Goal: Communication & Community: Participate in discussion

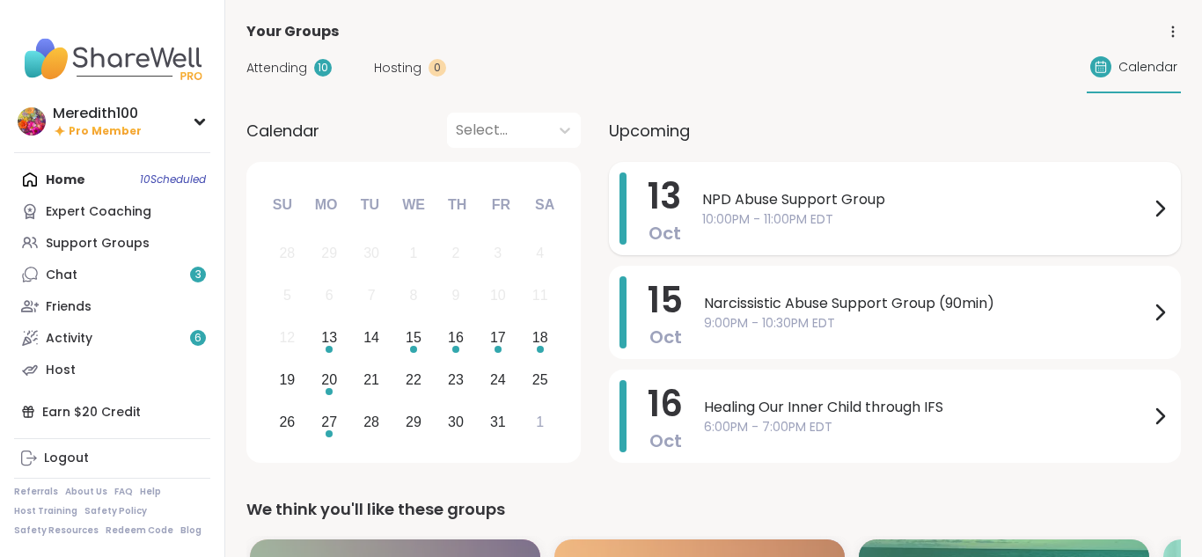
click at [734, 232] on div "NPD Abuse Support Group 10:00PM - 11:00PM EDT" at bounding box center [936, 208] width 468 height 72
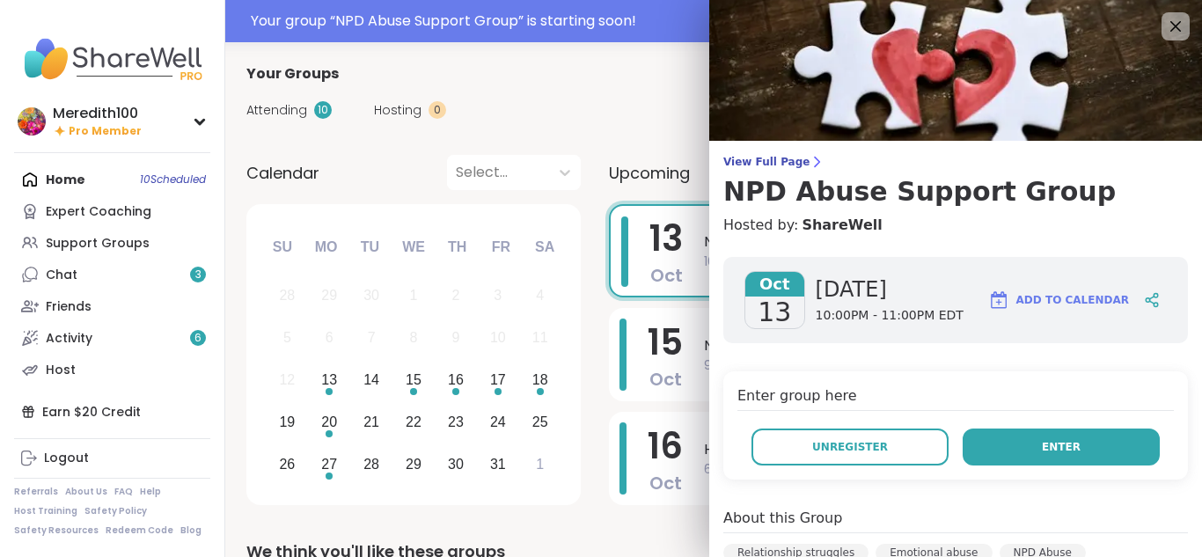
click at [1010, 450] on button "Enter" at bounding box center [1060, 446] width 197 height 37
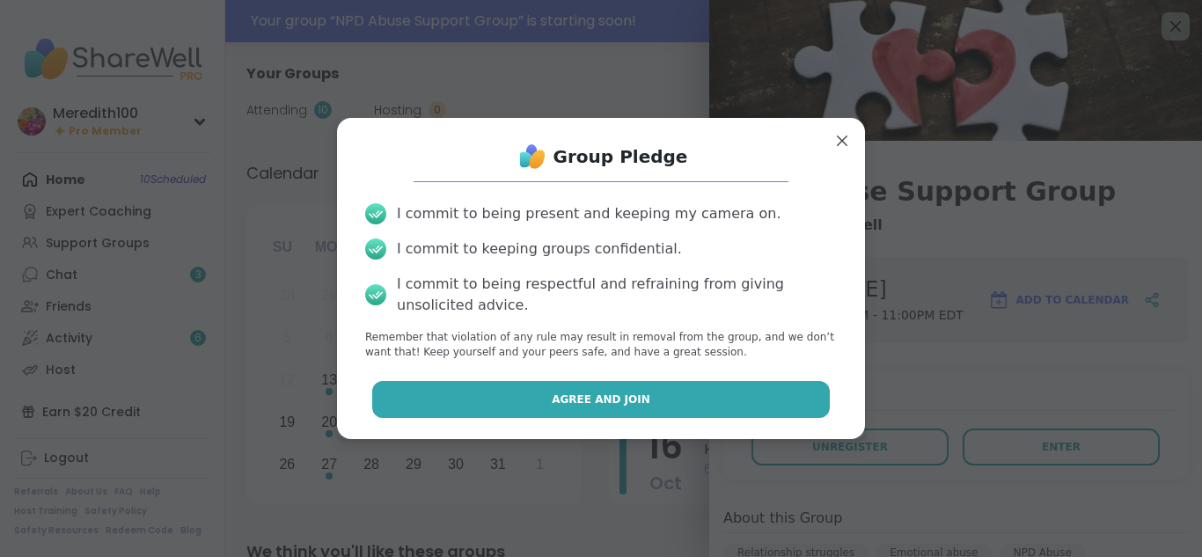
click at [728, 398] on button "Agree and Join" at bounding box center [601, 399] width 458 height 37
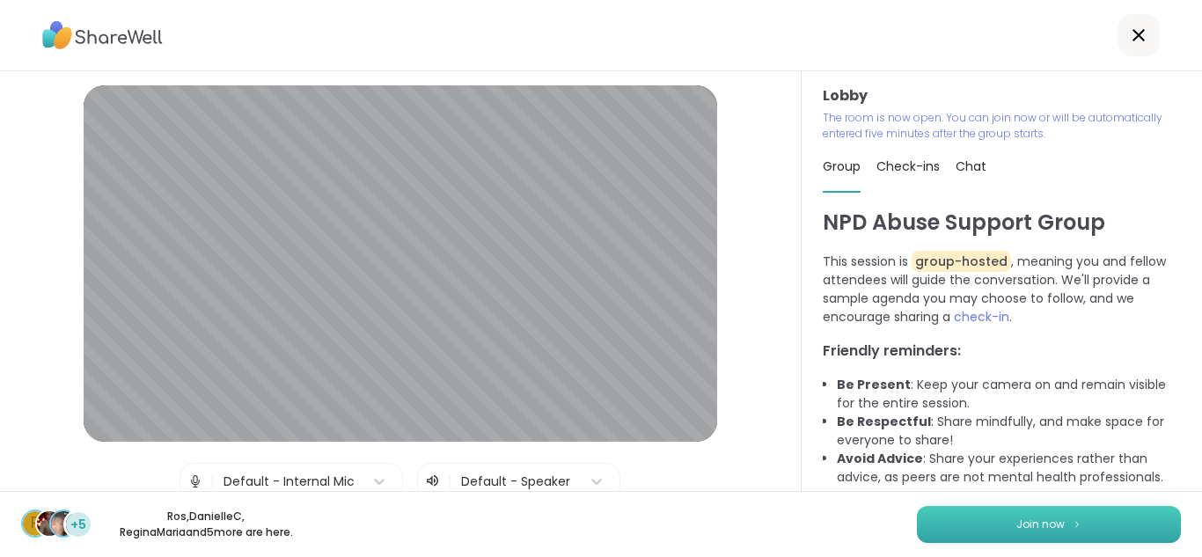
click at [1127, 525] on button "Join now" at bounding box center [1049, 524] width 264 height 37
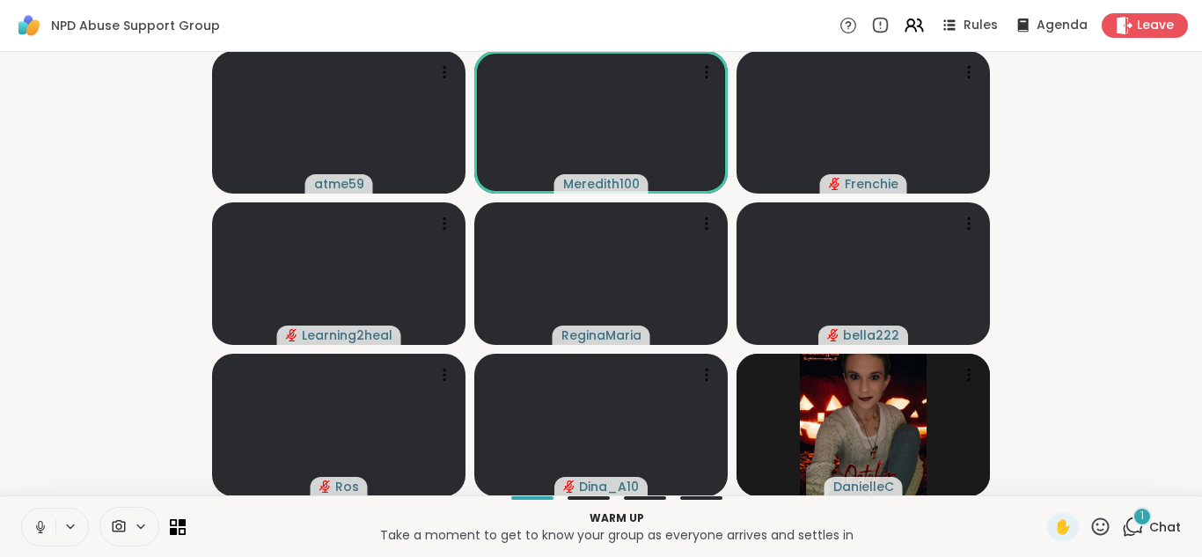
click at [1138, 520] on div "1" at bounding box center [1141, 516] width 19 height 19
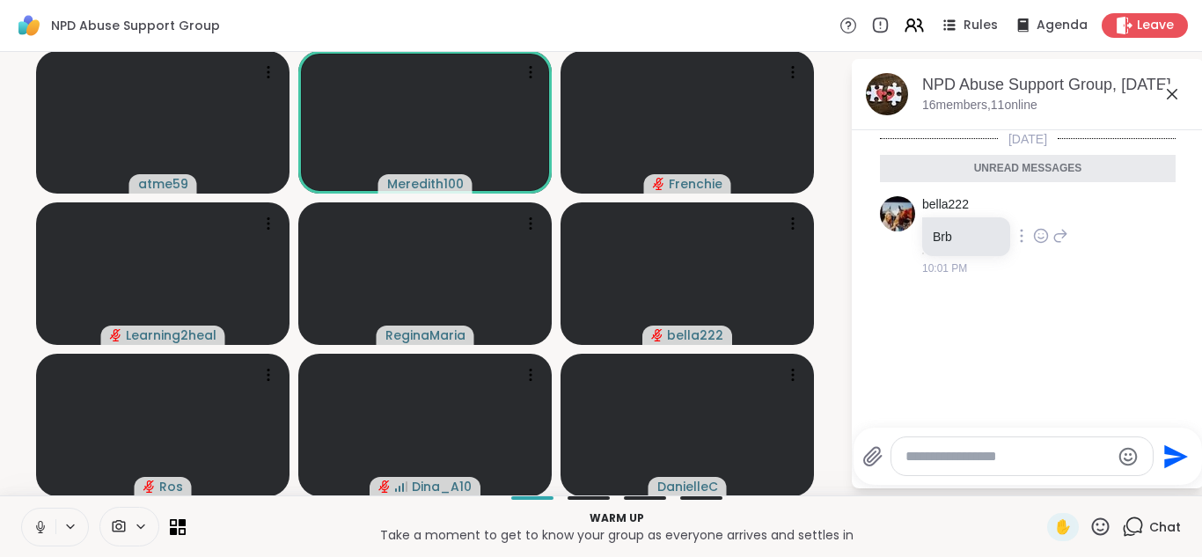
click at [1036, 233] on icon at bounding box center [1041, 236] width 16 height 18
click at [1041, 210] on div "Select Reaction: Heart" at bounding box center [1041, 208] width 16 height 16
click at [1174, 89] on icon at bounding box center [1171, 94] width 21 height 21
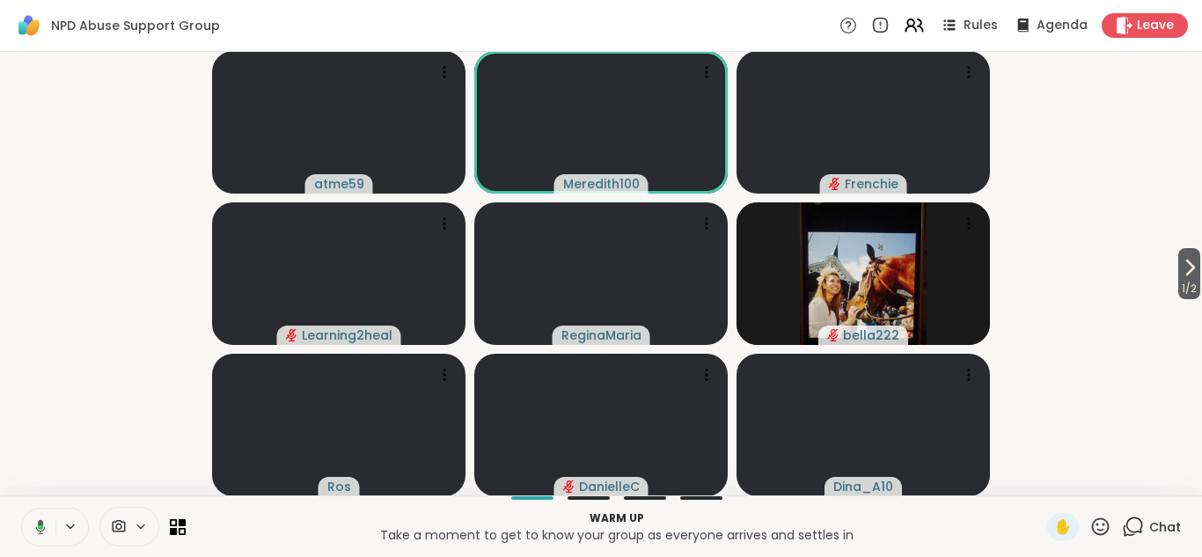
click at [1082, 328] on video-player-container "1 / 2 atme59 Meredith100 Frenchie Learning2heal ReginaMaria bella222 Ros Daniel…" at bounding box center [601, 273] width 1180 height 429
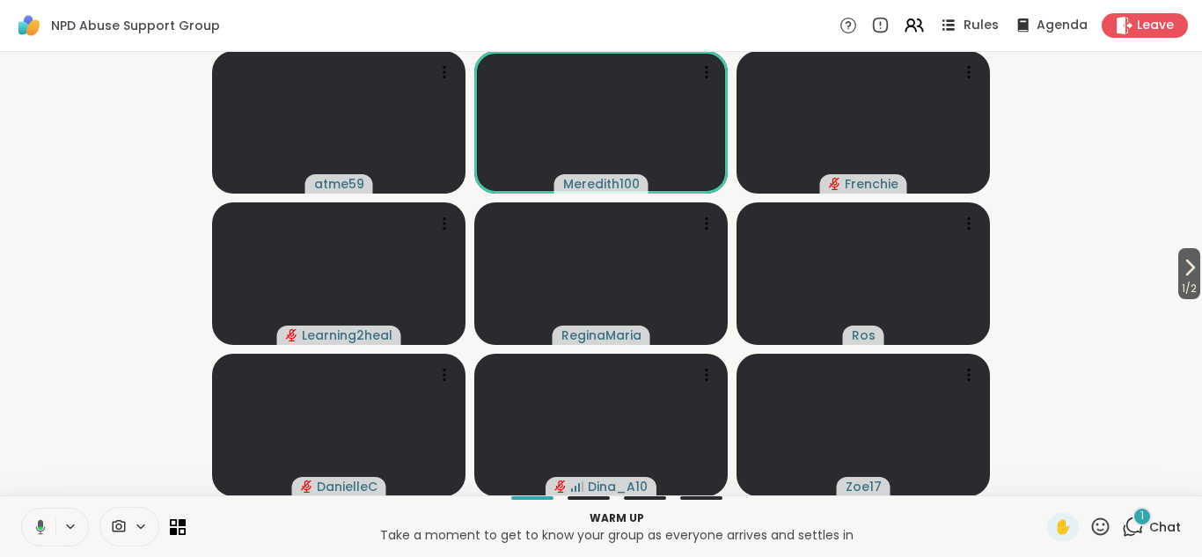
click at [972, 26] on span "Rules" at bounding box center [981, 26] width 36 height 18
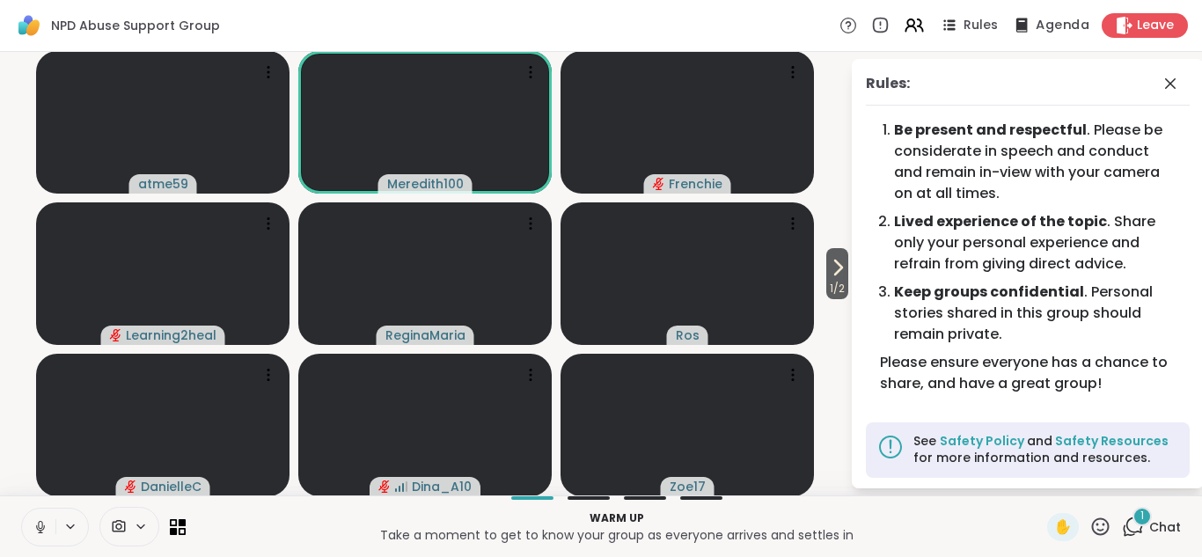
click at [1026, 20] on icon at bounding box center [1021, 25] width 22 height 22
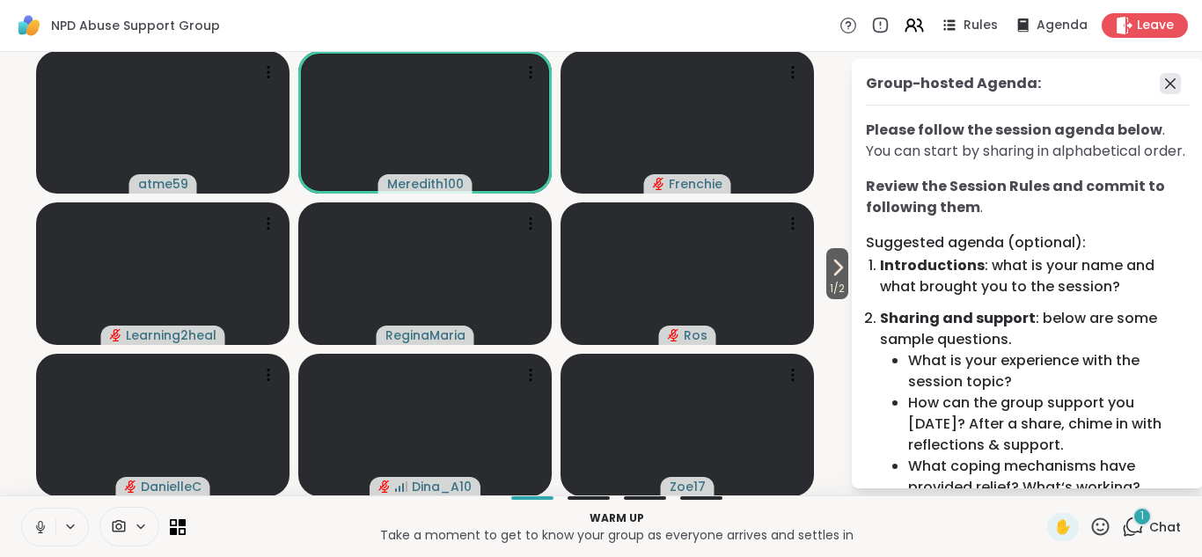
click at [1169, 80] on icon at bounding box center [1169, 83] width 21 height 21
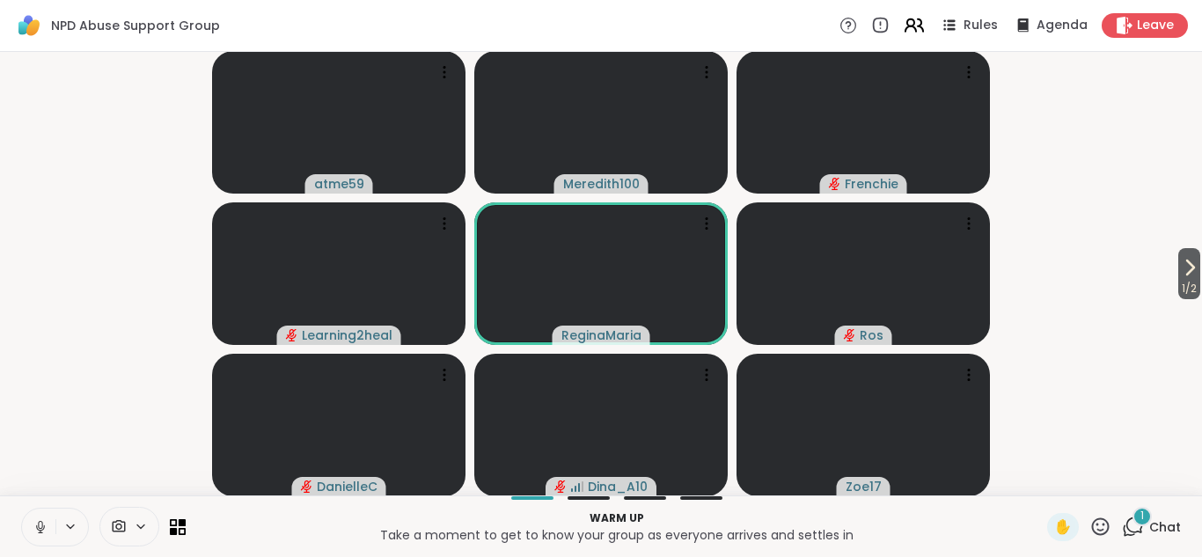
click at [917, 26] on icon at bounding box center [913, 25] width 22 height 22
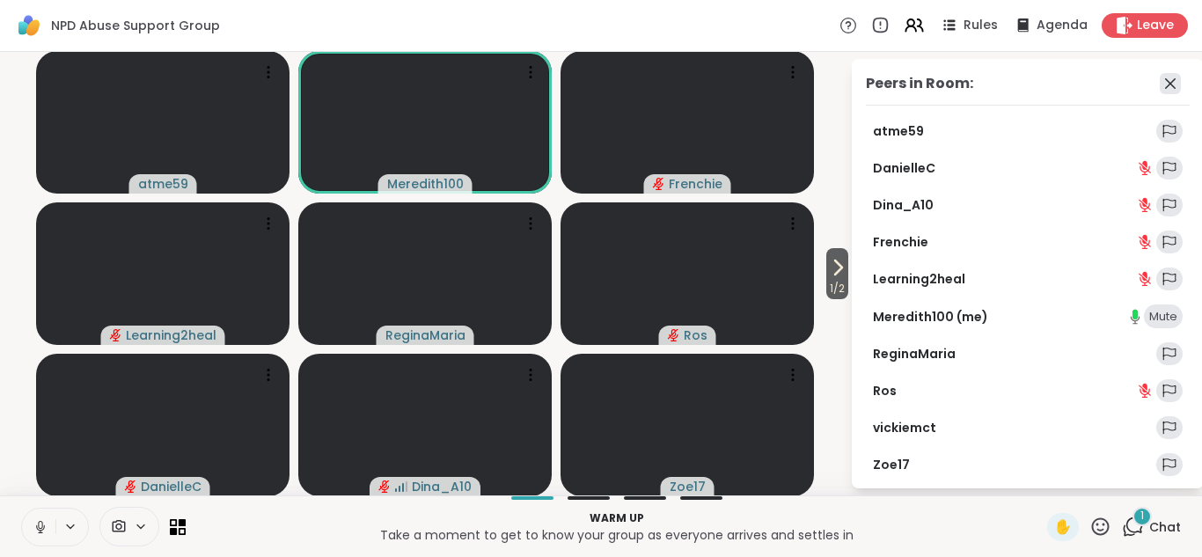
click at [1167, 82] on icon at bounding box center [1169, 83] width 21 height 21
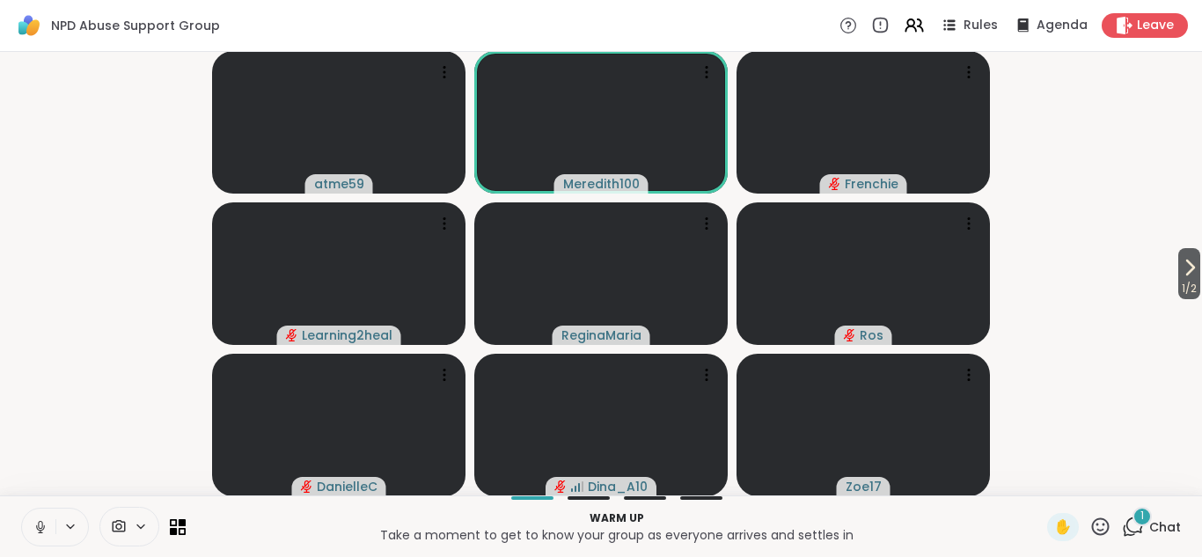
click at [1129, 525] on icon at bounding box center [1132, 526] width 22 height 22
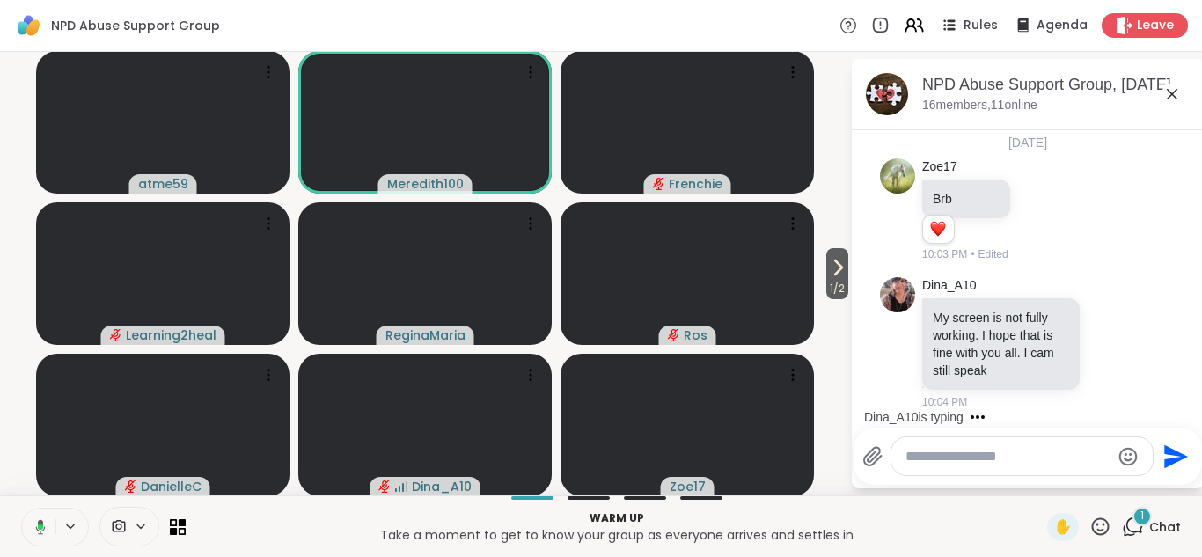
scroll to position [227, 0]
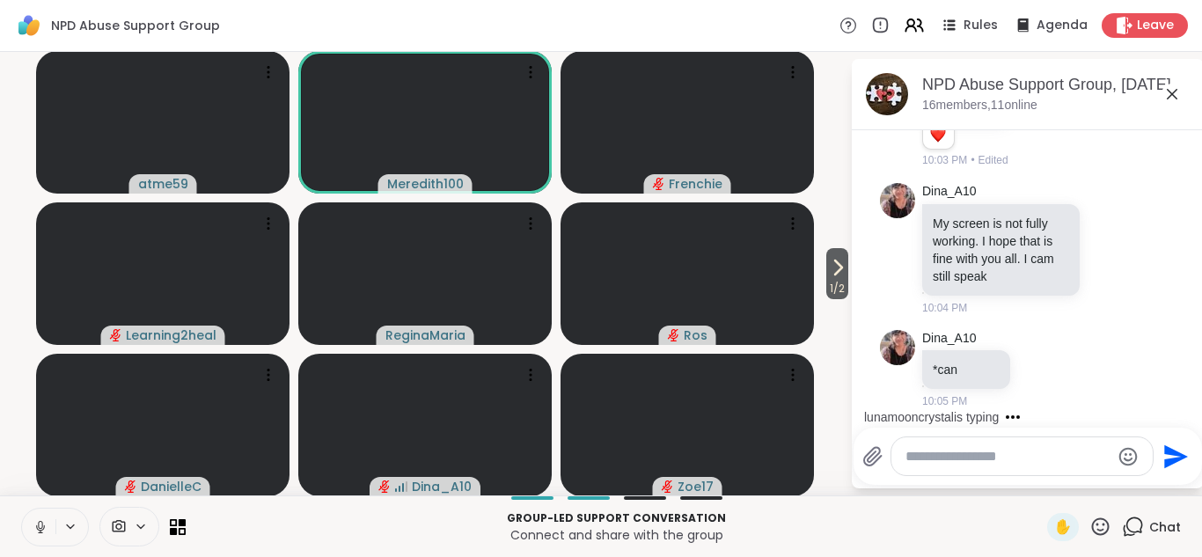
click at [972, 460] on textarea "Type your message" at bounding box center [1007, 457] width 205 height 18
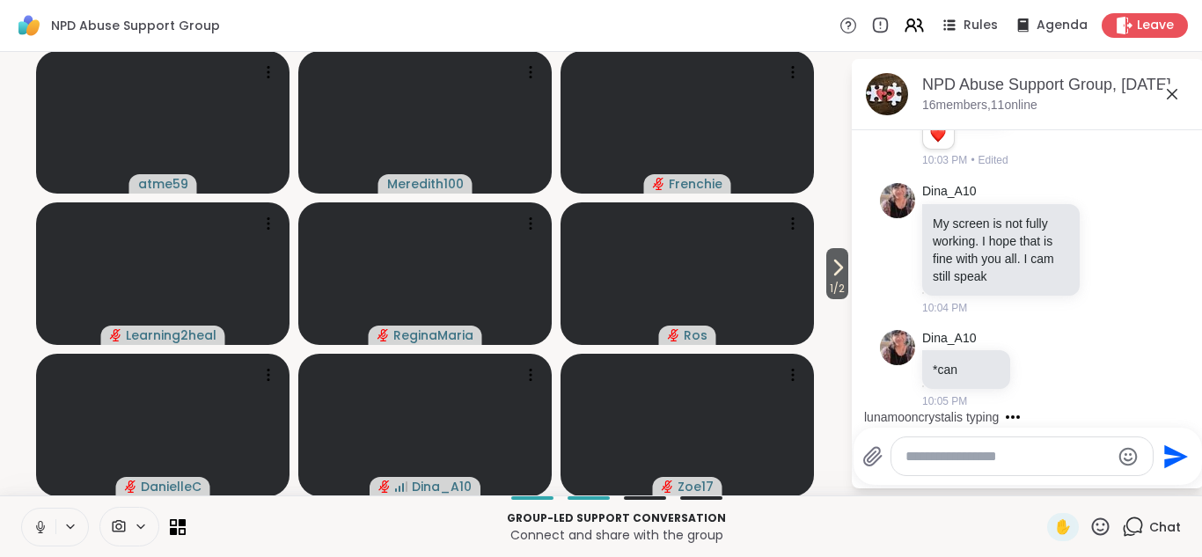
click at [1170, 94] on icon at bounding box center [1171, 94] width 21 height 21
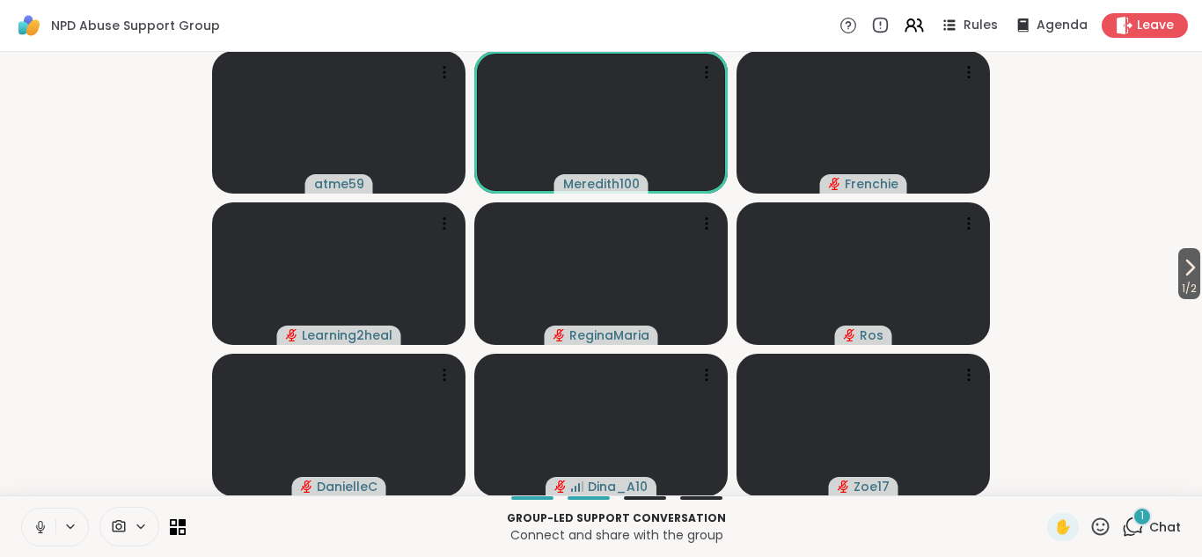
click at [1134, 526] on icon at bounding box center [1132, 526] width 22 height 22
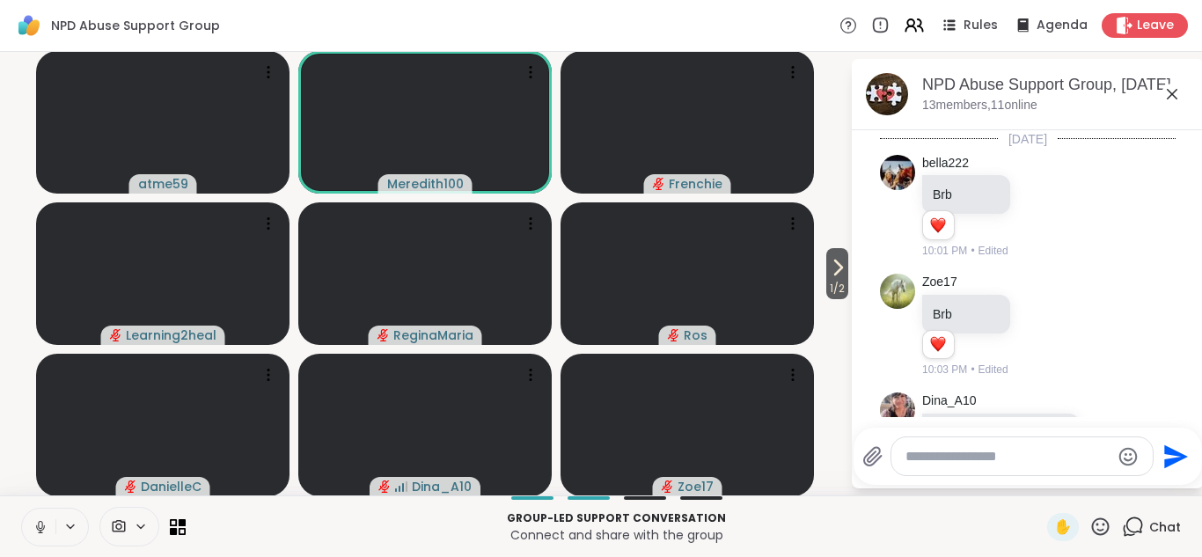
scroll to position [415, 0]
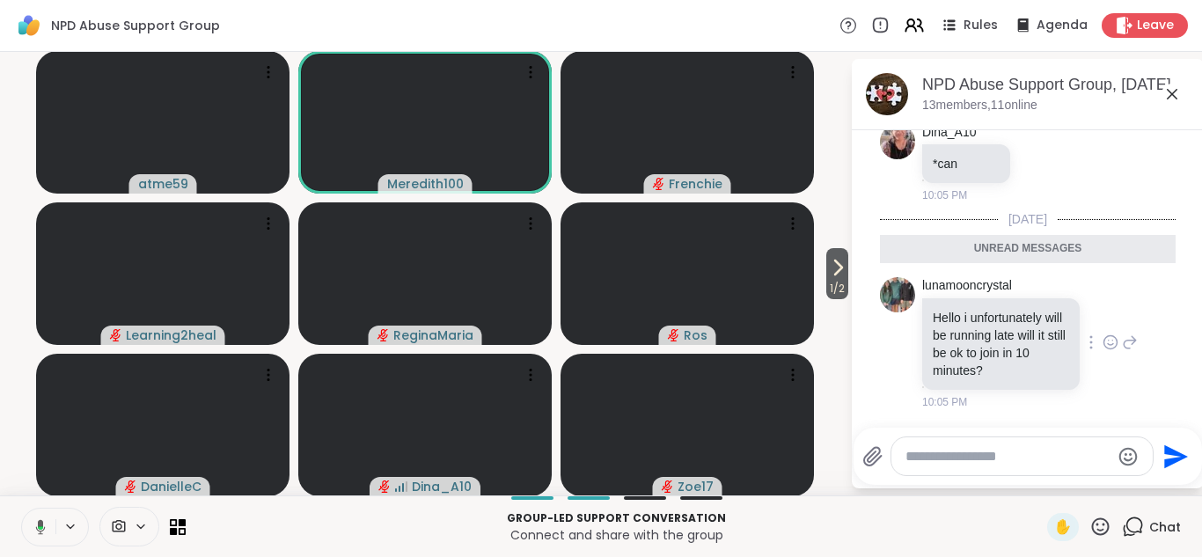
click at [1109, 342] on icon at bounding box center [1110, 342] width 16 height 18
click at [975, 317] on div "Select Reaction: Heart" at bounding box center [970, 314] width 16 height 16
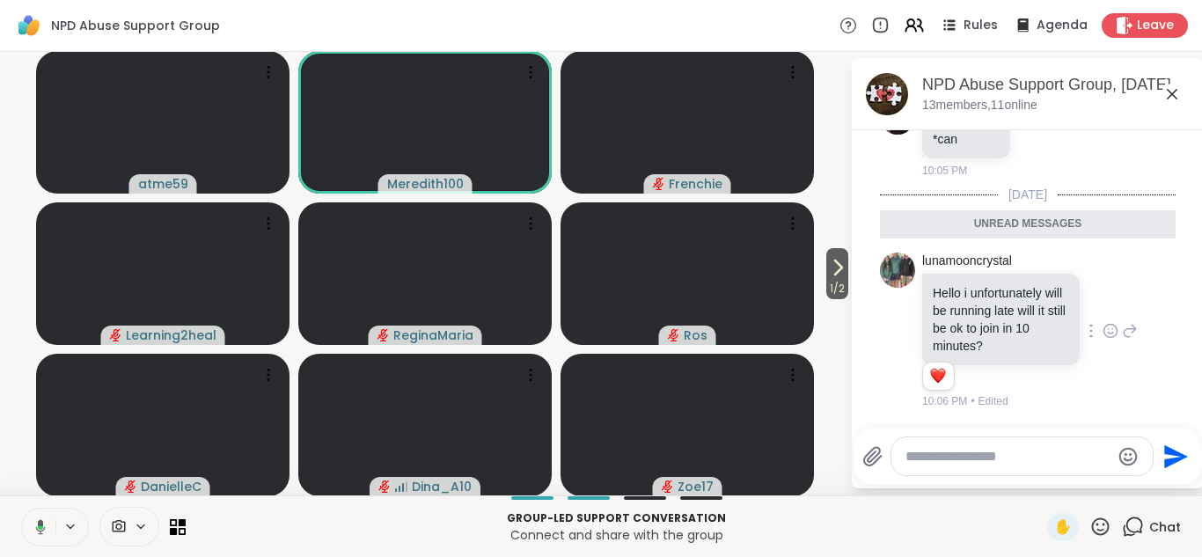
click at [1173, 91] on icon at bounding box center [1171, 94] width 21 height 21
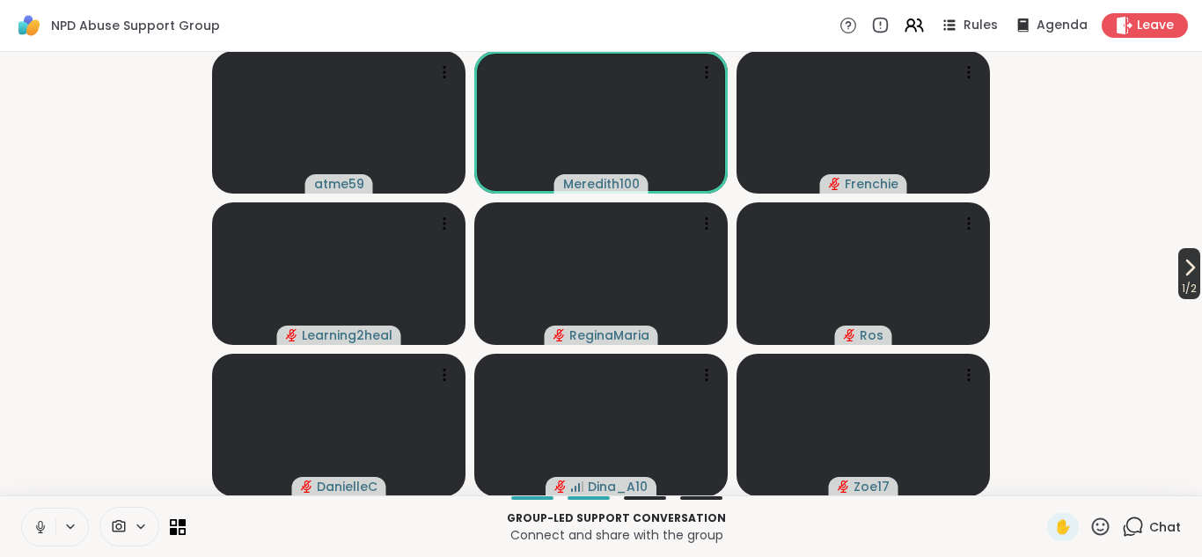
click at [1181, 266] on icon at bounding box center [1189, 267] width 21 height 21
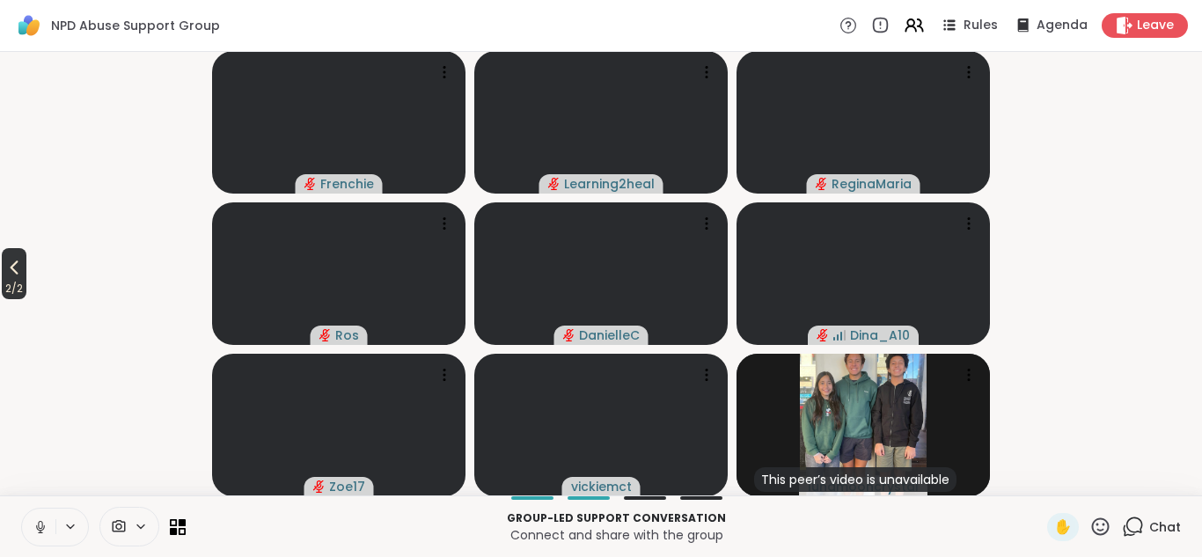
click at [22, 269] on icon at bounding box center [14, 267] width 21 height 21
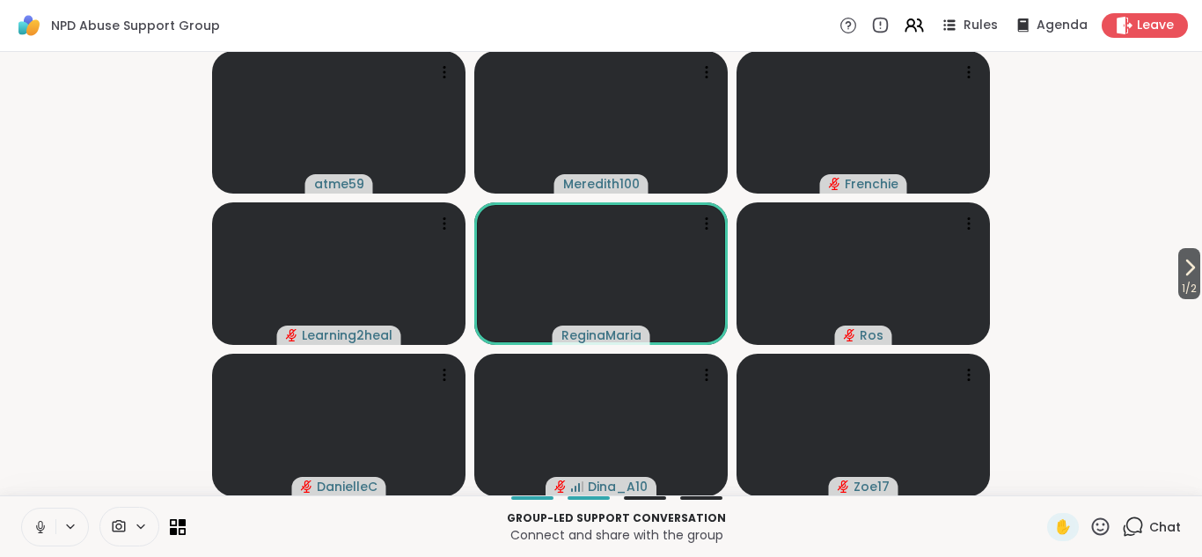
click at [1135, 529] on icon at bounding box center [1132, 526] width 22 height 22
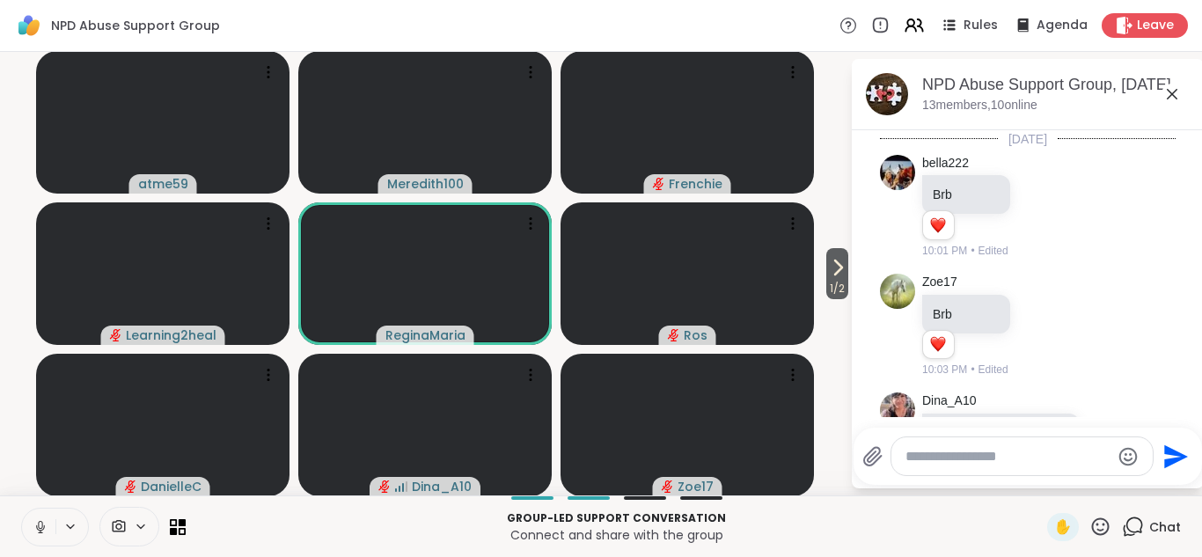
scroll to position [381, 0]
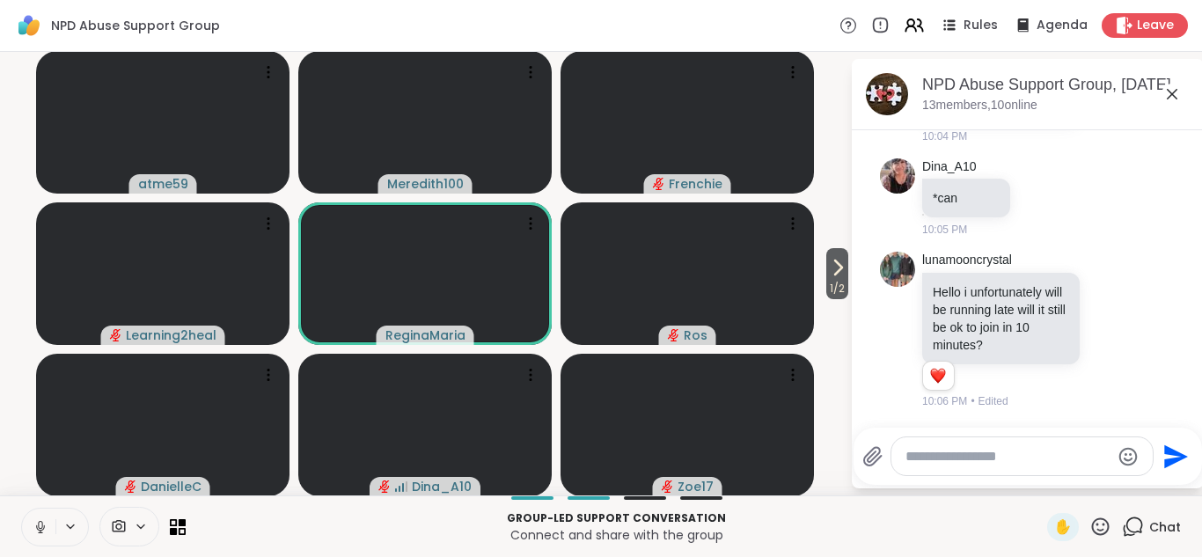
click at [1012, 457] on textarea "Type your message" at bounding box center [1007, 457] width 205 height 18
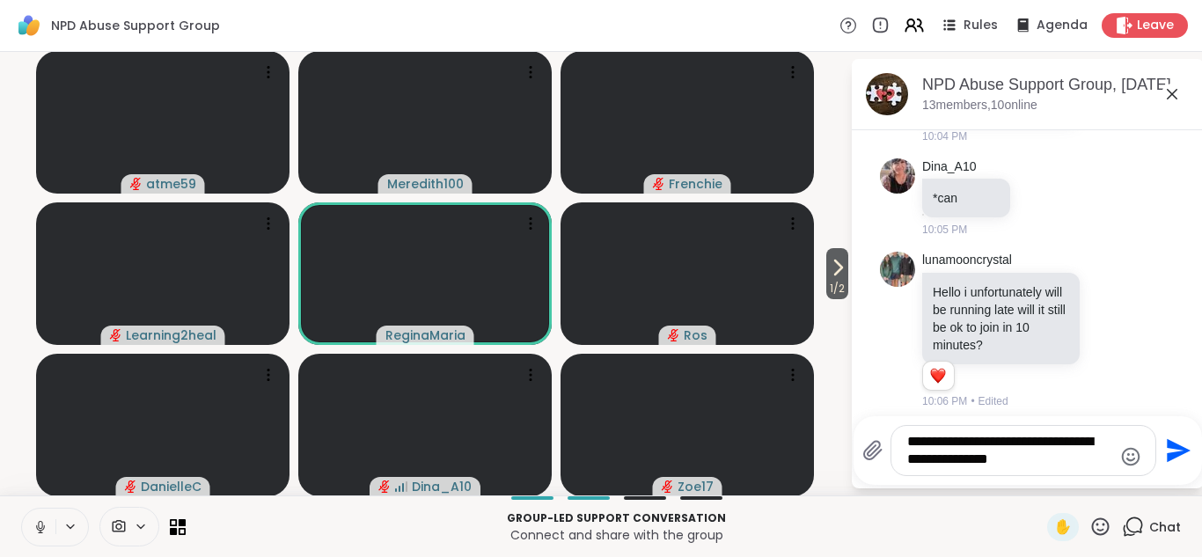
type textarea "**********"
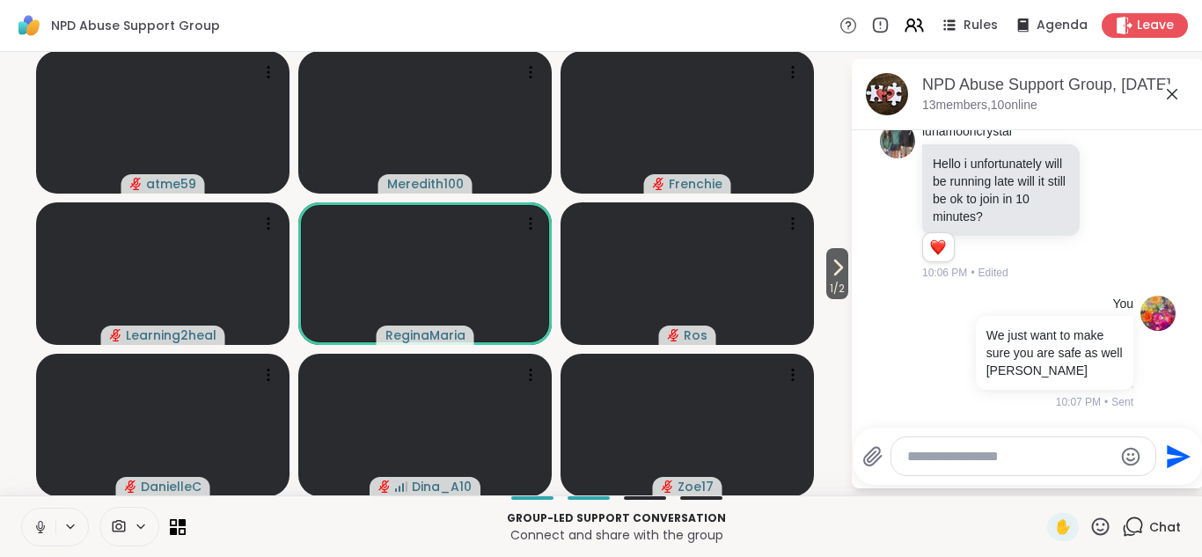
click at [1167, 91] on icon at bounding box center [1171, 94] width 11 height 11
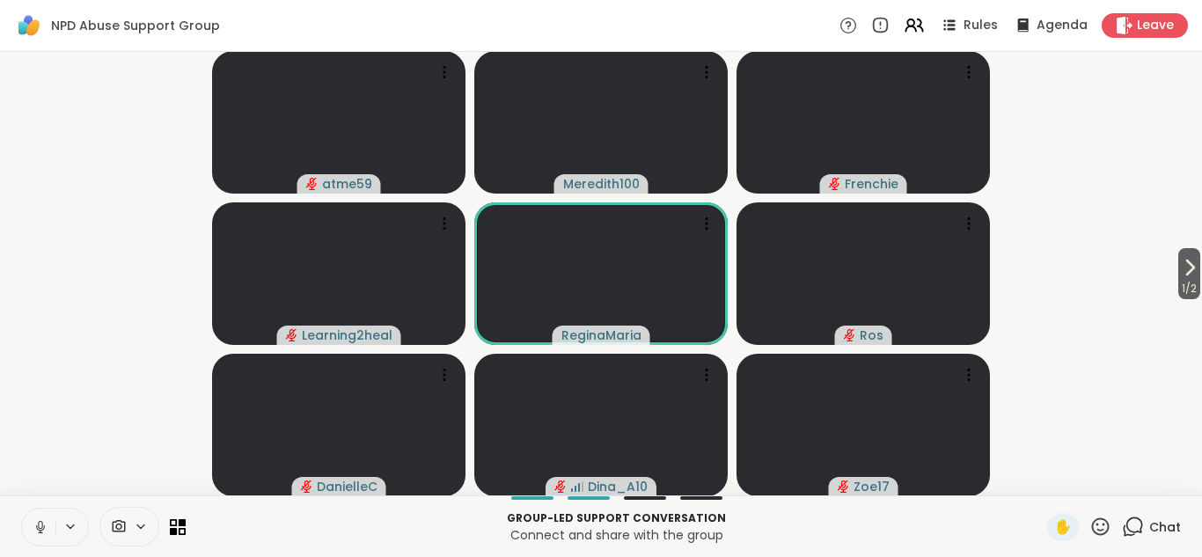
click at [1102, 522] on icon at bounding box center [1100, 526] width 22 height 22
click at [1048, 483] on span "❤️" at bounding box center [1049, 480] width 18 height 21
click at [1183, 286] on span "1 / 2" at bounding box center [1189, 288] width 22 height 21
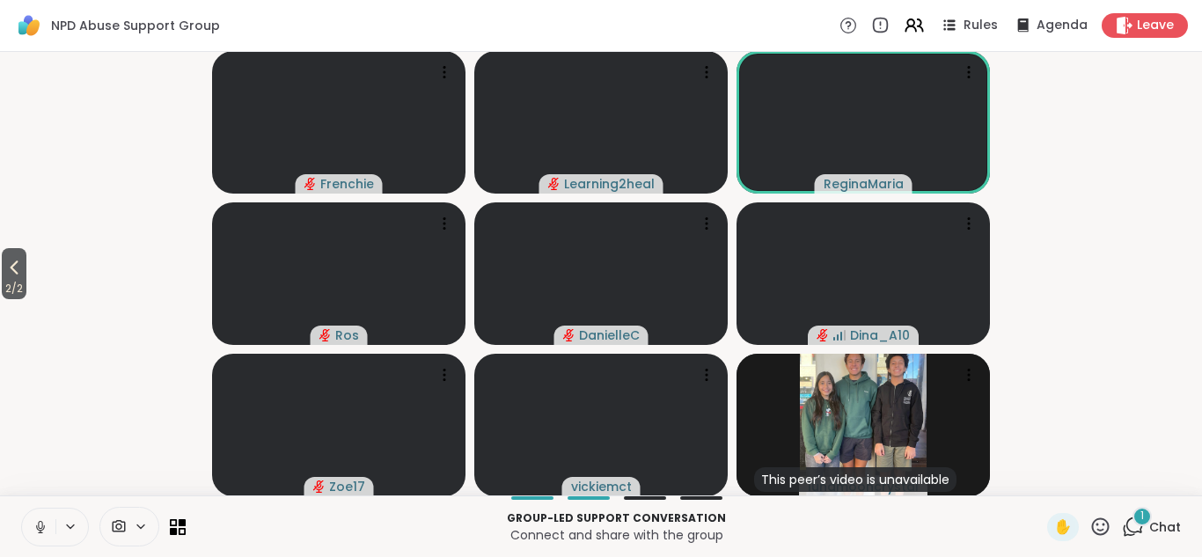
click at [1131, 525] on icon at bounding box center [1132, 526] width 22 height 22
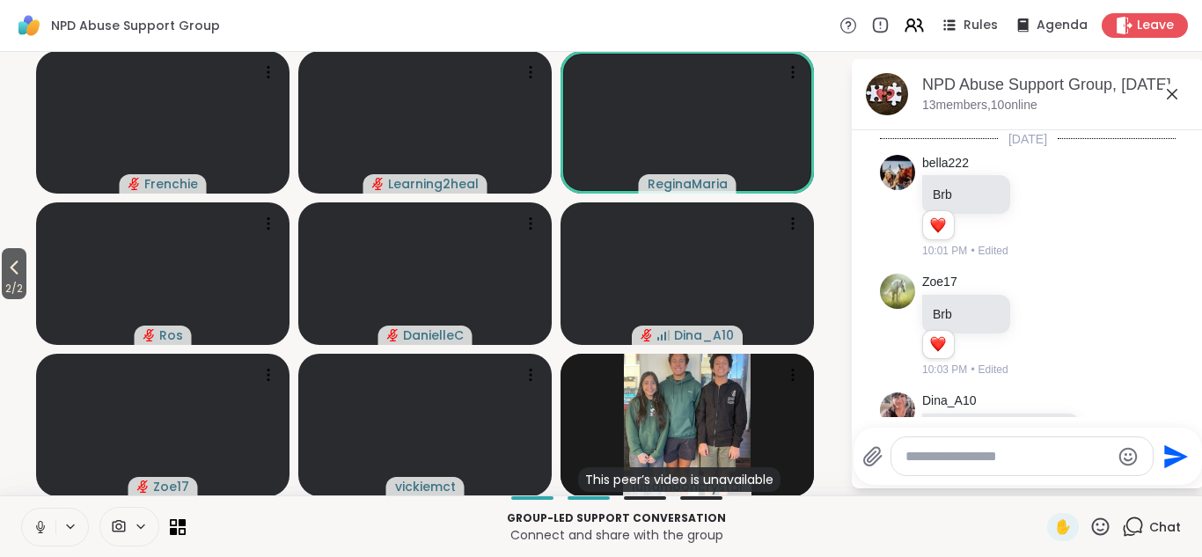
scroll to position [681, 0]
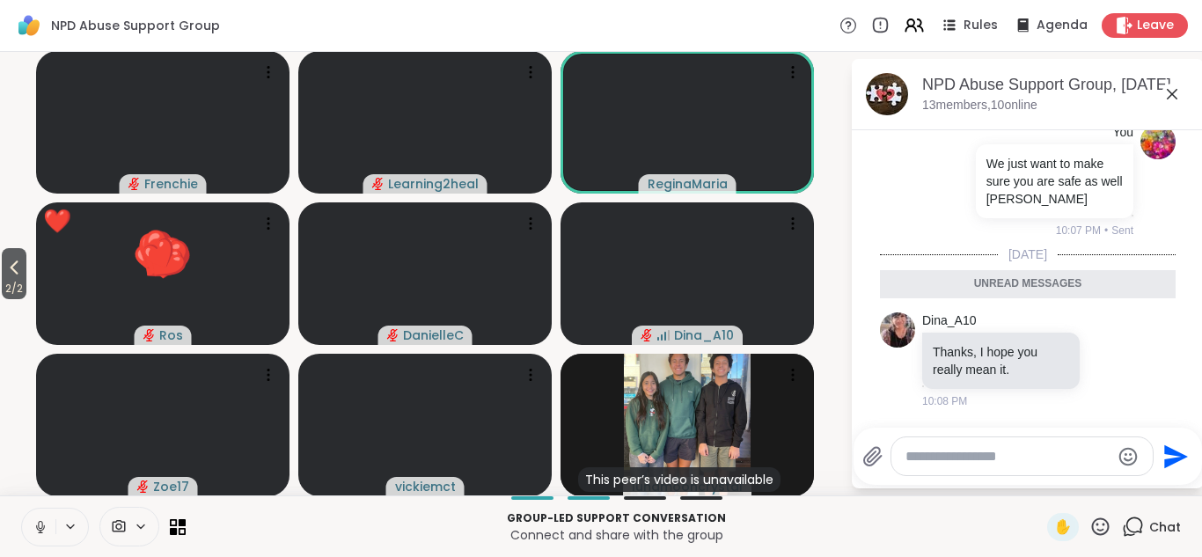
click at [980, 452] on textarea "Type your message" at bounding box center [1007, 457] width 205 height 18
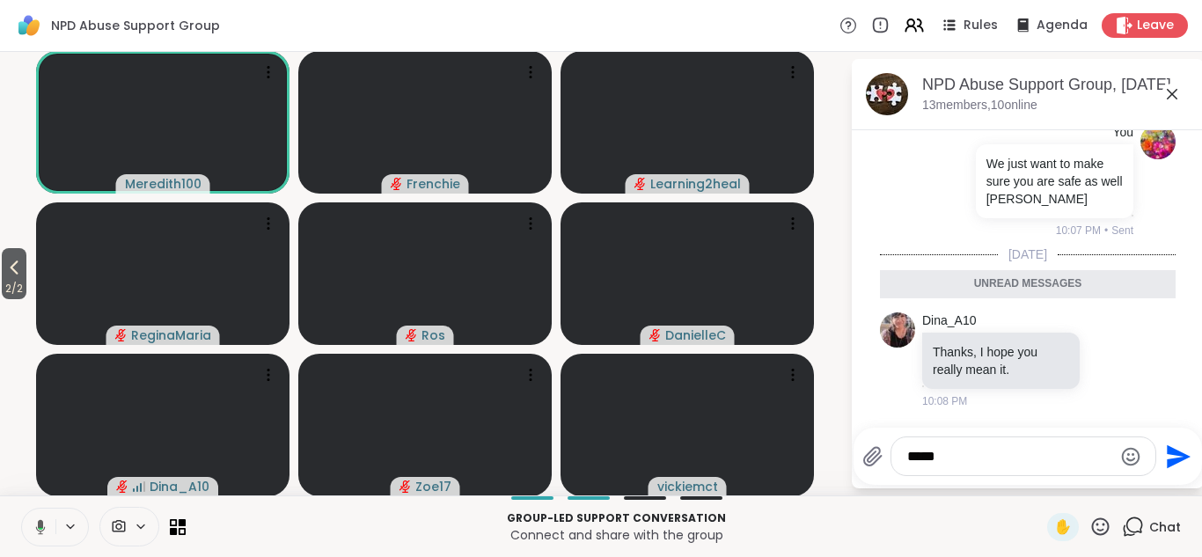
type textarea "*****"
click at [1170, 444] on icon "Send" at bounding box center [1176, 456] width 28 height 28
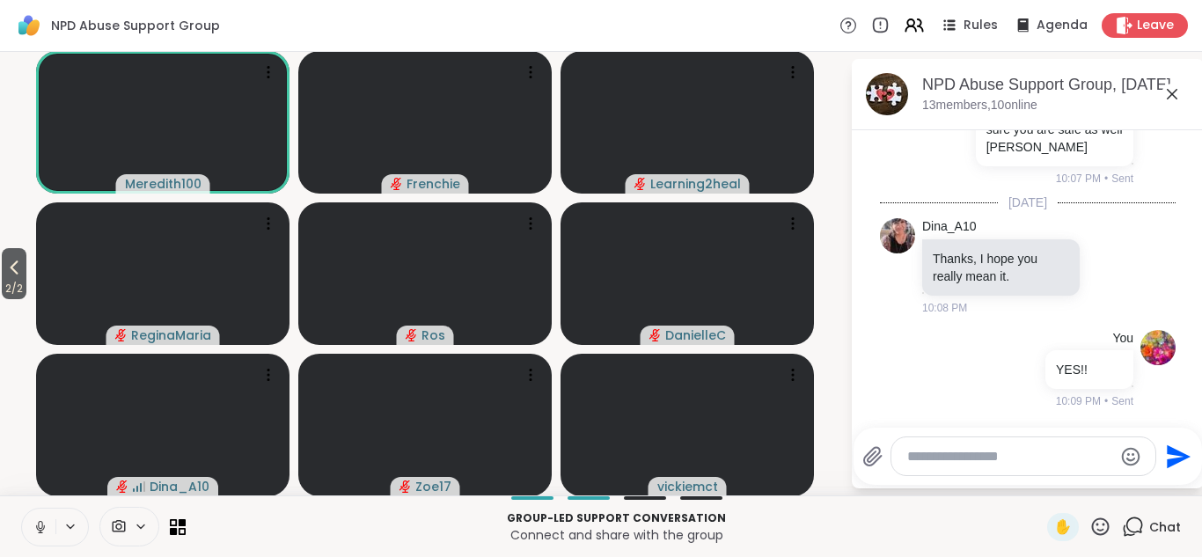
click at [1171, 101] on icon at bounding box center [1171, 94] width 21 height 21
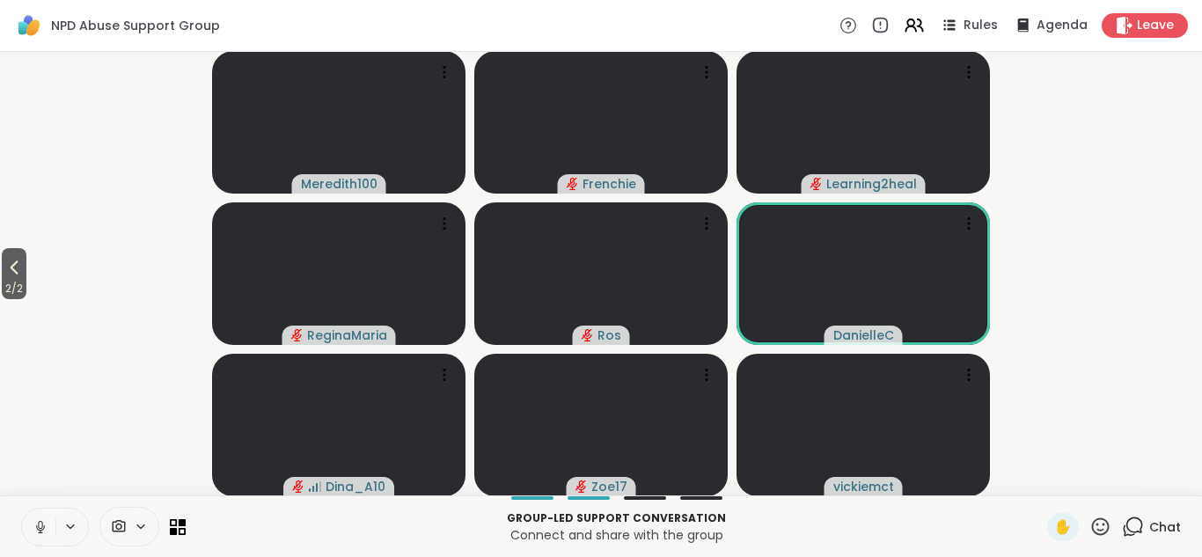
click at [1134, 524] on icon at bounding box center [1132, 526] width 22 height 22
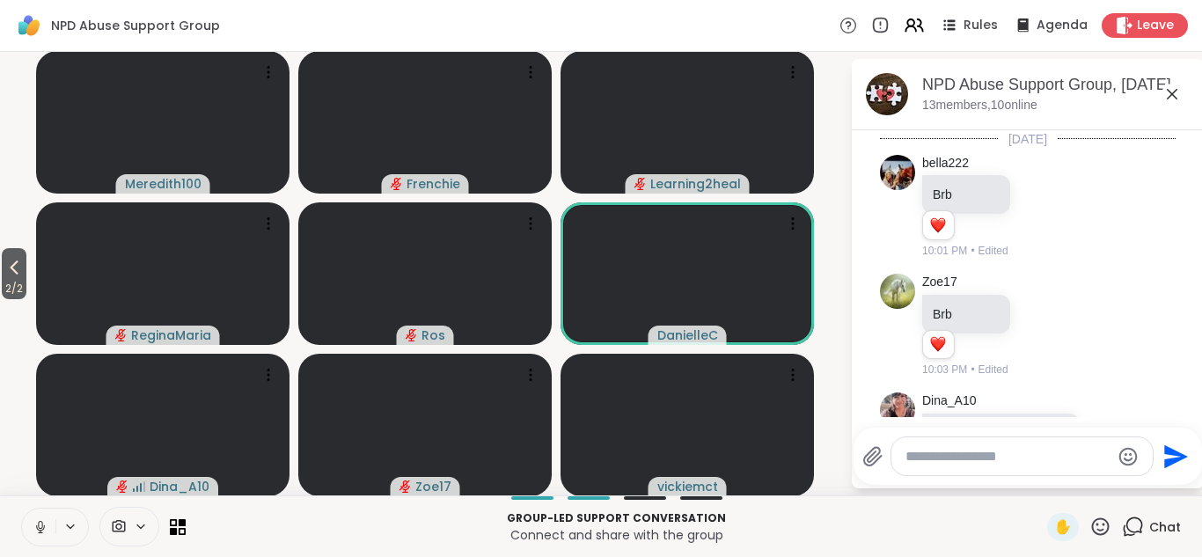
scroll to position [715, 0]
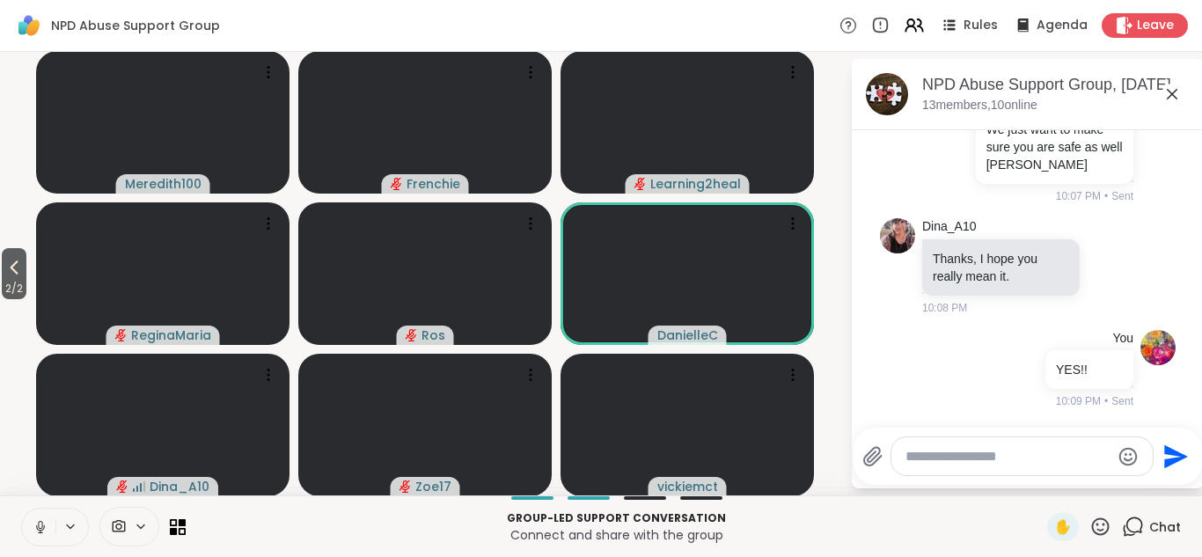
click at [987, 461] on textarea "Type your message" at bounding box center [1007, 457] width 205 height 18
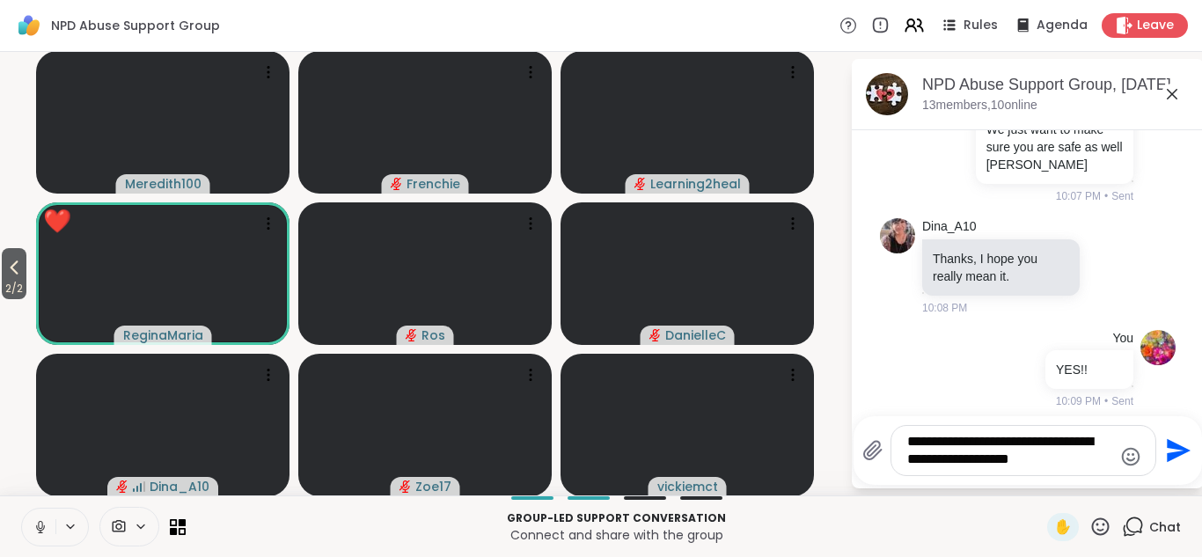
type textarea "**********"
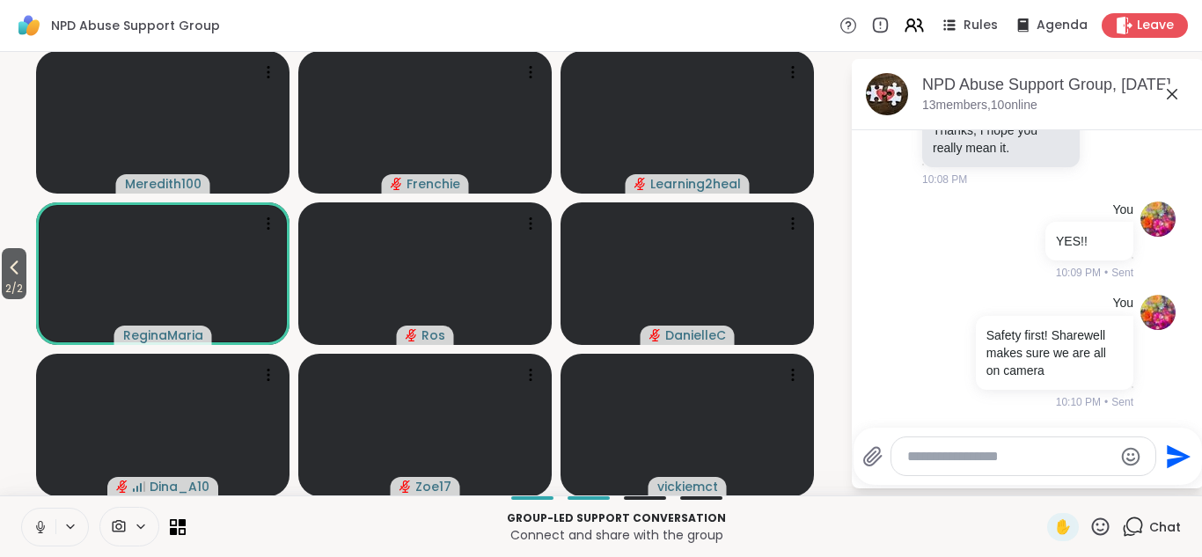
click at [1096, 519] on icon at bounding box center [1101, 526] width 18 height 18
click at [1049, 478] on span "❤️" at bounding box center [1049, 480] width 18 height 21
click at [1172, 90] on icon at bounding box center [1171, 94] width 21 height 21
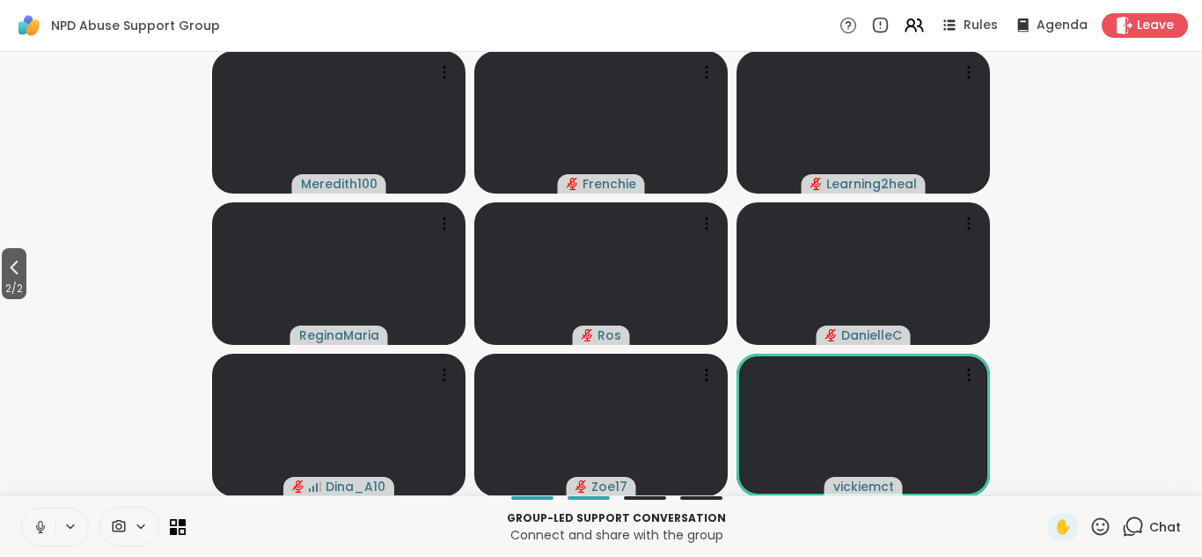
click at [1097, 530] on icon at bounding box center [1100, 526] width 22 height 22
click at [1049, 482] on span "❤️" at bounding box center [1049, 480] width 18 height 21
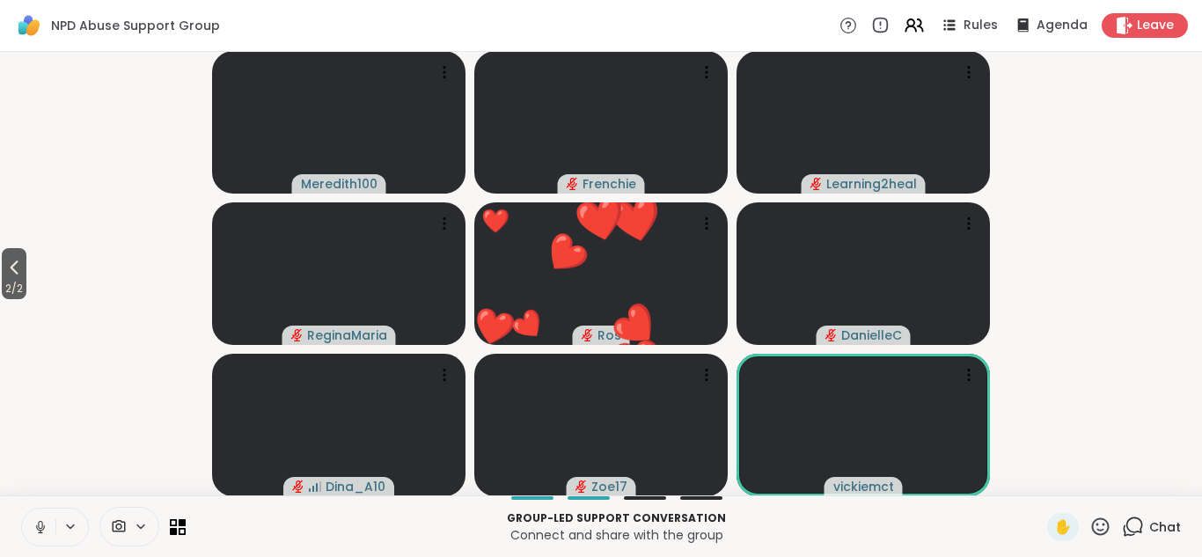
click at [1099, 522] on icon at bounding box center [1100, 526] width 22 height 22
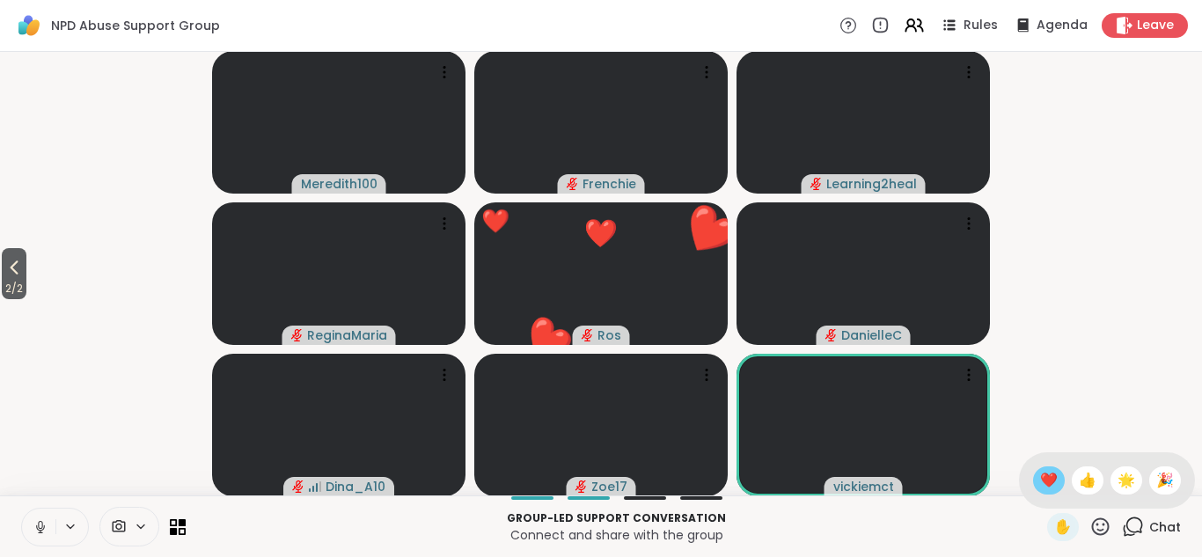
click at [1052, 477] on span "❤️" at bounding box center [1049, 480] width 18 height 21
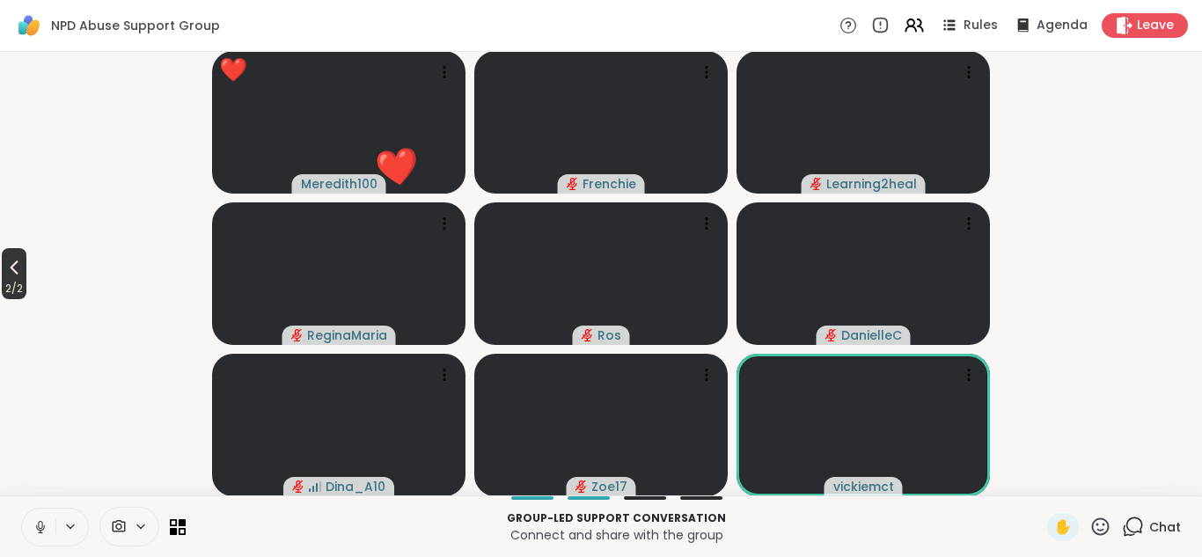
click at [19, 271] on icon at bounding box center [14, 267] width 21 height 21
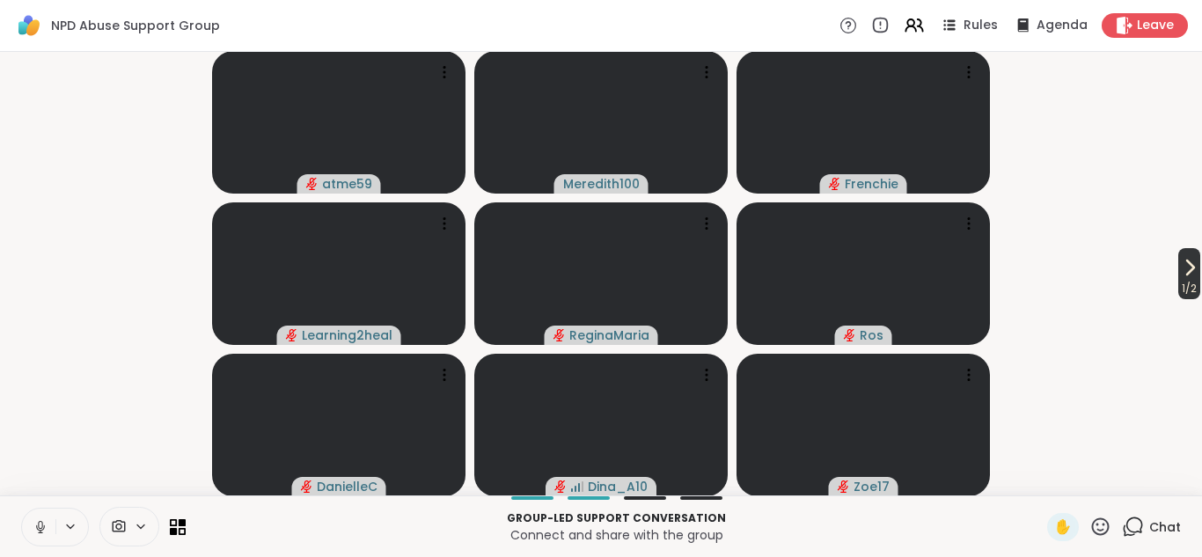
click at [1179, 274] on icon at bounding box center [1189, 267] width 21 height 21
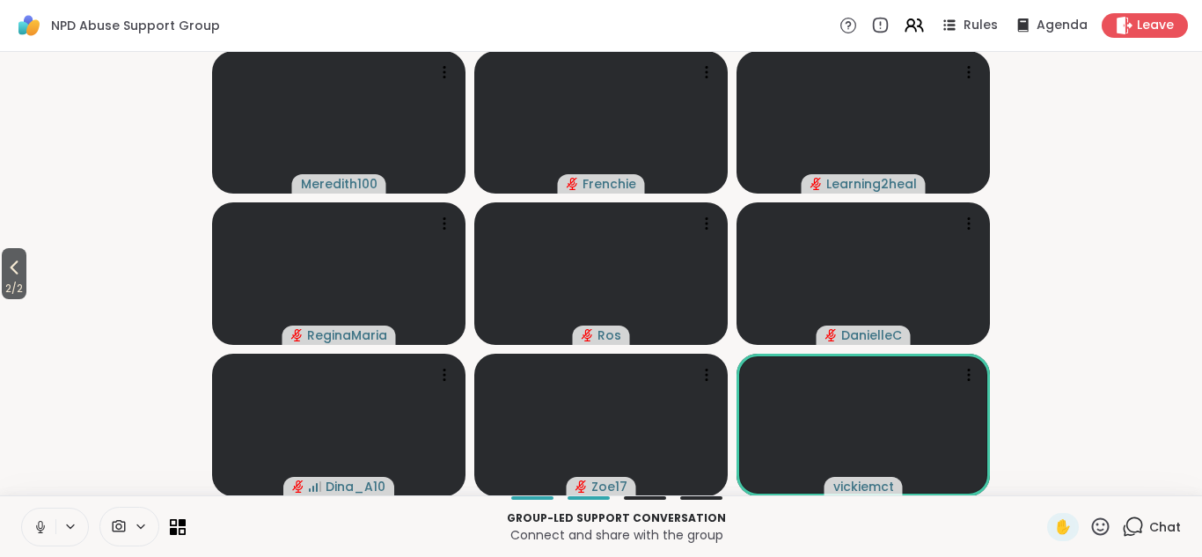
click at [45, 334] on video-player-container "2 / 2 Meredith100 Frenchie Learning2heal ReginaMaria [PERSON_NAME] Dina_A10 Zoe…" at bounding box center [601, 273] width 1180 height 429
click at [1096, 528] on icon at bounding box center [1100, 526] width 22 height 22
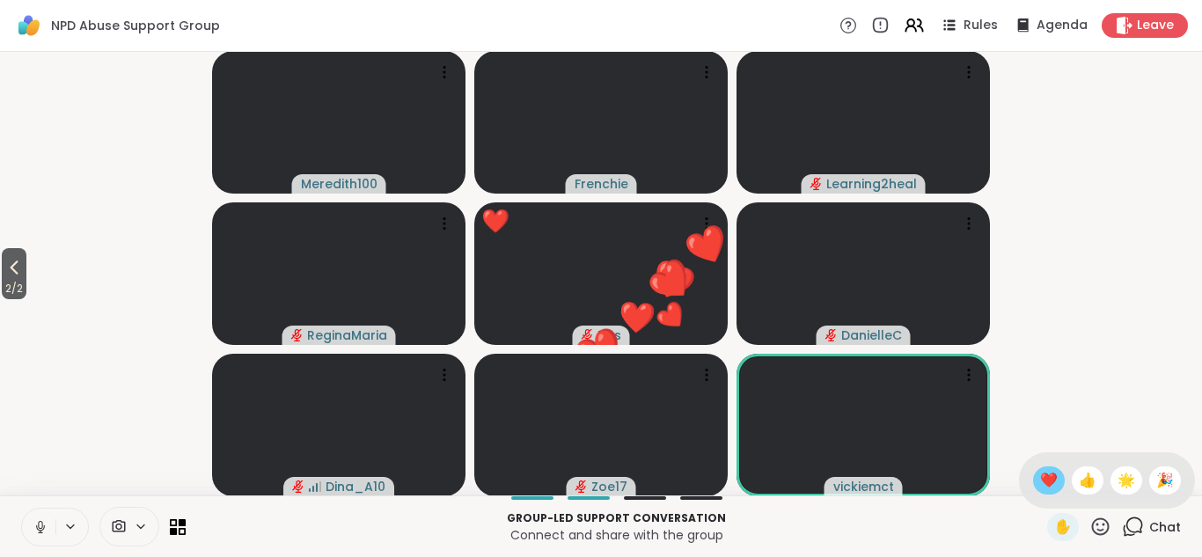
click at [1048, 479] on span "❤️" at bounding box center [1049, 480] width 18 height 21
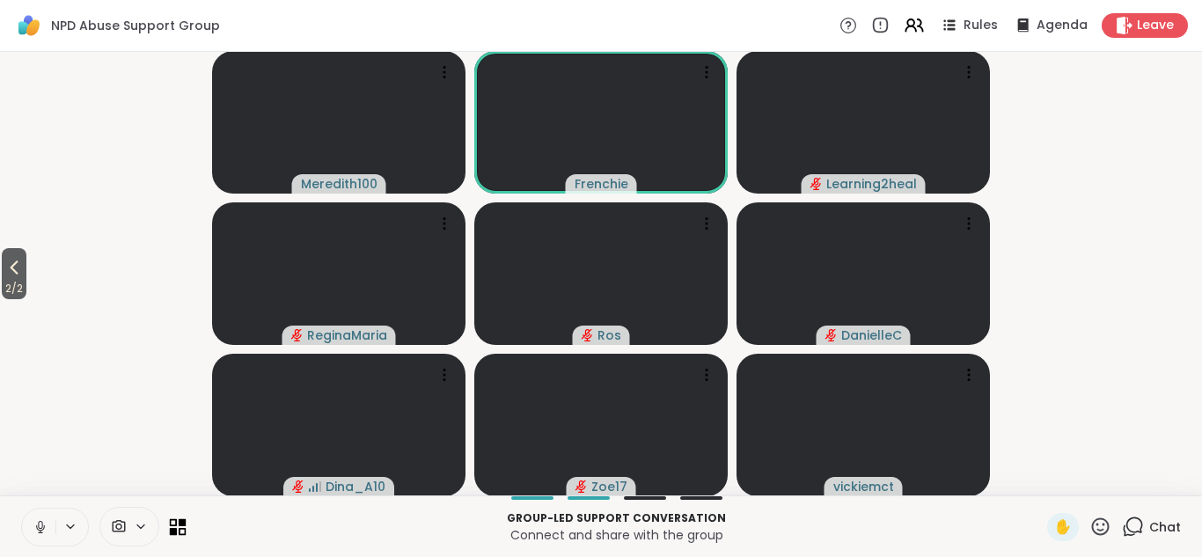
click at [177, 529] on icon at bounding box center [178, 526] width 17 height 17
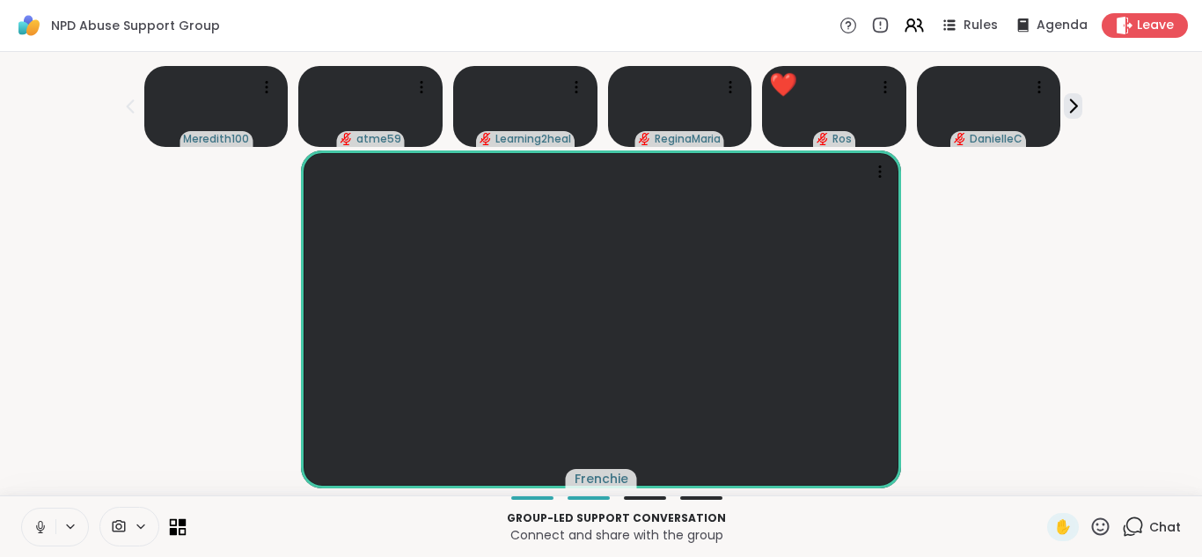
click at [176, 522] on icon at bounding box center [174, 522] width 8 height 8
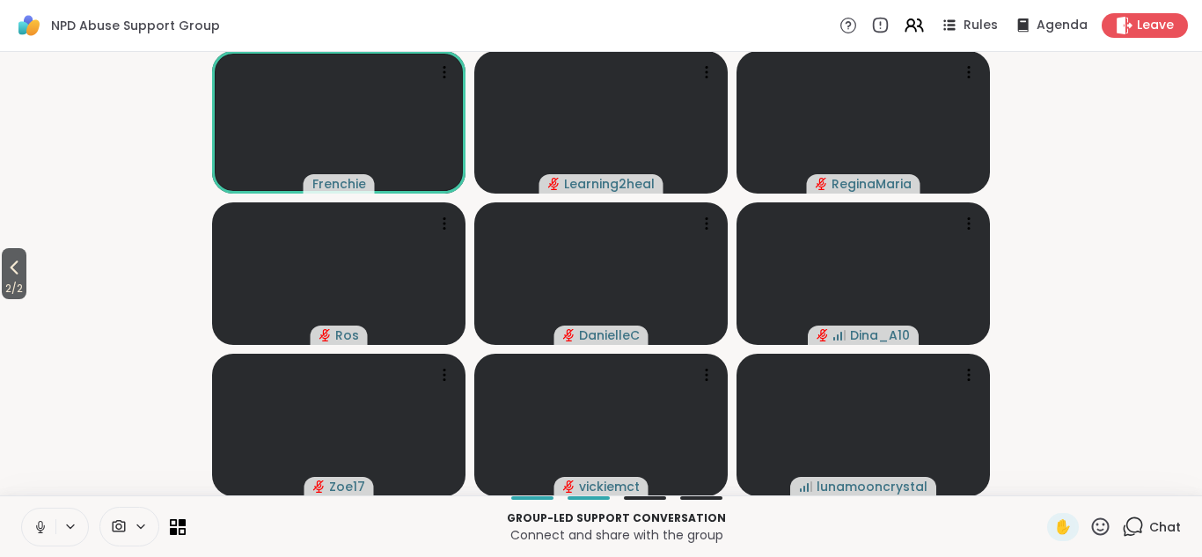
click at [1098, 526] on icon at bounding box center [1100, 526] width 22 height 22
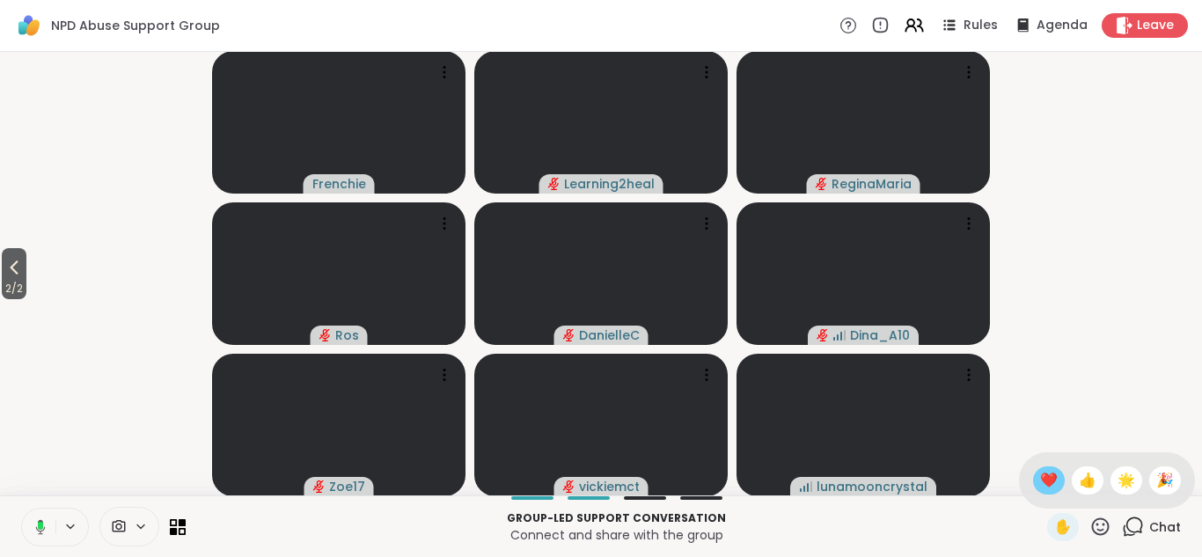
click at [1048, 484] on span "❤️" at bounding box center [1049, 480] width 18 height 21
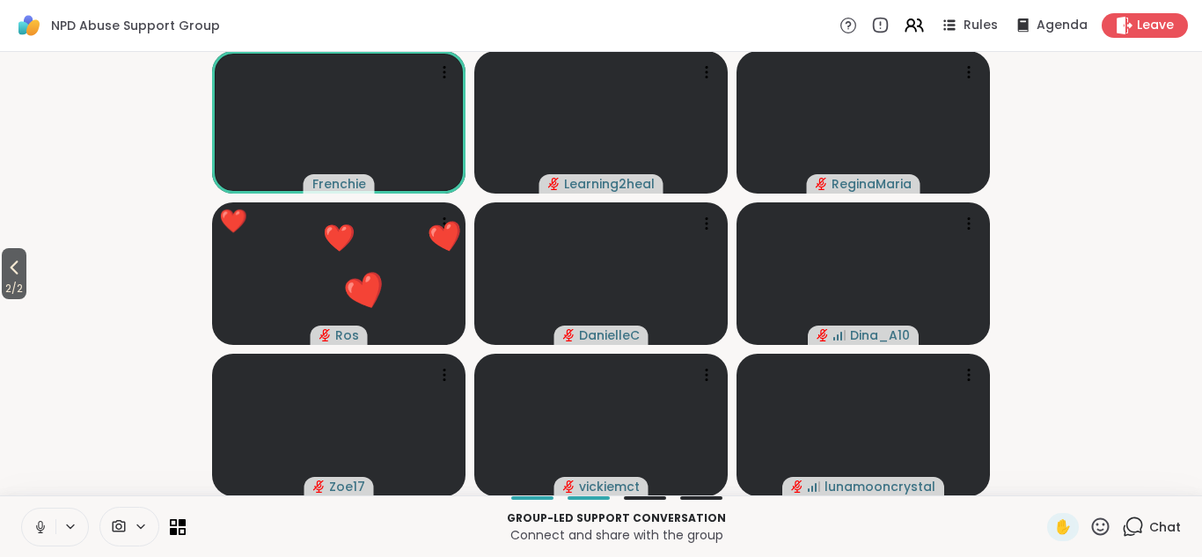
click at [1103, 525] on icon at bounding box center [1100, 526] width 22 height 22
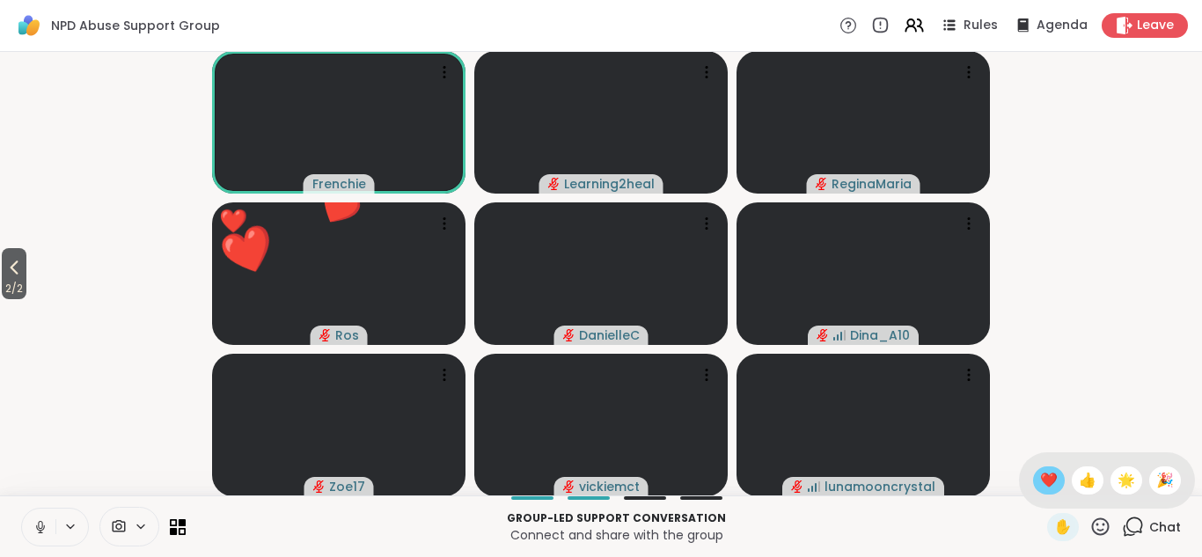
click at [1048, 475] on span "❤️" at bounding box center [1049, 480] width 18 height 21
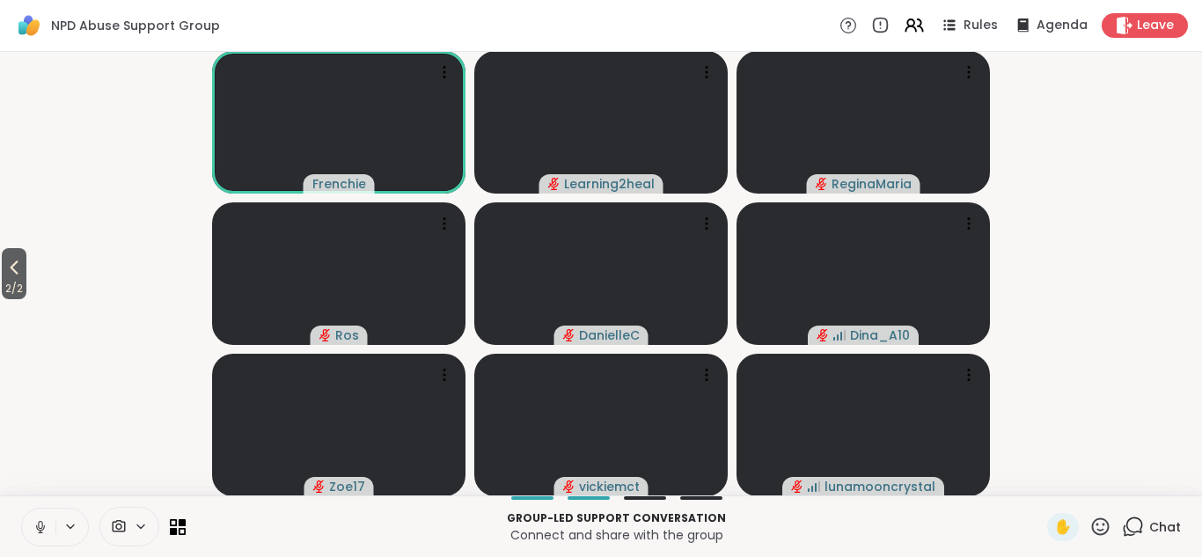
click at [1077, 91] on video-player-container "2 / 2 Frenchie Learning2heal ReginaMaria [PERSON_NAME] Dina_A10 Zoe17 vickiemct…" at bounding box center [601, 273] width 1180 height 429
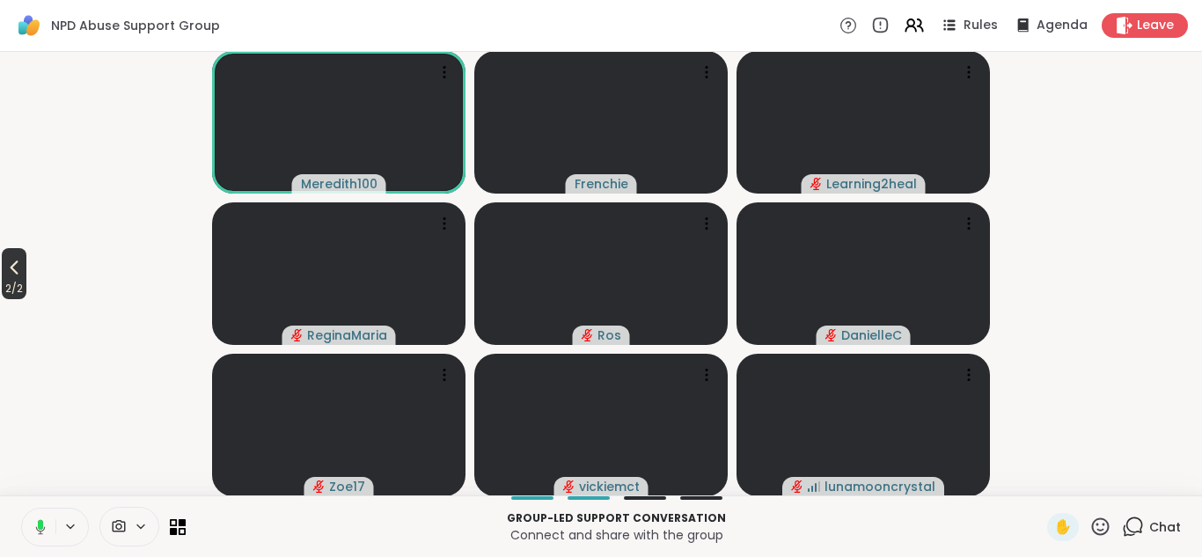
click at [21, 281] on span "2 / 2" at bounding box center [14, 288] width 25 height 21
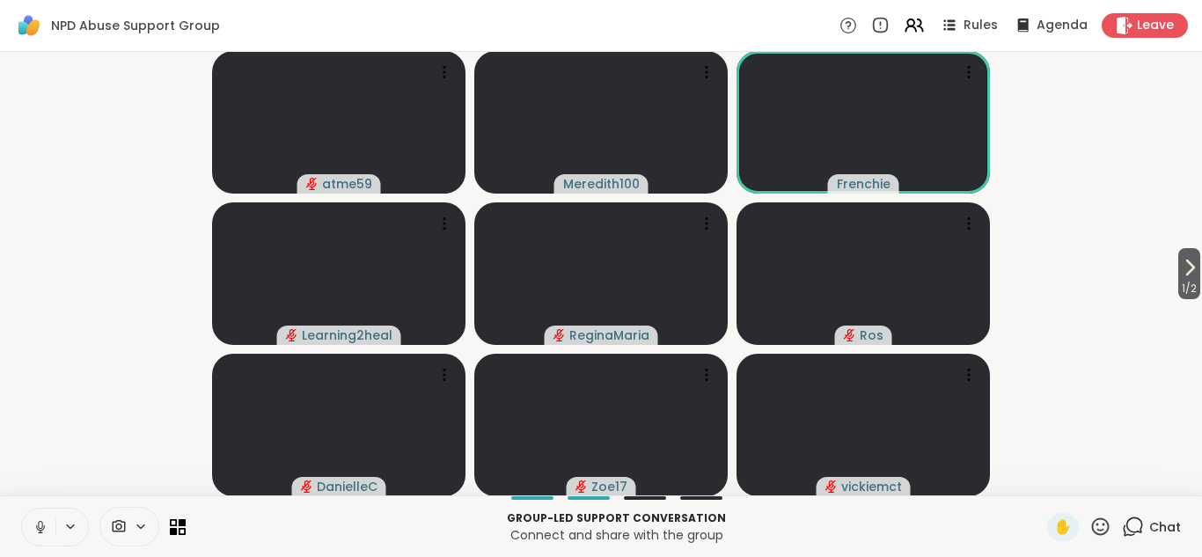
click at [1103, 526] on icon at bounding box center [1100, 526] width 22 height 22
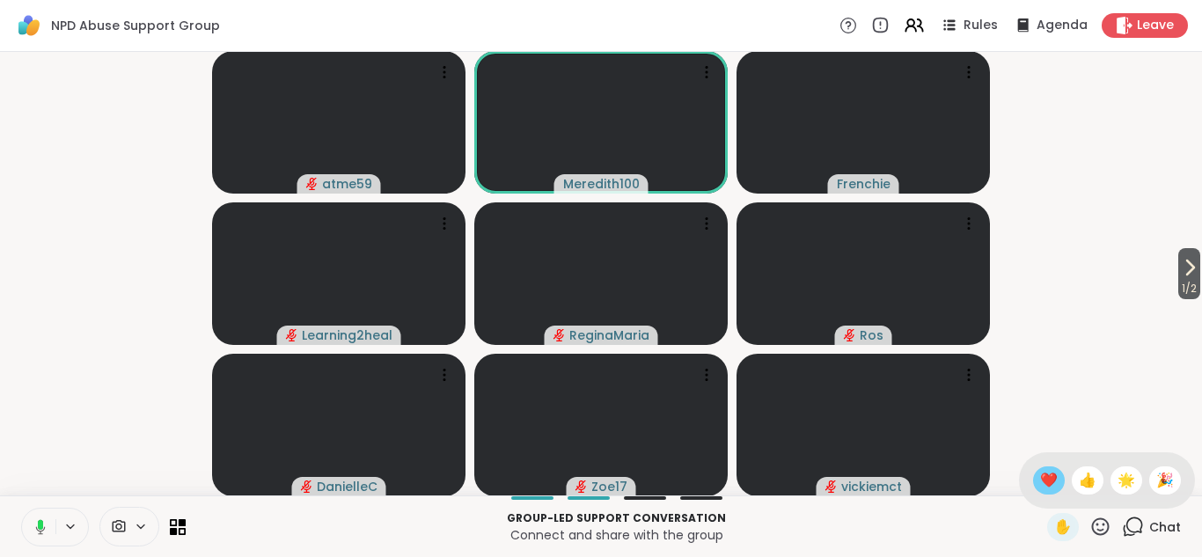
click at [1051, 486] on span "❤️" at bounding box center [1049, 480] width 18 height 21
click at [1099, 526] on icon at bounding box center [1100, 526] width 22 height 22
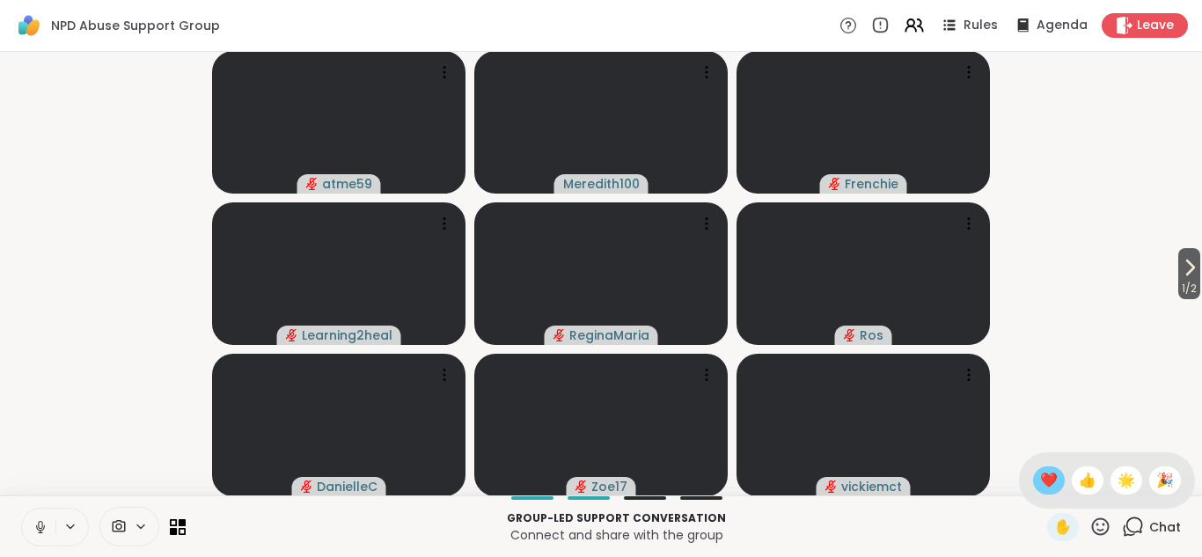
click at [1049, 473] on span "❤️" at bounding box center [1049, 480] width 18 height 21
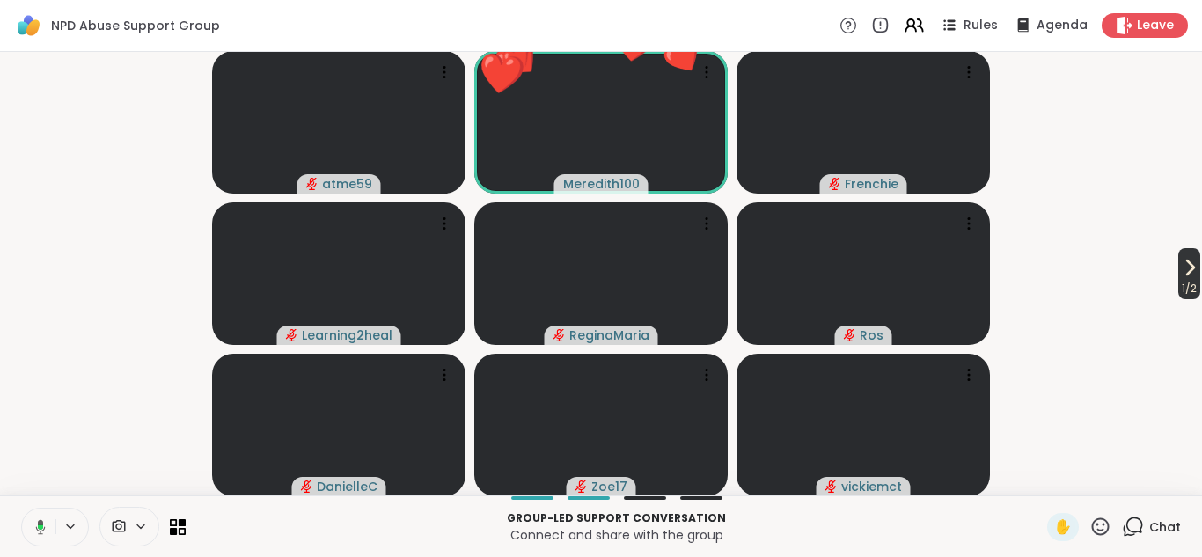
click at [1187, 284] on span "1 / 2" at bounding box center [1189, 288] width 22 height 21
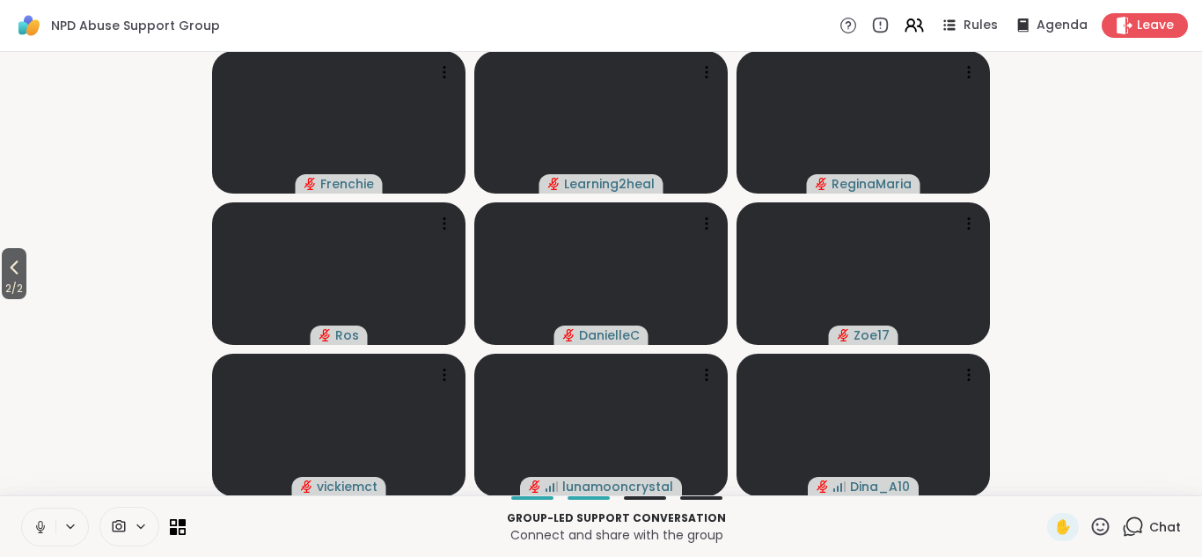
click at [1103, 522] on icon at bounding box center [1100, 526] width 22 height 22
click at [1048, 479] on span "❤️" at bounding box center [1049, 480] width 18 height 21
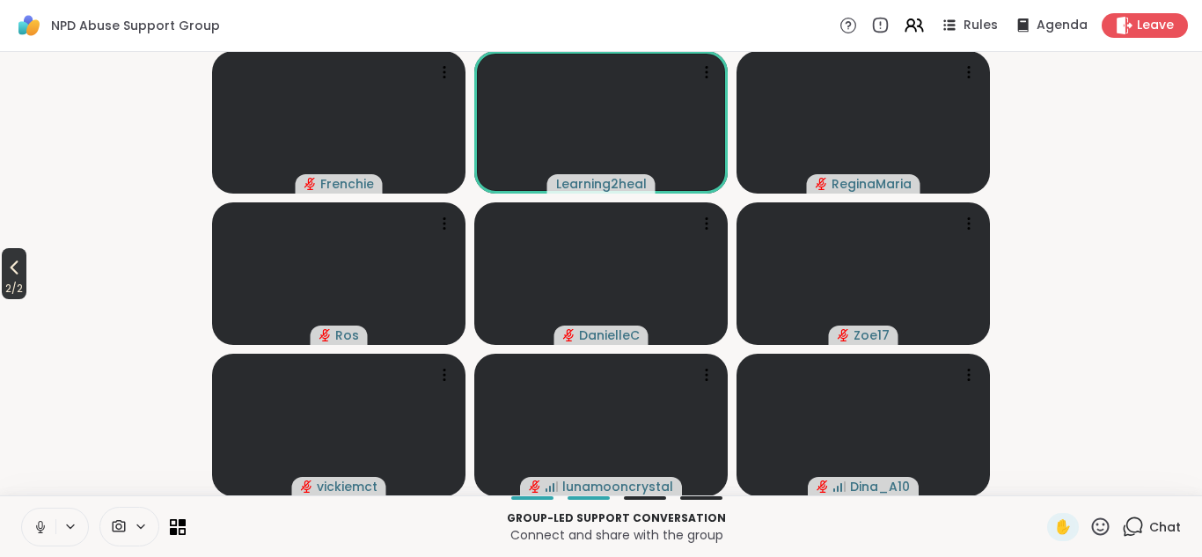
click at [14, 268] on icon at bounding box center [15, 267] width 8 height 14
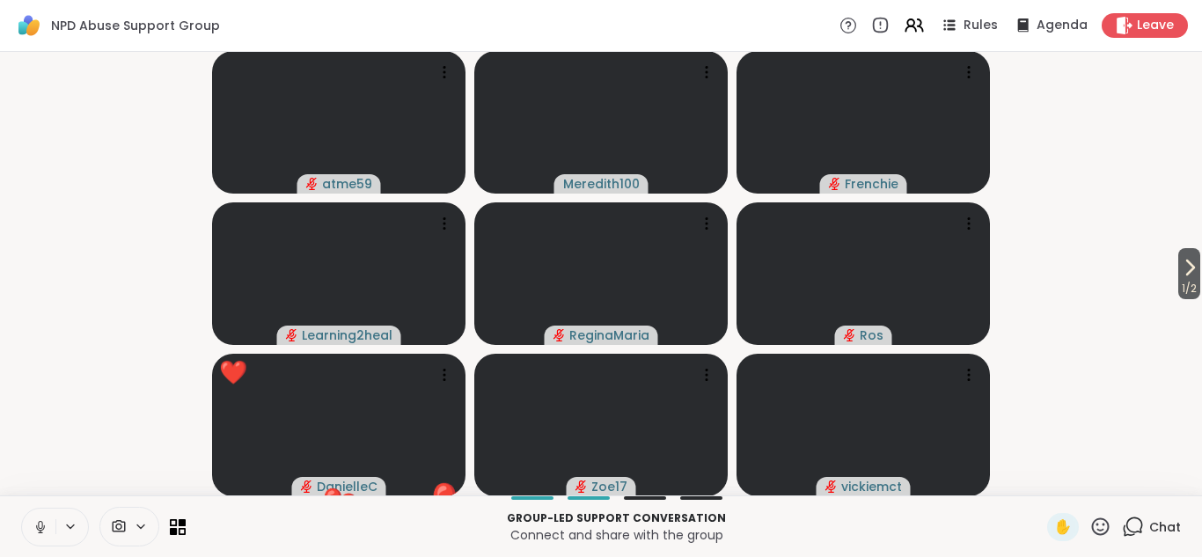
click at [1096, 522] on icon at bounding box center [1100, 526] width 22 height 22
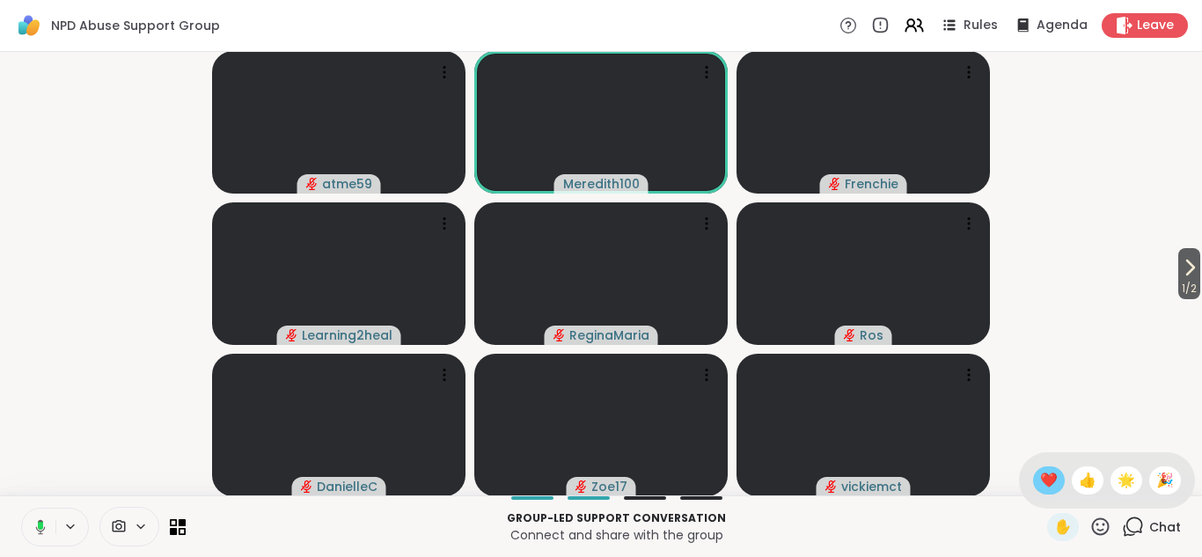
click at [1046, 479] on span "❤️" at bounding box center [1049, 480] width 18 height 21
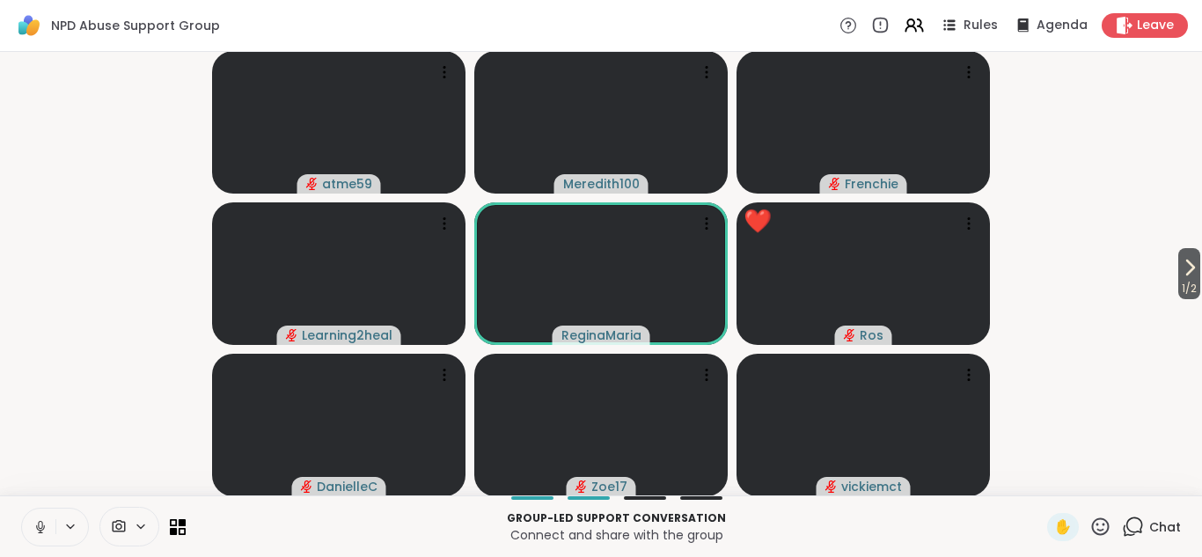
click at [1102, 522] on icon at bounding box center [1100, 526] width 22 height 22
click at [1048, 479] on span "❤️" at bounding box center [1049, 480] width 18 height 21
click at [1186, 273] on icon at bounding box center [1189, 267] width 21 height 21
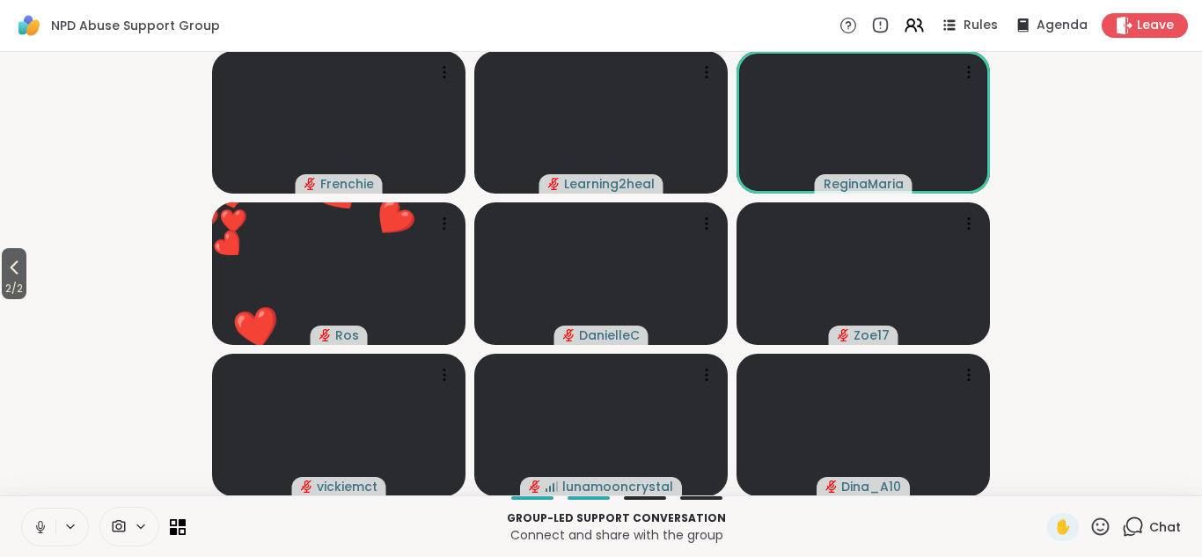
click at [1103, 529] on icon at bounding box center [1101, 526] width 18 height 18
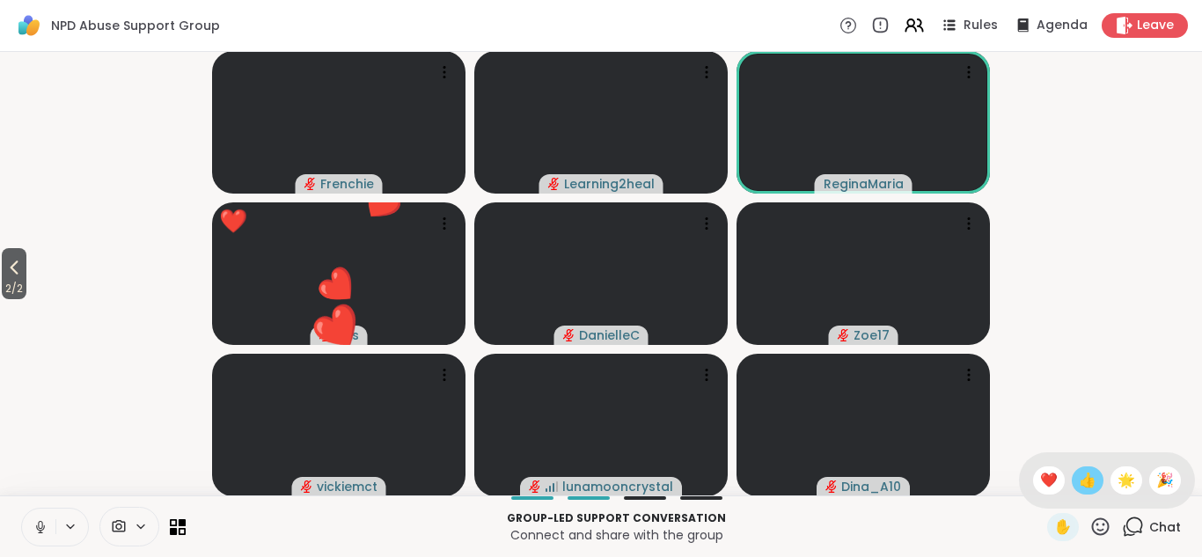
click at [1088, 484] on span "👍" at bounding box center [1087, 480] width 18 height 21
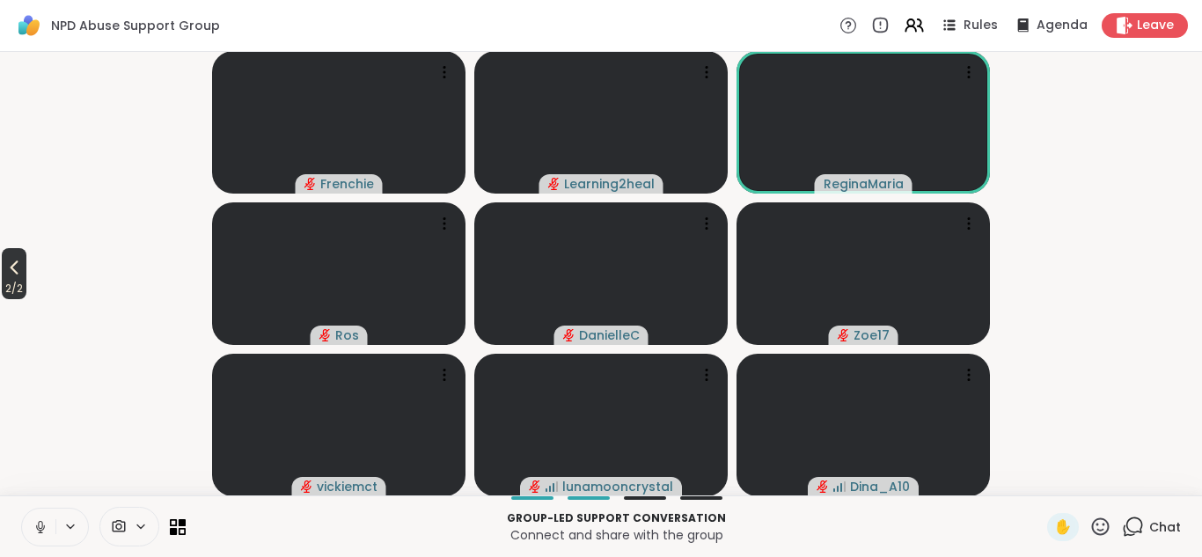
click at [16, 270] on icon at bounding box center [15, 267] width 8 height 14
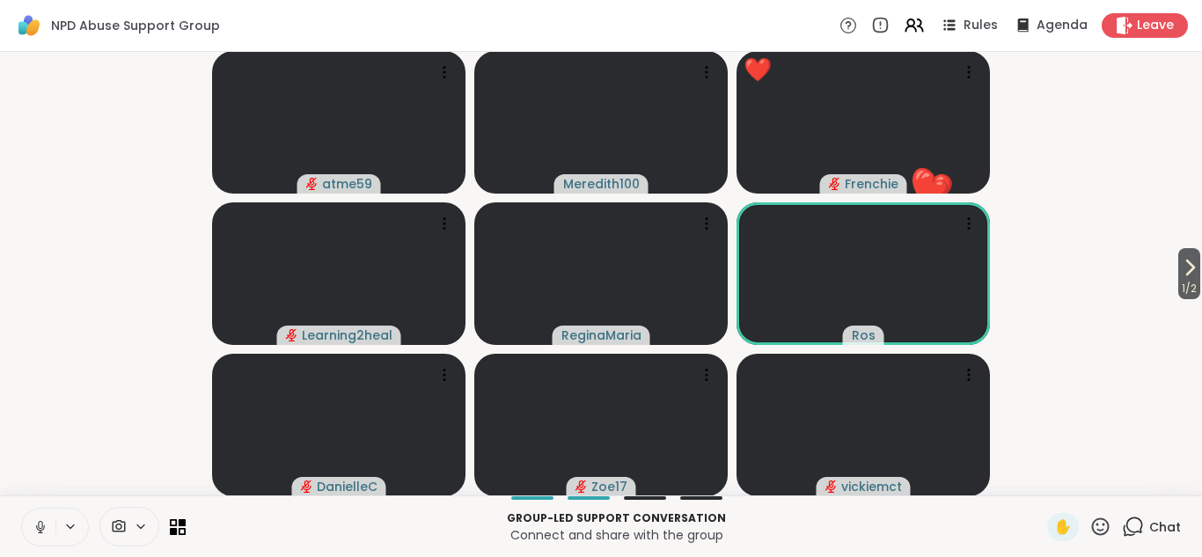
click at [1097, 521] on icon at bounding box center [1100, 526] width 22 height 22
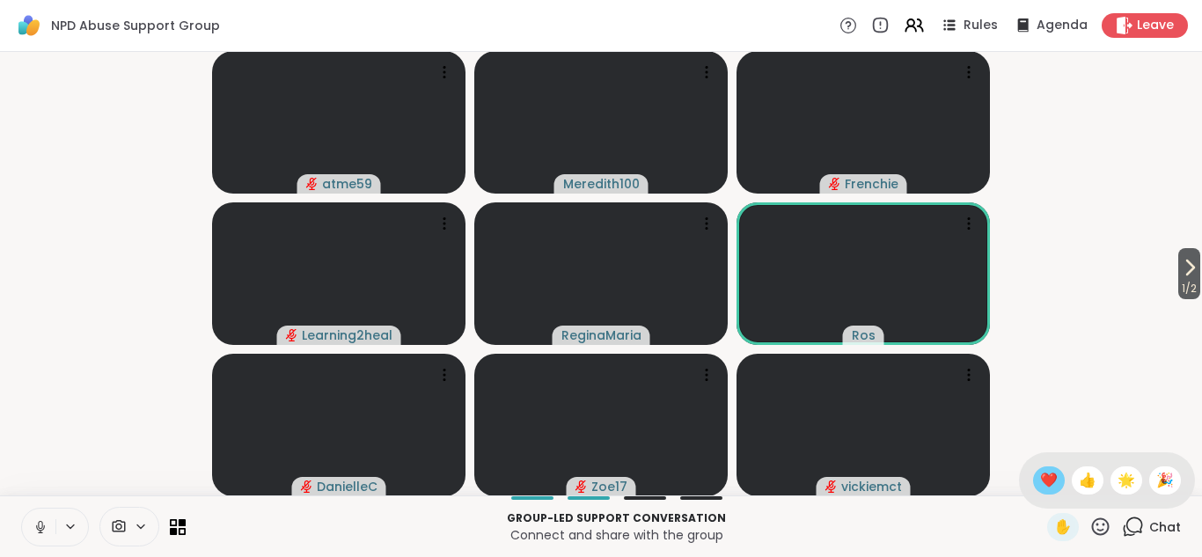
click at [1044, 479] on span "❤️" at bounding box center [1049, 480] width 18 height 21
click at [1101, 523] on icon at bounding box center [1100, 526] width 22 height 22
click at [1046, 478] on span "❤️" at bounding box center [1049, 480] width 18 height 21
click at [1099, 521] on icon at bounding box center [1100, 526] width 22 height 22
click at [1089, 483] on span "👍" at bounding box center [1087, 480] width 18 height 21
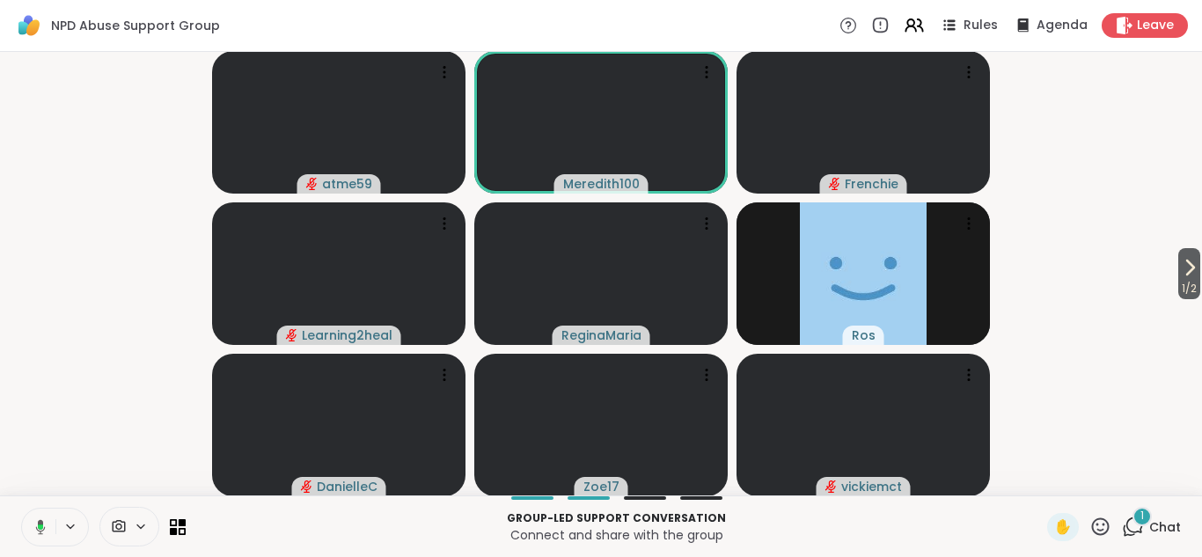
click at [1101, 531] on icon at bounding box center [1100, 526] width 22 height 22
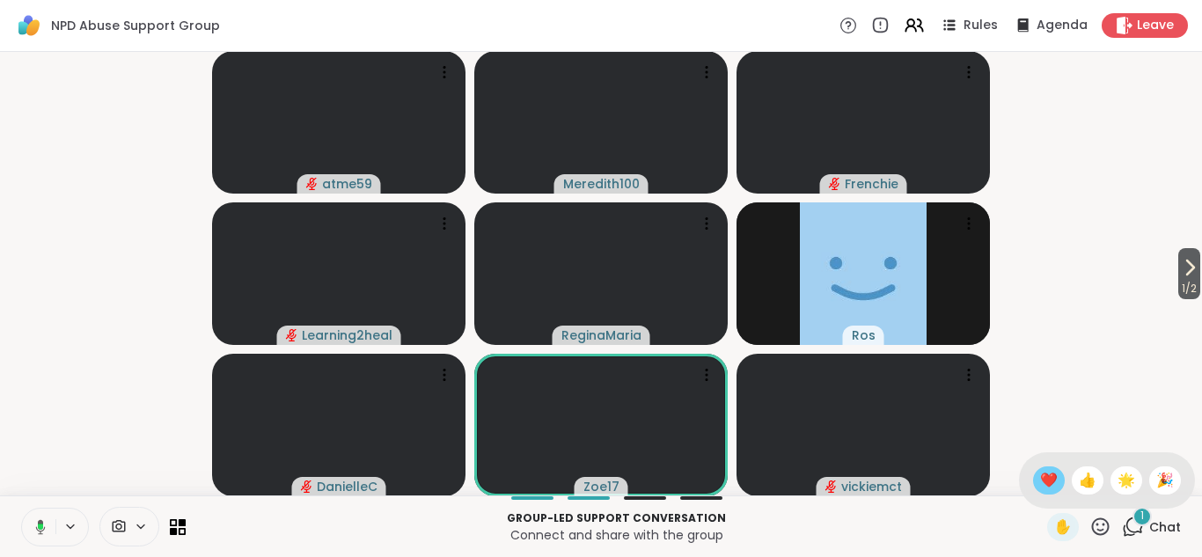
click at [1051, 484] on span "❤️" at bounding box center [1049, 480] width 18 height 21
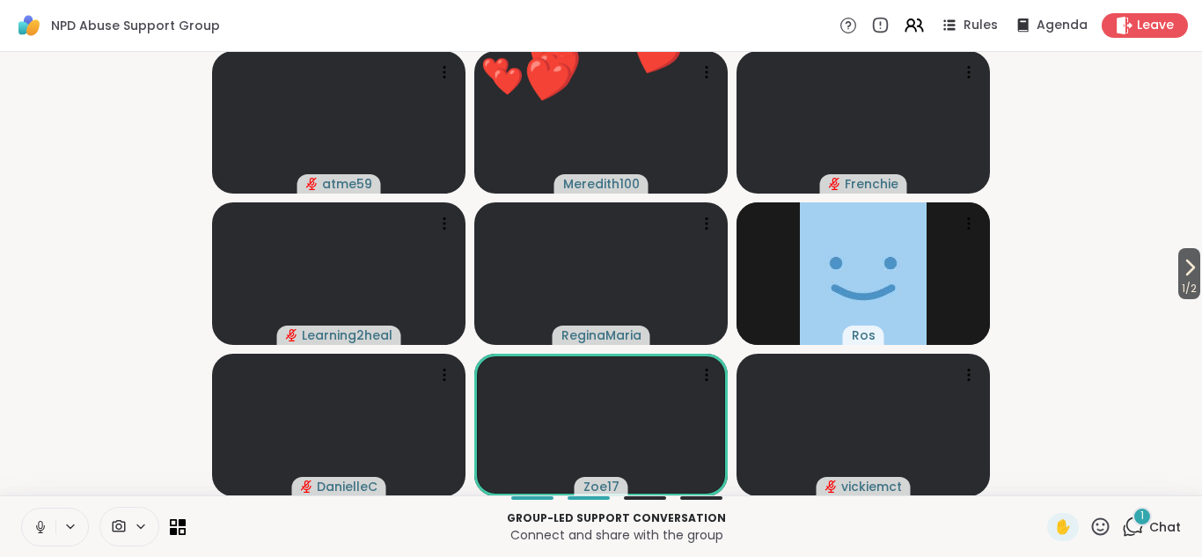
click at [1129, 524] on icon at bounding box center [1132, 526] width 22 height 22
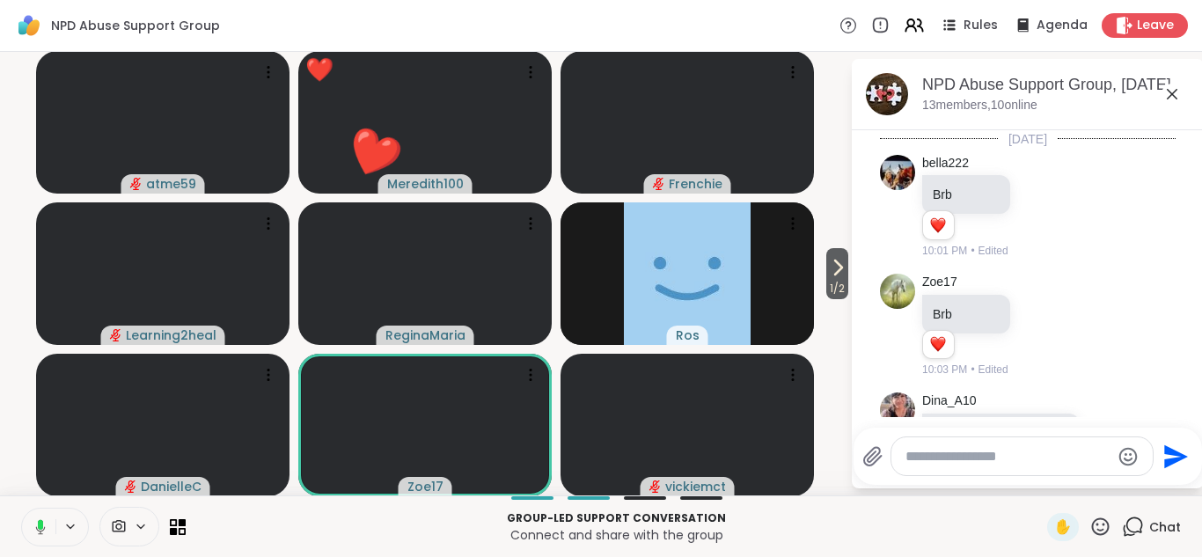
scroll to position [997, 0]
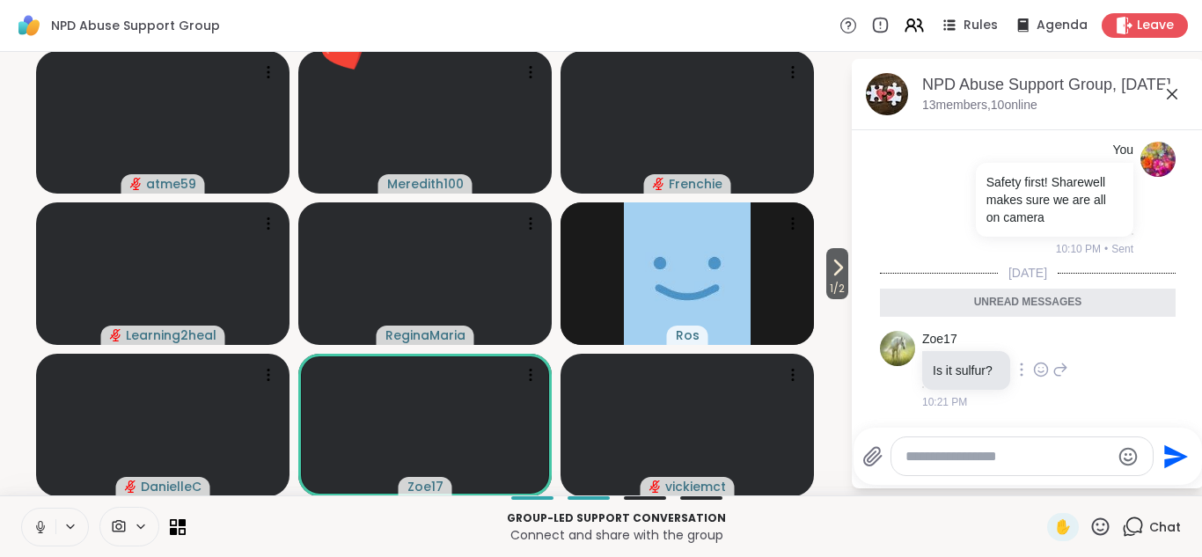
click at [1041, 371] on icon at bounding box center [1041, 370] width 16 height 18
click at [1039, 341] on div "Select Reaction: Heart" at bounding box center [1041, 341] width 16 height 16
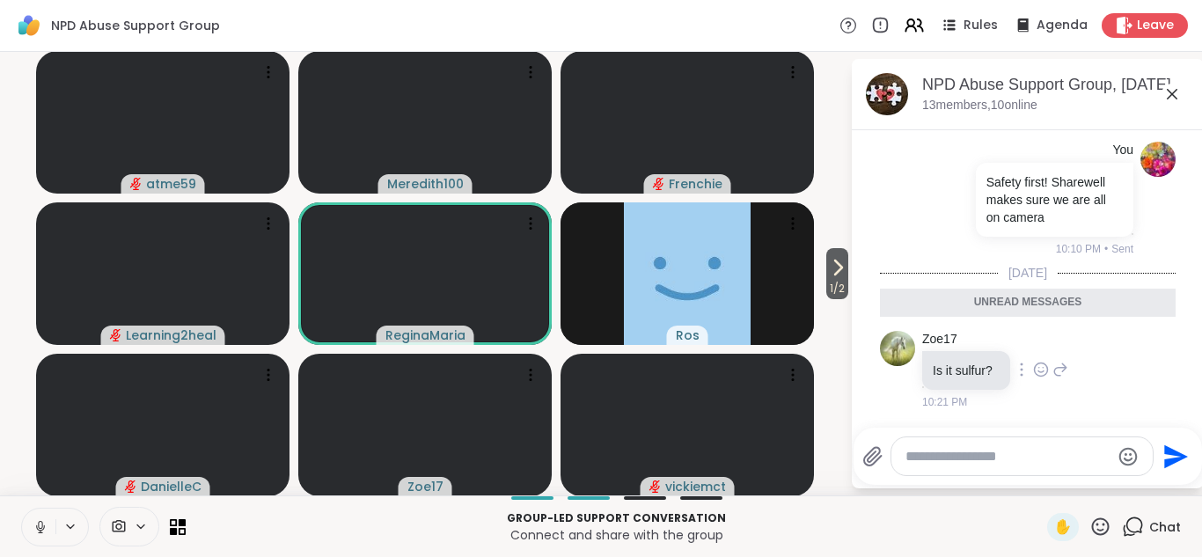
scroll to position [1022, 0]
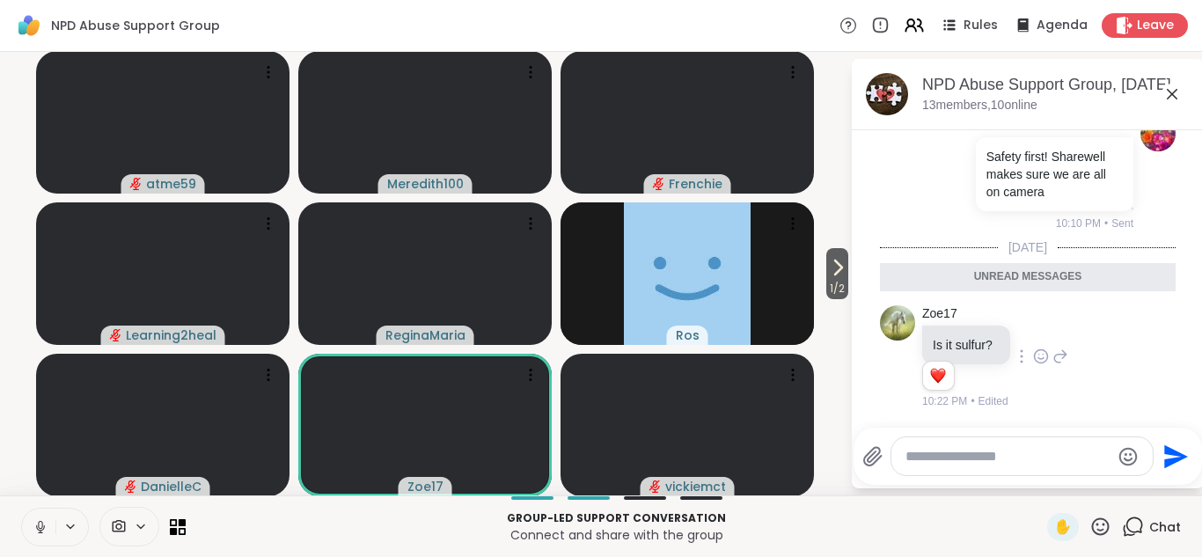
click at [1172, 90] on icon at bounding box center [1171, 94] width 21 height 21
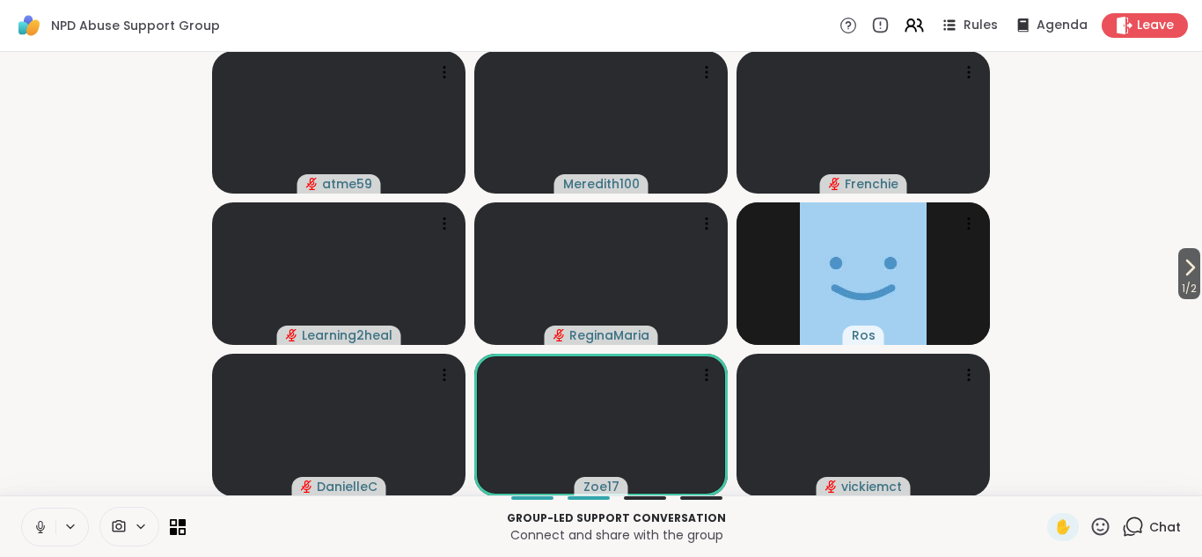
click at [1102, 527] on icon at bounding box center [1100, 526] width 22 height 22
click at [1054, 483] on span "❤️" at bounding box center [1049, 480] width 18 height 21
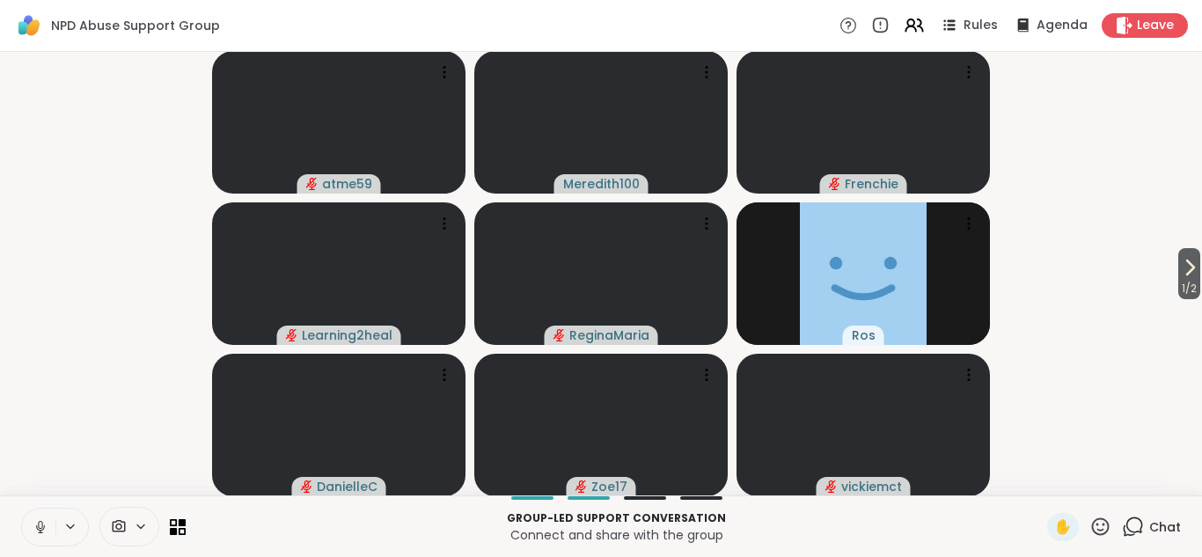
click at [1099, 530] on icon at bounding box center [1101, 526] width 18 height 18
click at [1056, 481] on span "❤️" at bounding box center [1049, 480] width 18 height 21
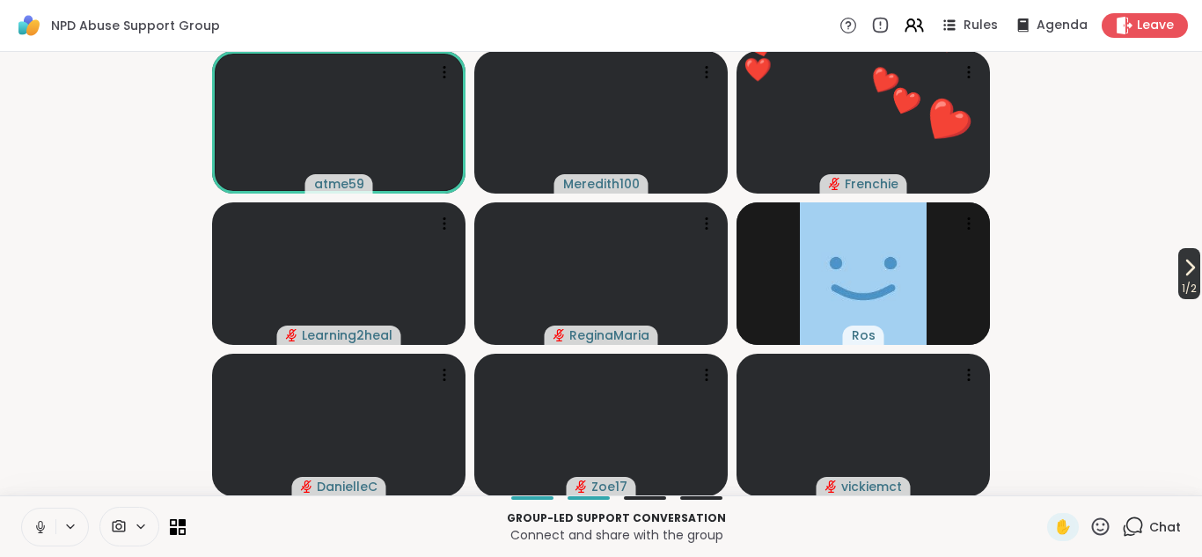
click at [1183, 275] on icon at bounding box center [1189, 267] width 21 height 21
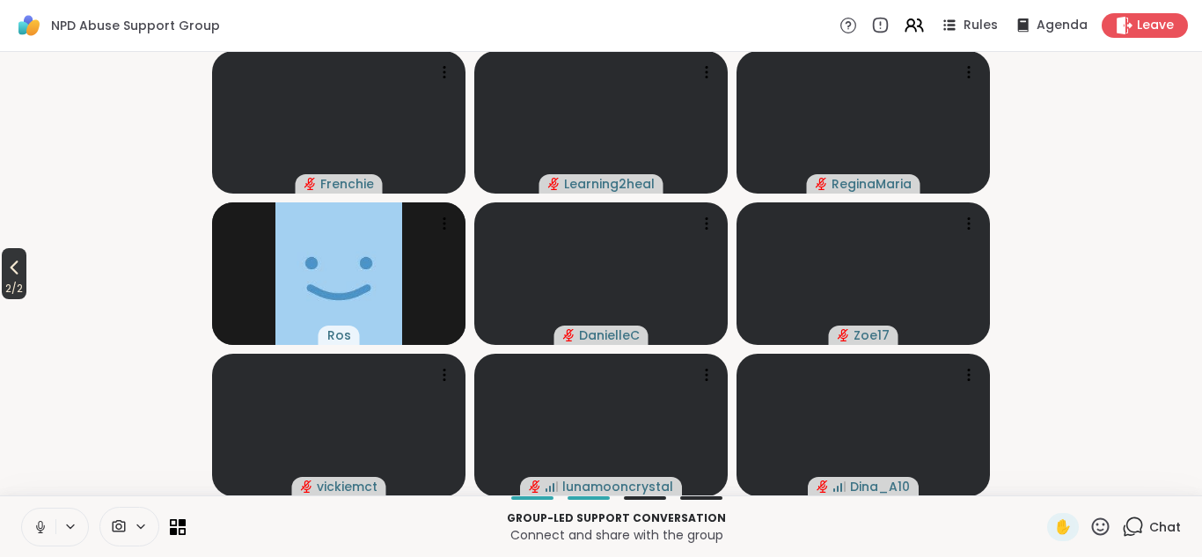
click at [15, 273] on icon at bounding box center [14, 267] width 21 height 21
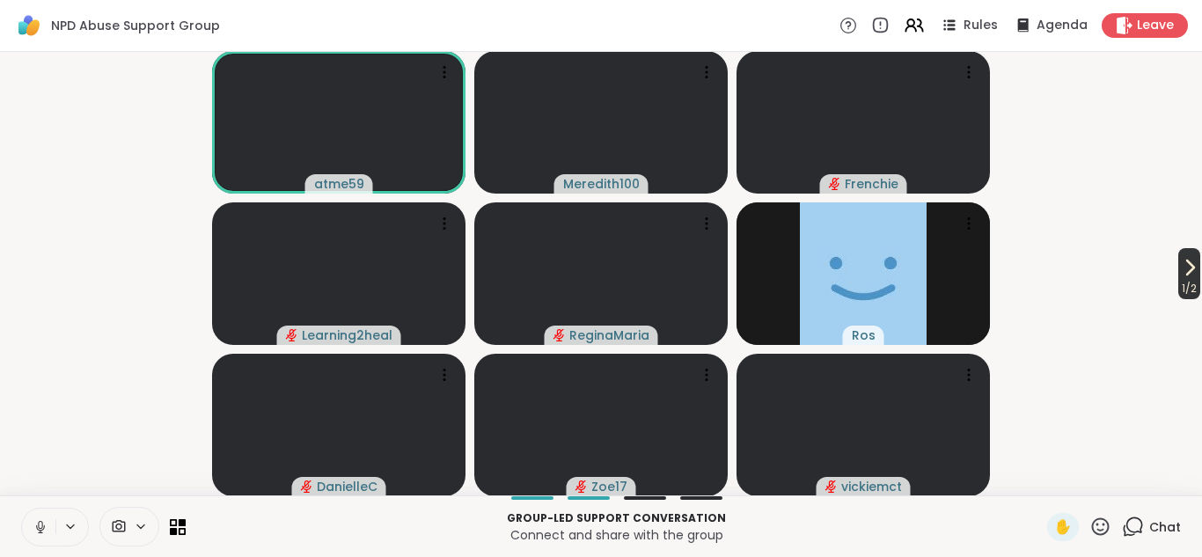
click at [1187, 272] on icon at bounding box center [1190, 267] width 7 height 14
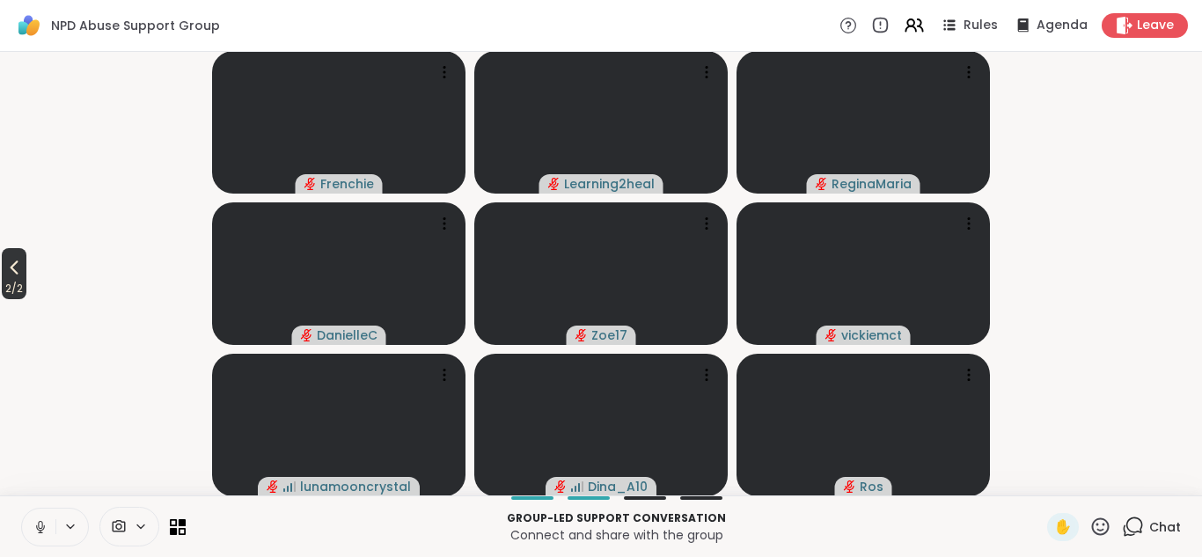
click at [17, 273] on icon at bounding box center [14, 267] width 21 height 21
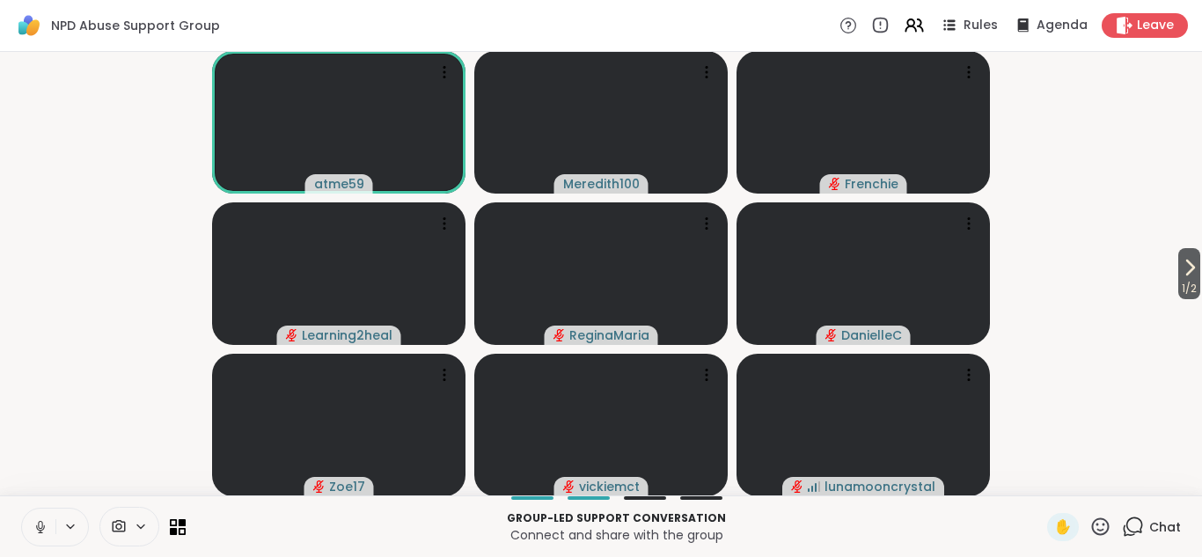
click at [1104, 534] on icon at bounding box center [1101, 526] width 18 height 18
click at [1048, 481] on span "❤️" at bounding box center [1049, 480] width 18 height 21
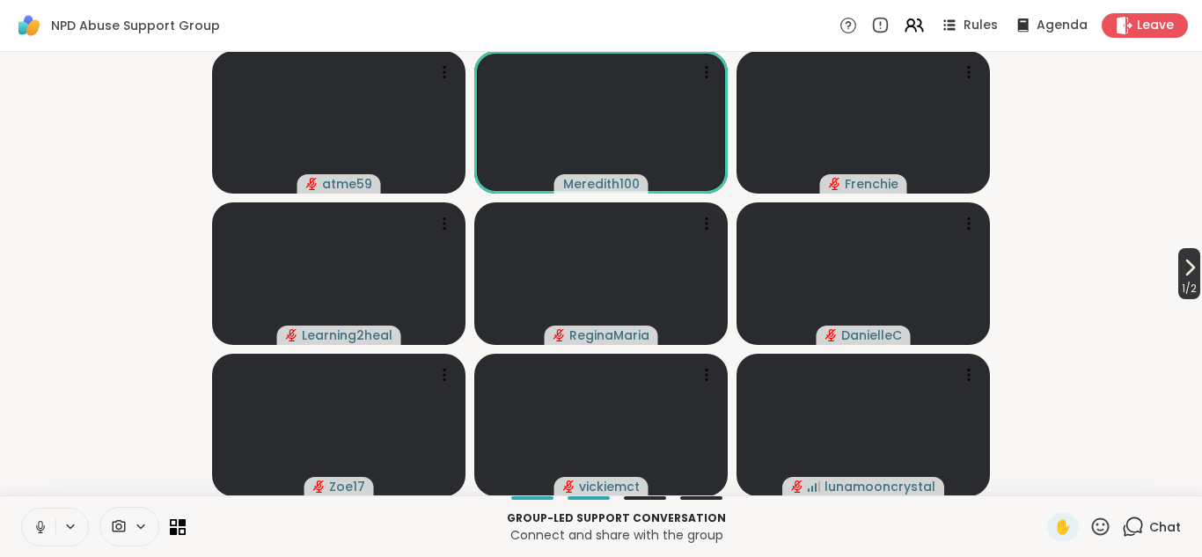
click at [1185, 274] on icon at bounding box center [1189, 267] width 21 height 21
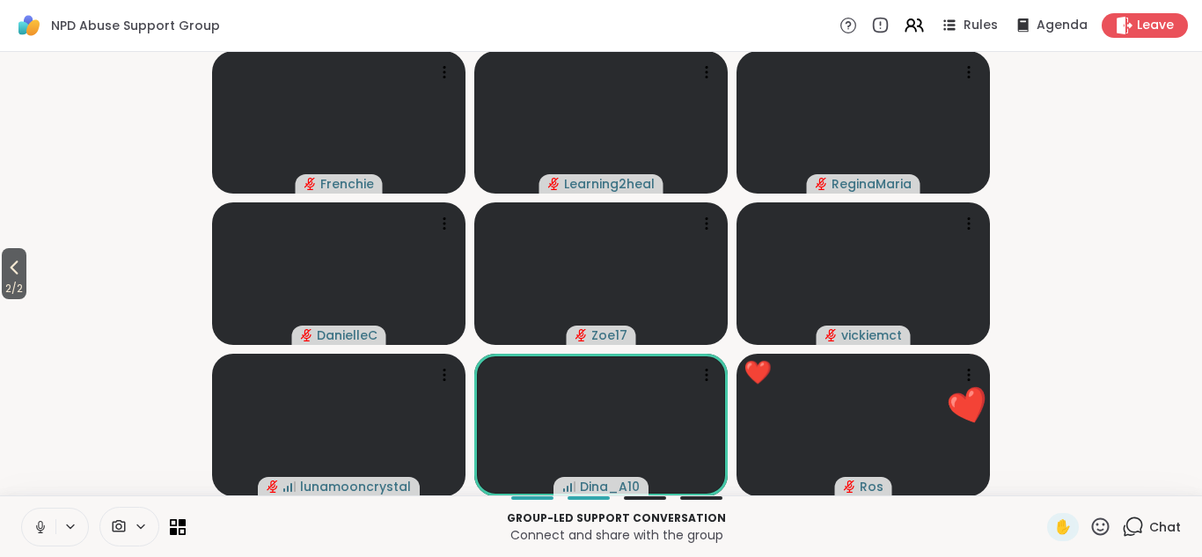
click at [1099, 520] on icon at bounding box center [1100, 526] width 22 height 22
click at [1043, 479] on span "❤️" at bounding box center [1049, 480] width 18 height 21
click at [1134, 528] on icon at bounding box center [1132, 526] width 22 height 22
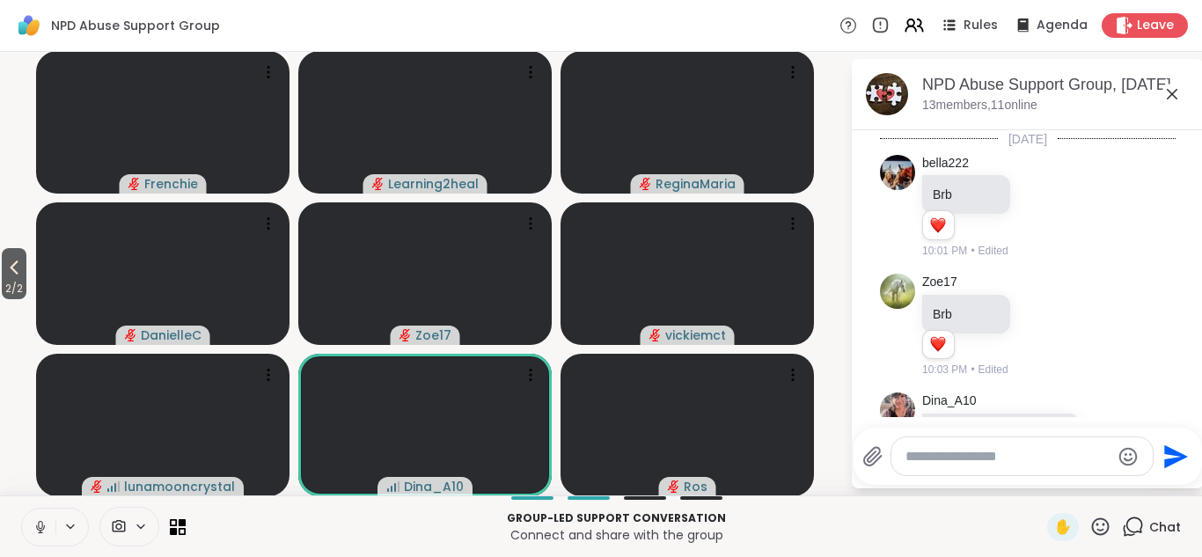
scroll to position [1134, 0]
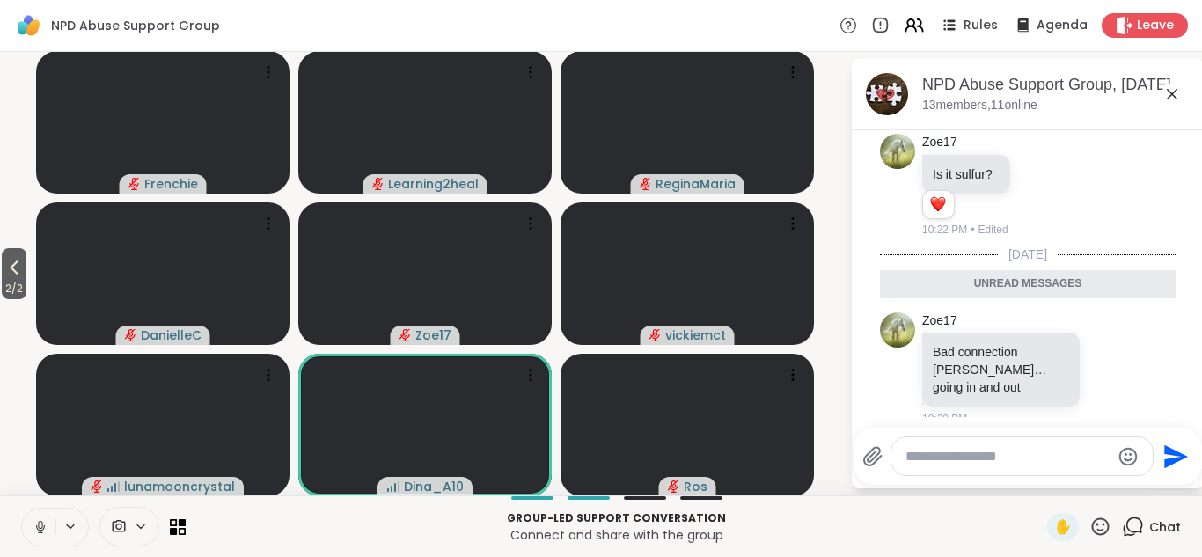
click at [1171, 95] on icon at bounding box center [1171, 94] width 11 height 11
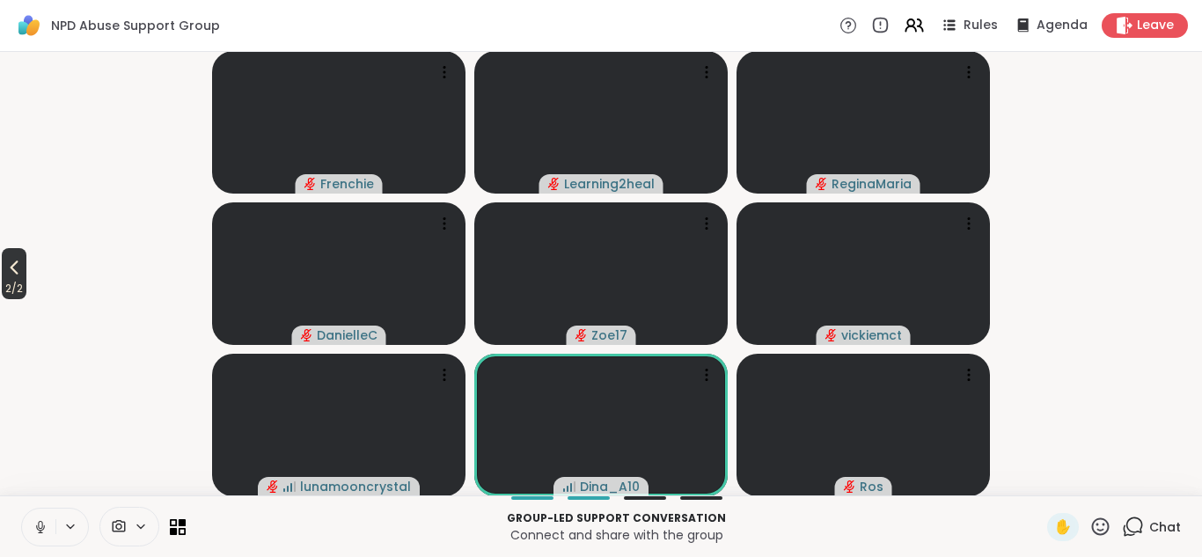
click at [20, 265] on icon at bounding box center [14, 267] width 21 height 21
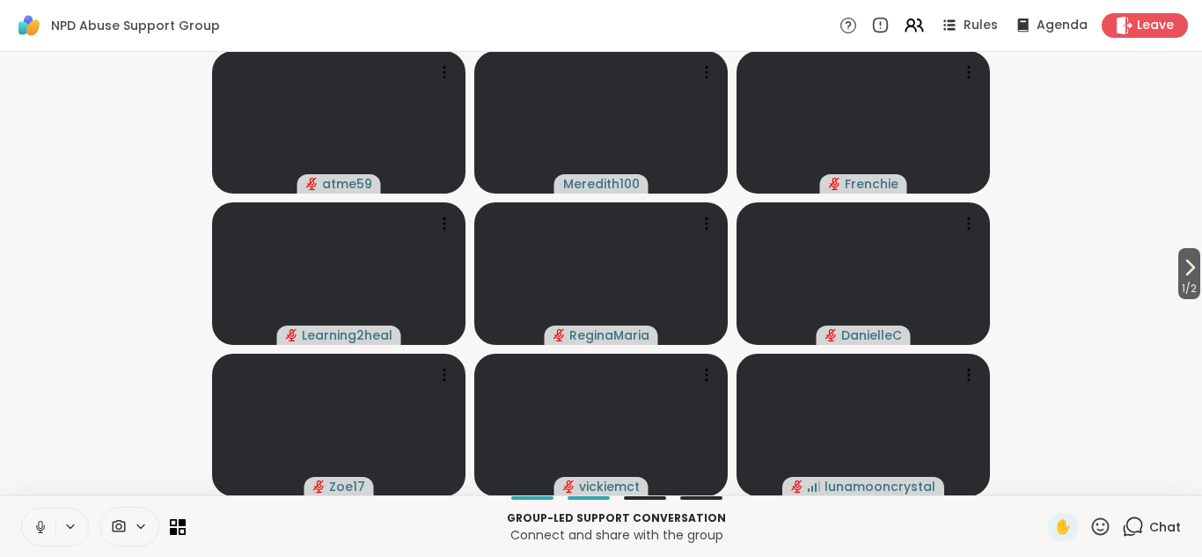
click at [1185, 274] on icon at bounding box center [1189, 267] width 21 height 21
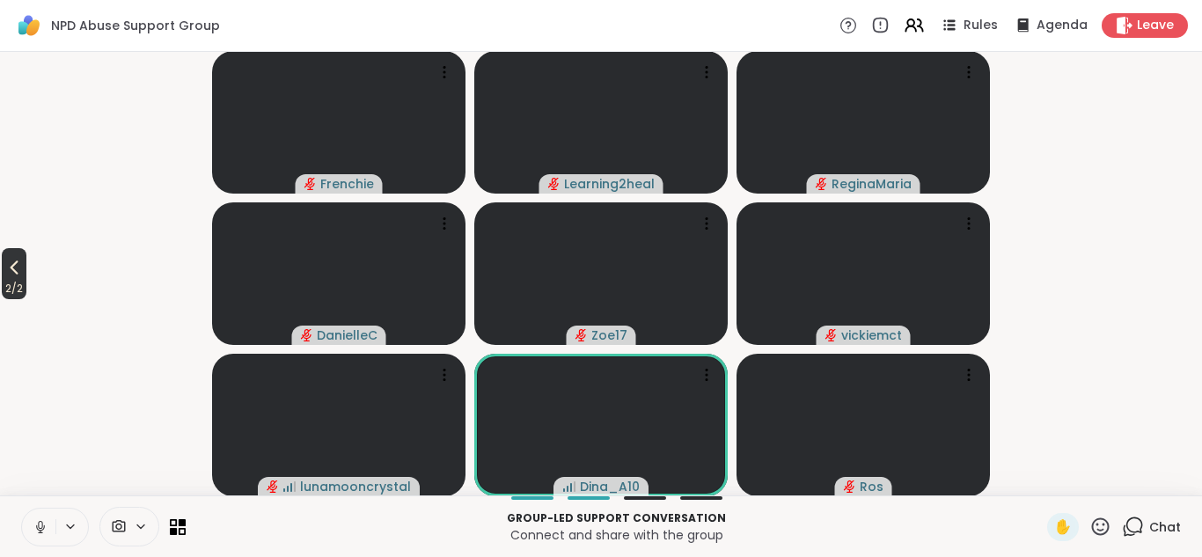
click at [12, 274] on icon at bounding box center [14, 267] width 21 height 21
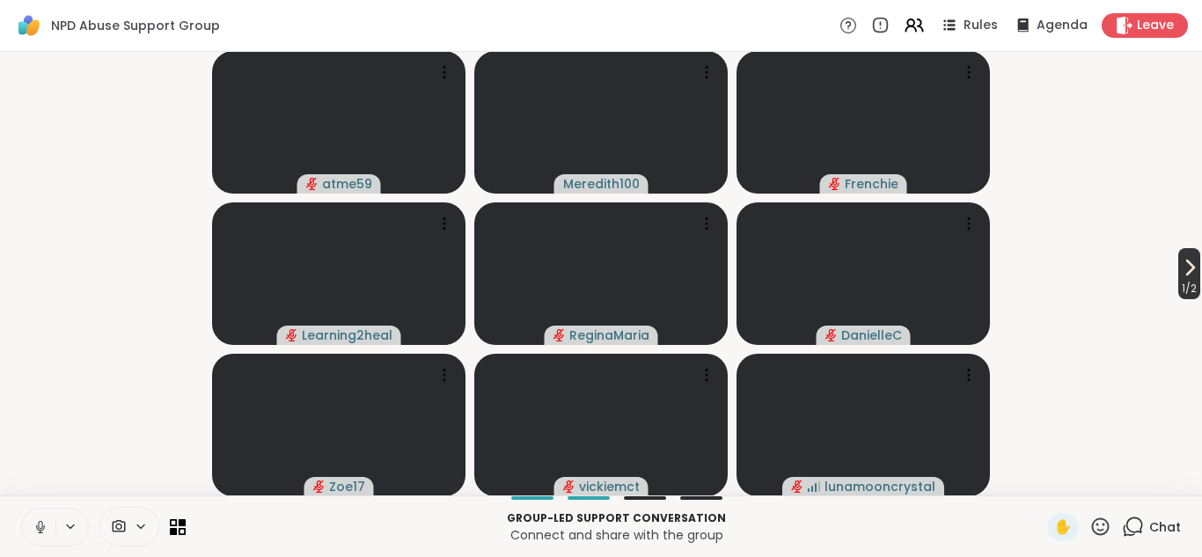
click at [1187, 265] on icon at bounding box center [1190, 267] width 7 height 14
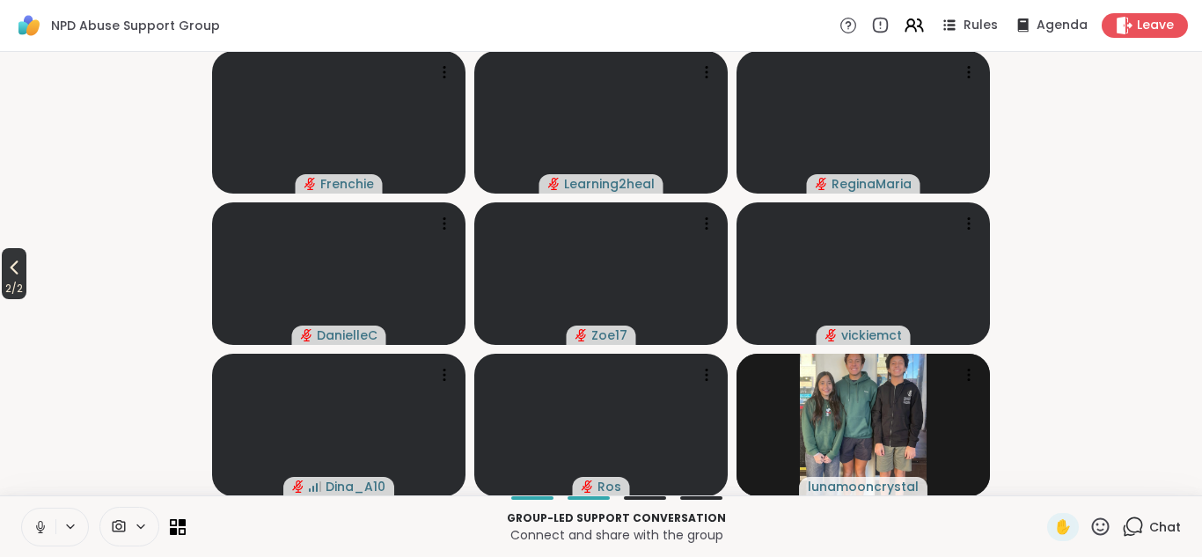
click at [14, 266] on icon at bounding box center [15, 267] width 8 height 14
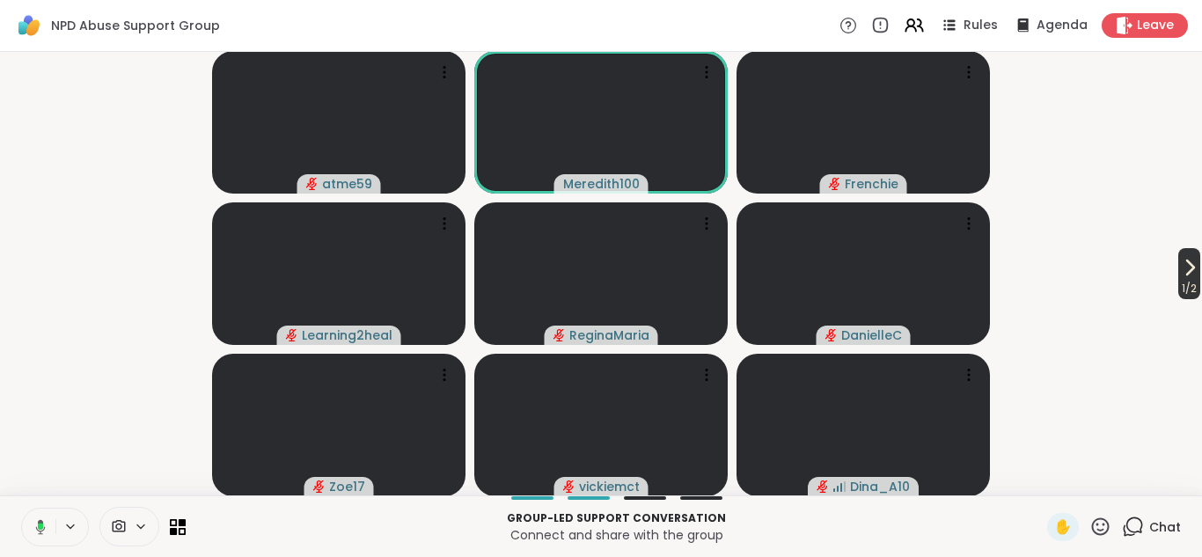
click at [1183, 267] on icon at bounding box center [1189, 267] width 21 height 21
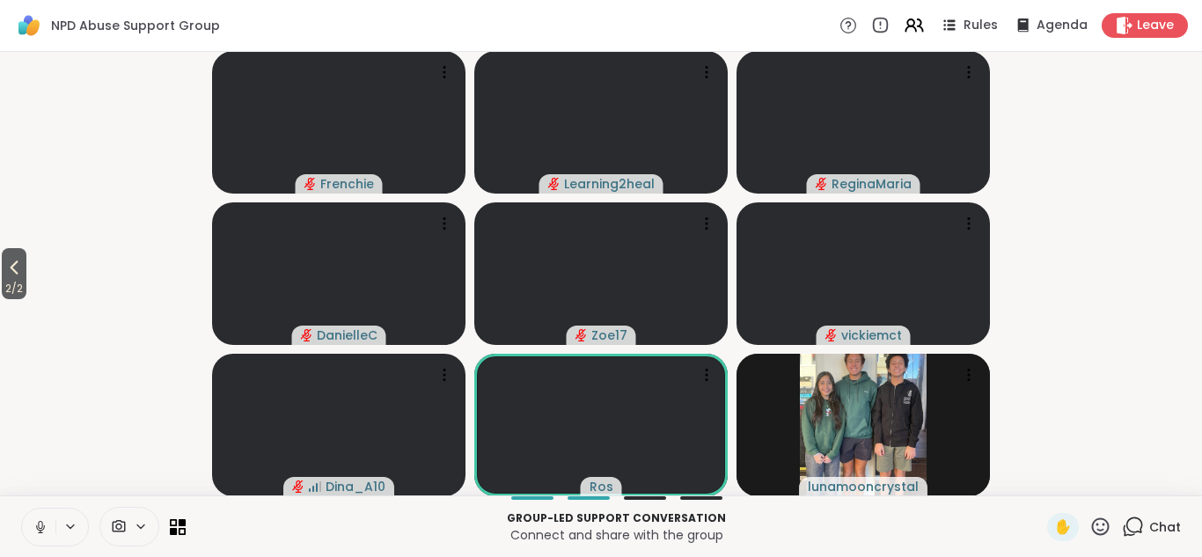
click at [1100, 526] on icon at bounding box center [1100, 526] width 22 height 22
click at [1050, 486] on span "❤️" at bounding box center [1049, 480] width 18 height 21
click at [17, 266] on icon at bounding box center [14, 267] width 21 height 21
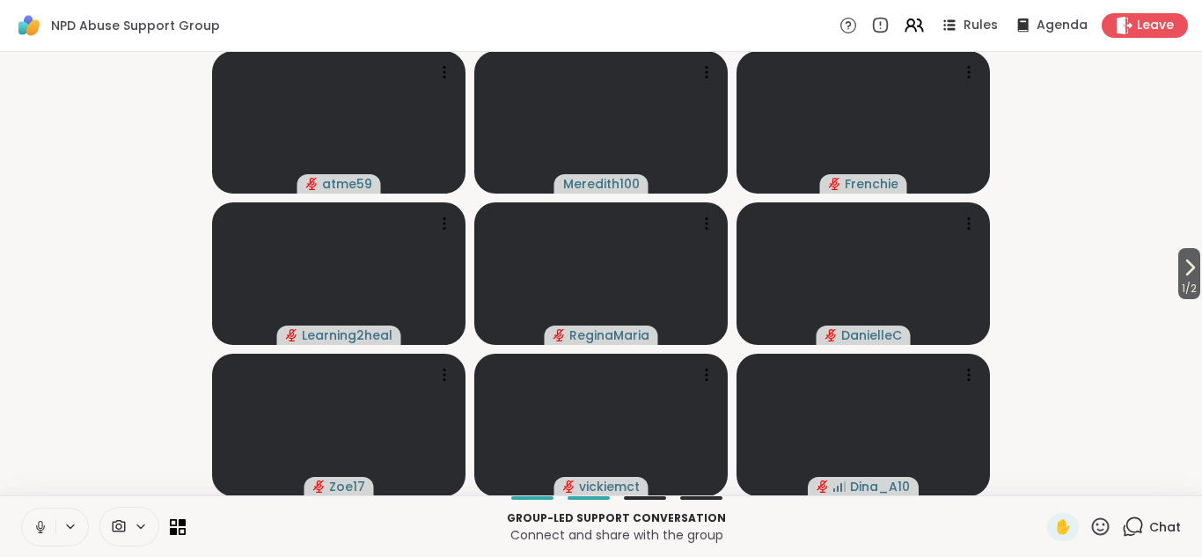
click at [1106, 527] on icon at bounding box center [1100, 526] width 22 height 22
click at [1049, 479] on span "❤️" at bounding box center [1049, 480] width 18 height 21
click at [1182, 267] on icon at bounding box center [1189, 267] width 21 height 21
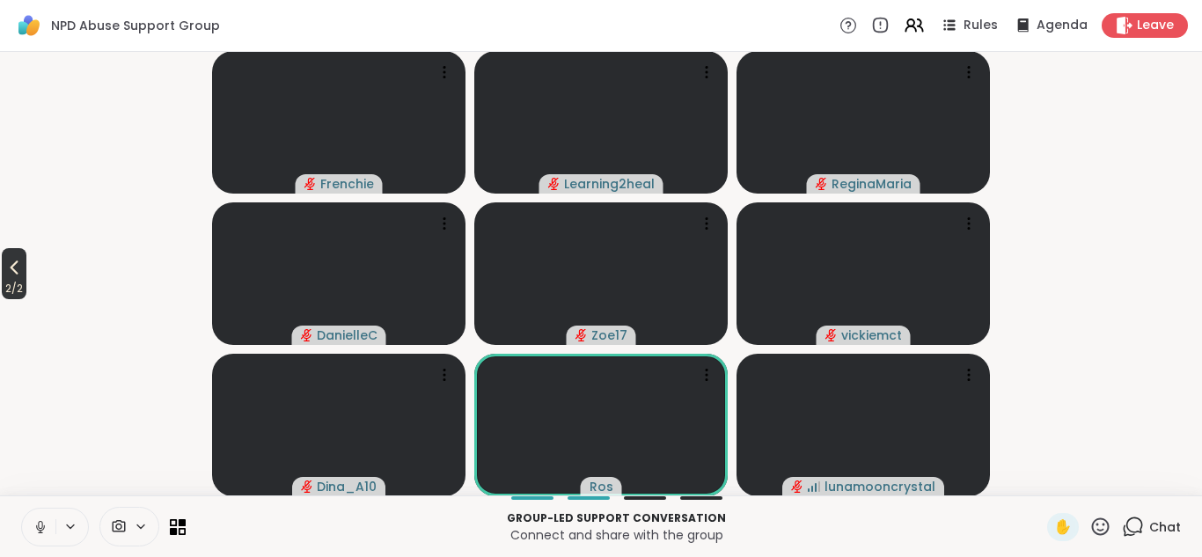
click at [18, 262] on icon at bounding box center [15, 267] width 8 height 14
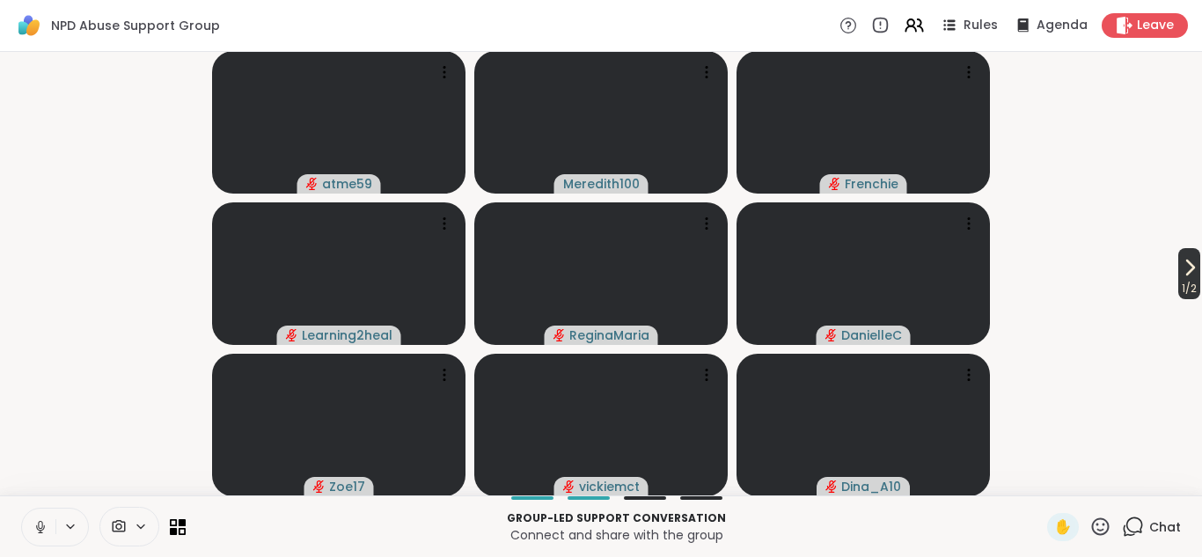
click at [1186, 276] on icon at bounding box center [1189, 267] width 21 height 21
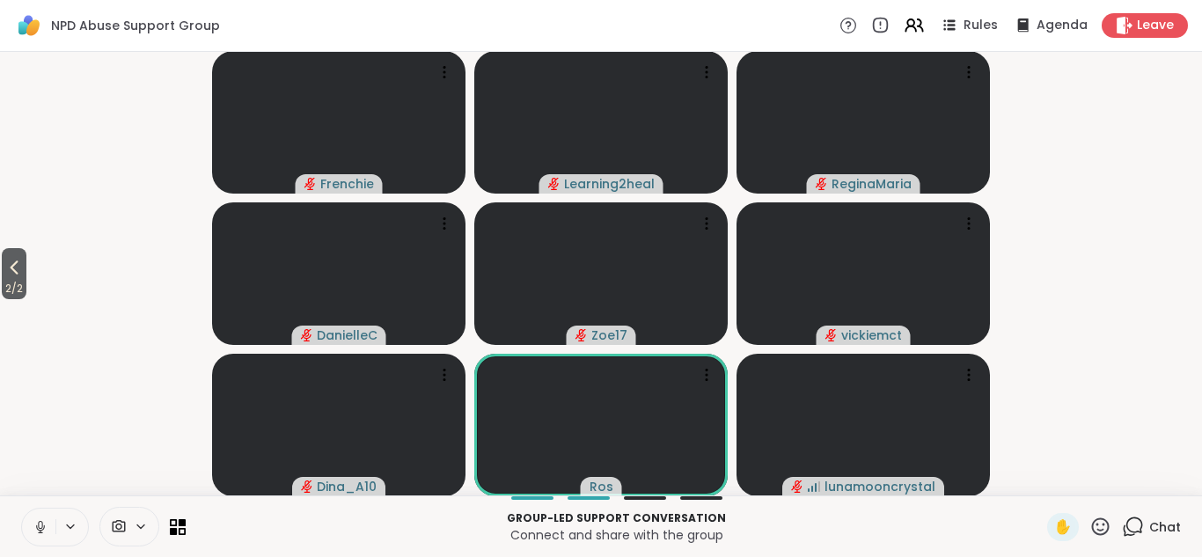
click at [1100, 530] on icon at bounding box center [1101, 526] width 18 height 18
click at [1046, 479] on span "❤️" at bounding box center [1049, 480] width 18 height 21
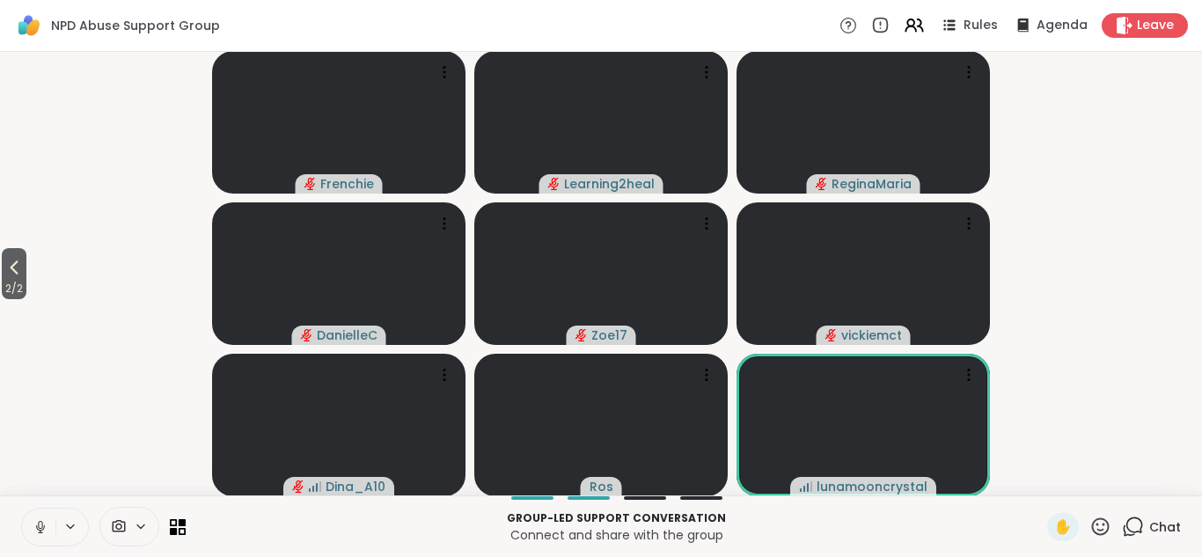
click at [1104, 522] on icon at bounding box center [1100, 526] width 22 height 22
click at [1054, 476] on span "❤️" at bounding box center [1049, 480] width 18 height 21
click at [19, 281] on span "2 / 2" at bounding box center [14, 288] width 25 height 21
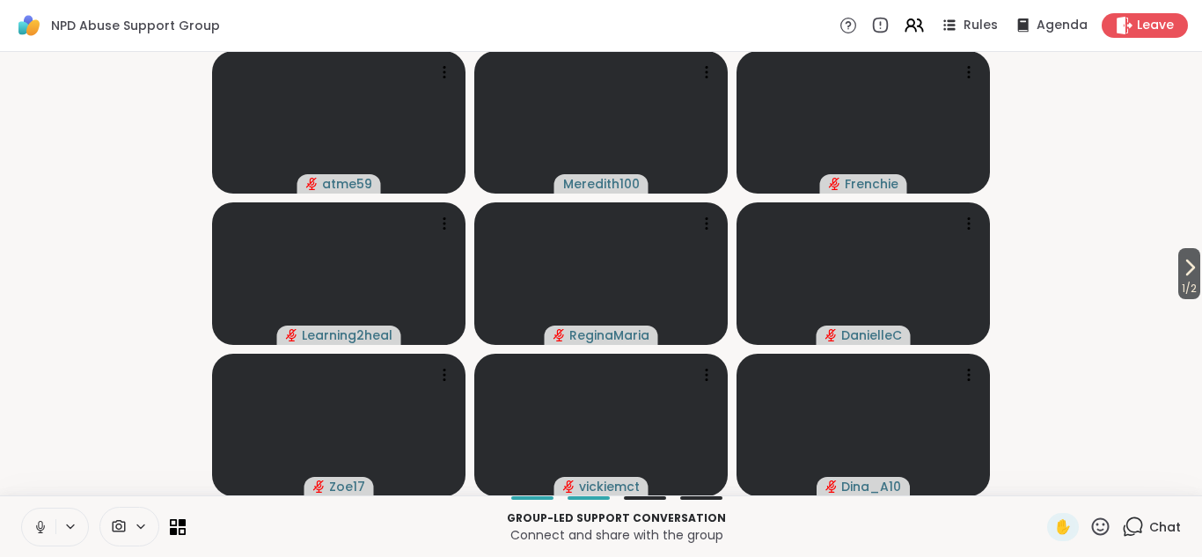
click at [1099, 530] on icon at bounding box center [1100, 526] width 22 height 22
click at [1048, 484] on span "❤️" at bounding box center [1049, 480] width 18 height 21
click at [1180, 278] on span "1 / 2" at bounding box center [1189, 288] width 22 height 21
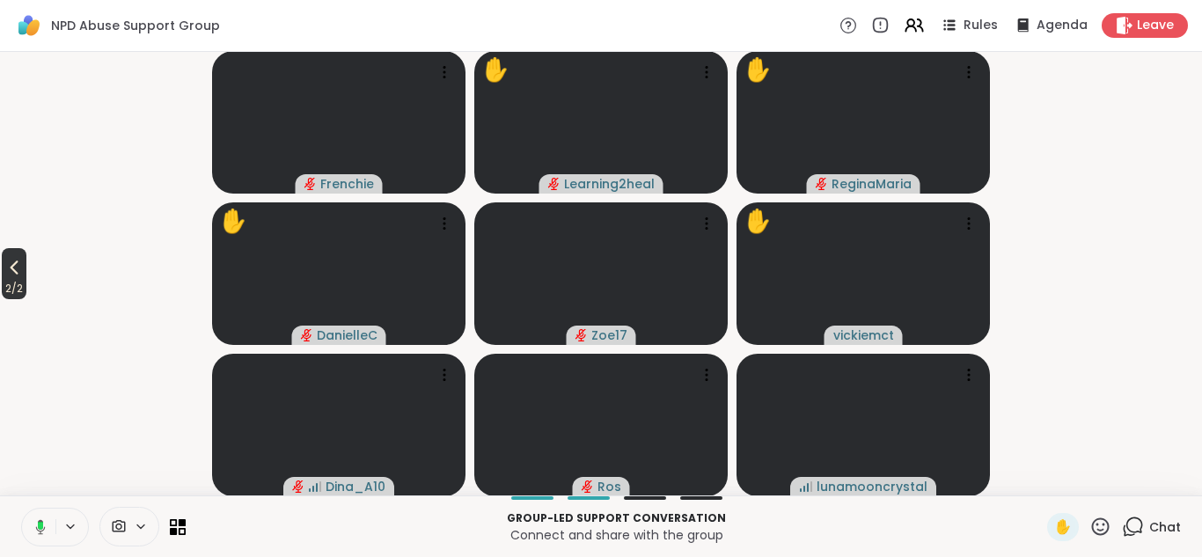
click at [13, 269] on icon at bounding box center [14, 267] width 21 height 21
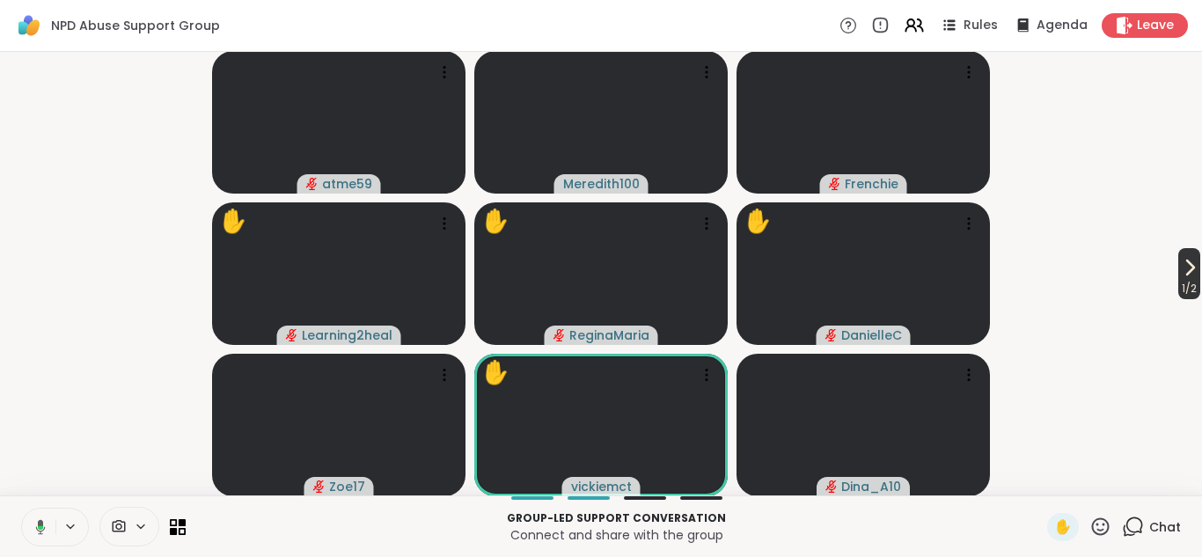
click at [1187, 265] on icon at bounding box center [1190, 267] width 7 height 14
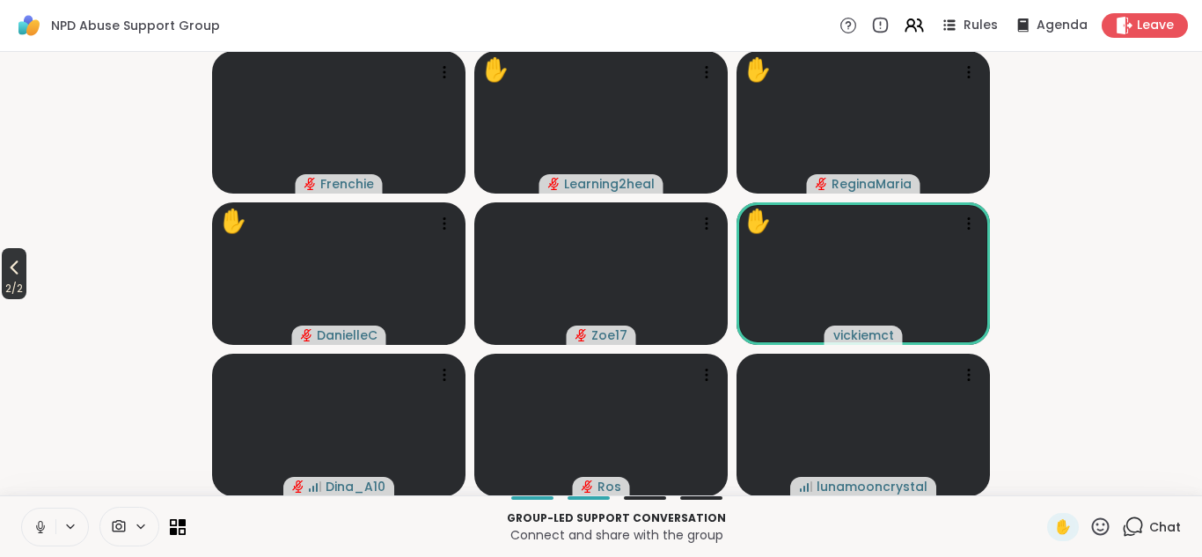
click at [11, 275] on icon at bounding box center [14, 267] width 21 height 21
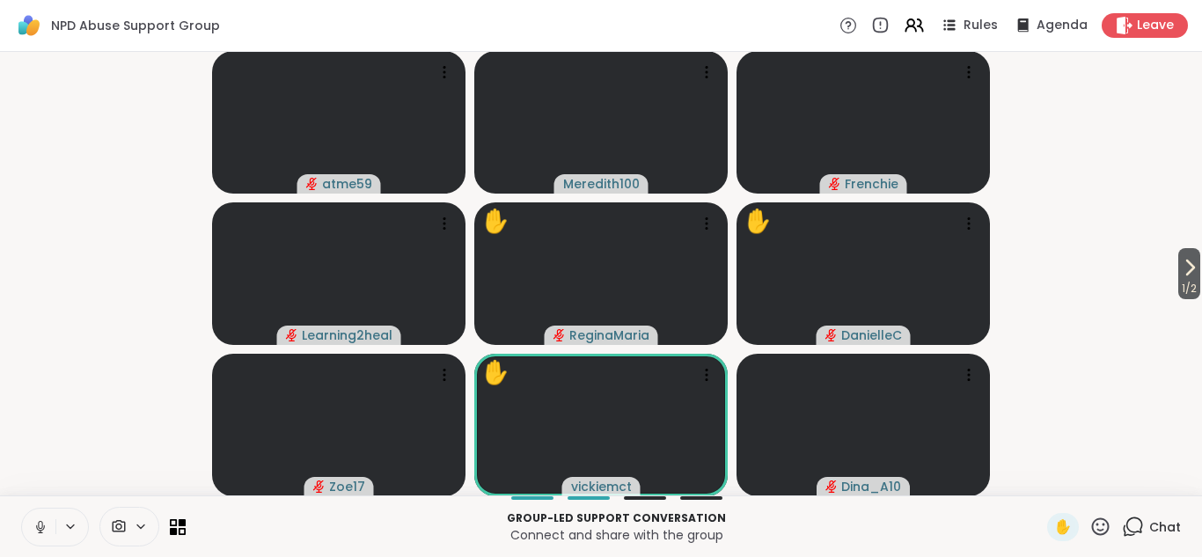
click at [1100, 524] on icon at bounding box center [1100, 526] width 22 height 22
click at [1049, 479] on span "❤️" at bounding box center [1049, 480] width 18 height 21
click at [1100, 536] on icon at bounding box center [1100, 526] width 22 height 22
click at [1122, 486] on span "🌟" at bounding box center [1126, 480] width 18 height 21
click at [1099, 522] on icon at bounding box center [1100, 526] width 22 height 22
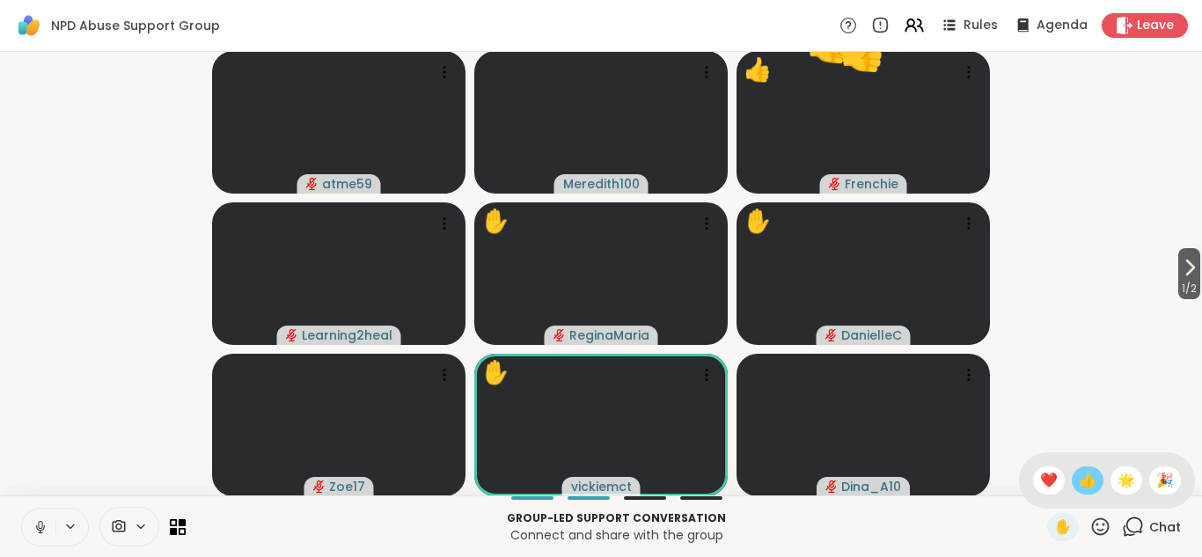
click at [1087, 481] on span "👍" at bounding box center [1087, 480] width 18 height 21
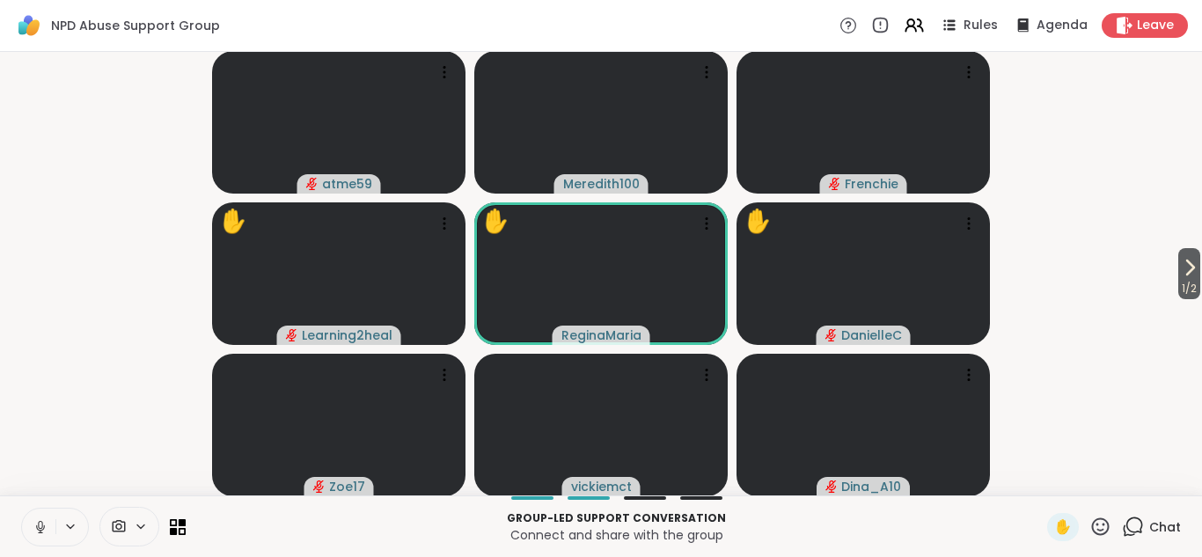
click at [1099, 522] on icon at bounding box center [1100, 526] width 22 height 22
click at [1087, 477] on span "👍" at bounding box center [1087, 480] width 18 height 21
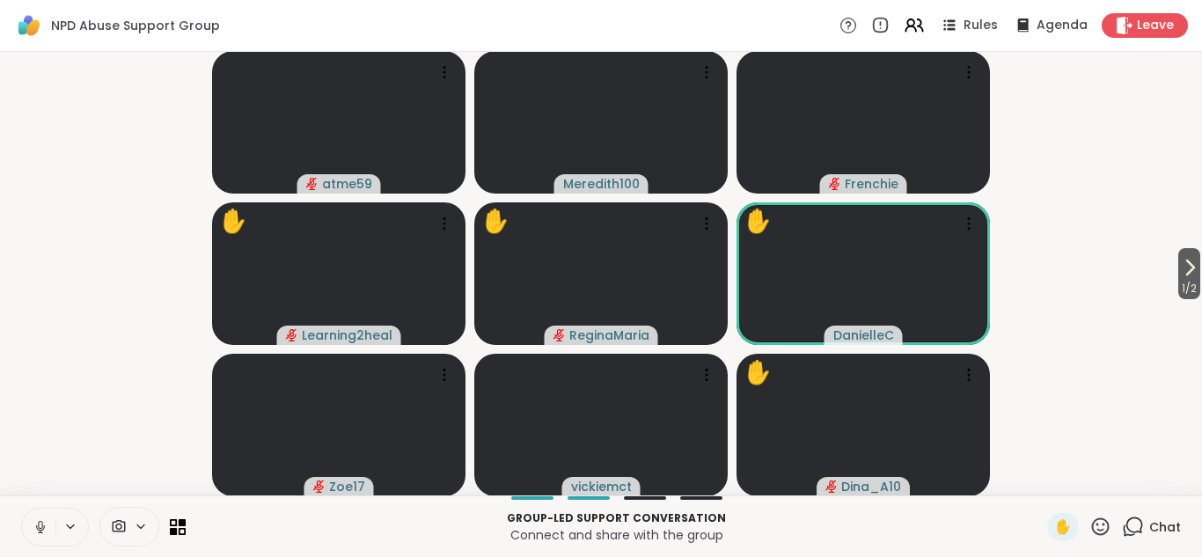
click at [1098, 527] on icon at bounding box center [1100, 526] width 22 height 22
click at [1051, 476] on span "❤️" at bounding box center [1049, 480] width 18 height 21
click at [1099, 522] on icon at bounding box center [1100, 526] width 22 height 22
click at [1087, 476] on span "👍" at bounding box center [1087, 480] width 18 height 21
click at [1100, 523] on icon at bounding box center [1100, 526] width 22 height 22
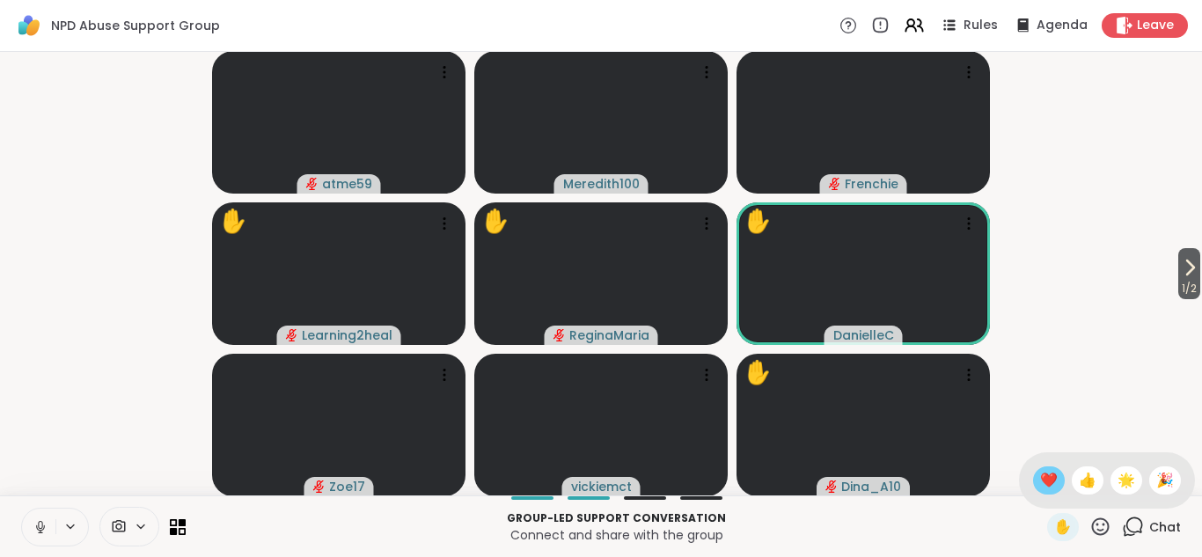
click at [1048, 485] on span "❤️" at bounding box center [1049, 480] width 18 height 21
click at [1181, 278] on span "1 / 2" at bounding box center [1189, 288] width 22 height 21
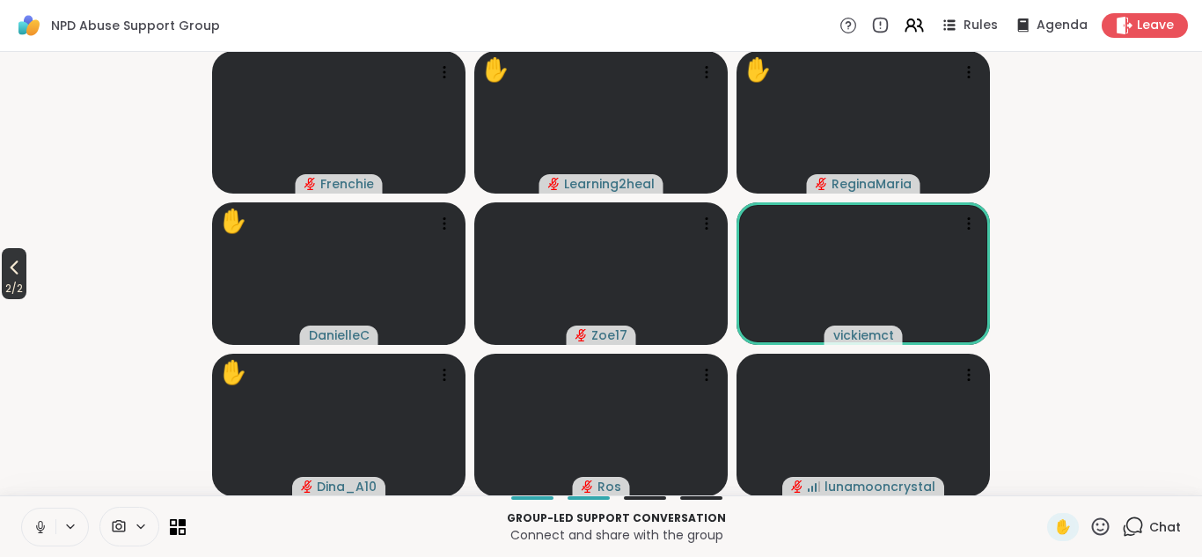
click at [21, 274] on icon at bounding box center [14, 267] width 21 height 21
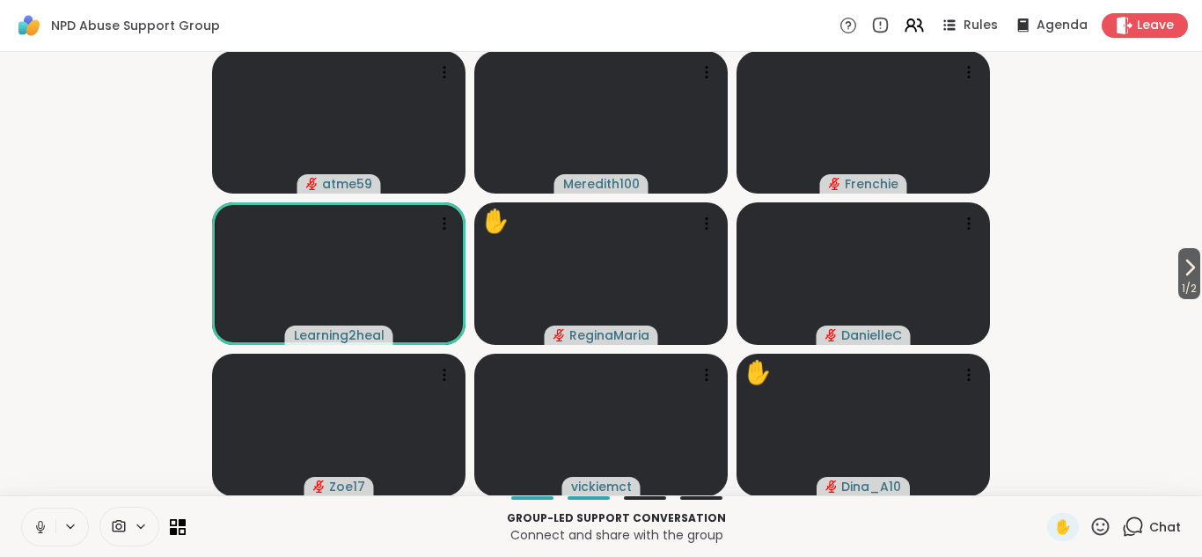
click at [1099, 528] on icon at bounding box center [1100, 526] width 22 height 22
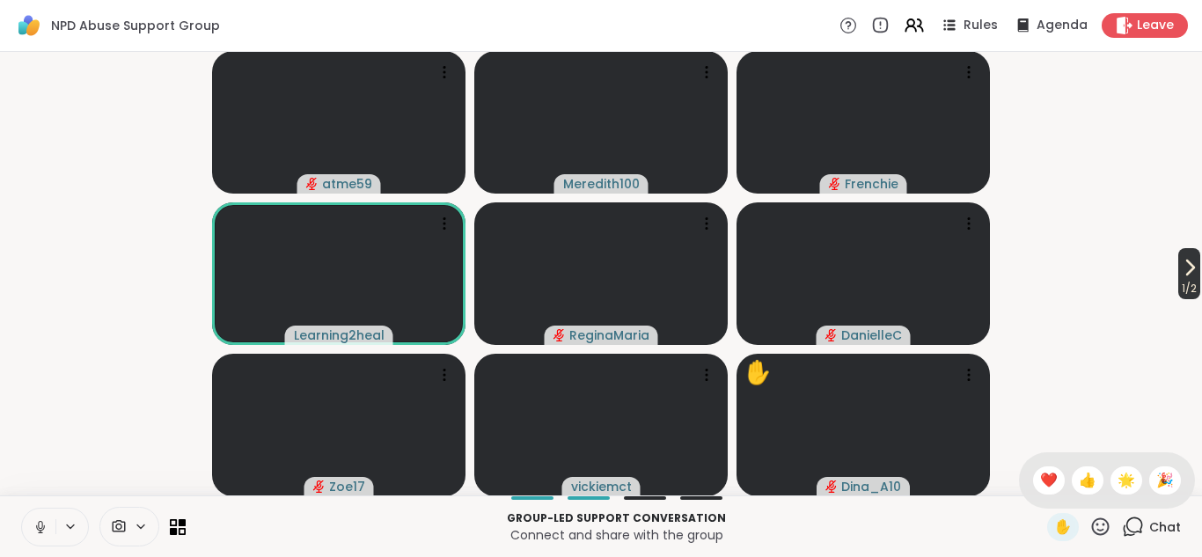
click at [1182, 278] on span "1 / 2" at bounding box center [1189, 288] width 22 height 21
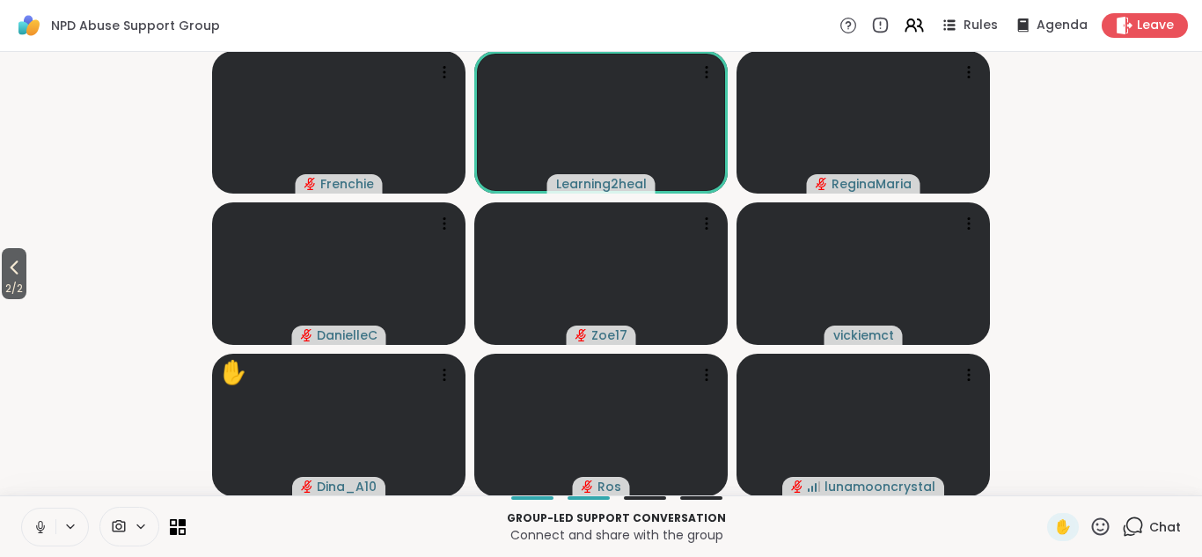
click at [1182, 277] on video-player-container "2 / 2 Frenchie Learning2heal ReginaMaria DanielleC Zoe17 vickiemct ✋ Dina_A10 R…" at bounding box center [601, 273] width 1180 height 429
click at [14, 281] on span "2 / 2" at bounding box center [14, 288] width 25 height 21
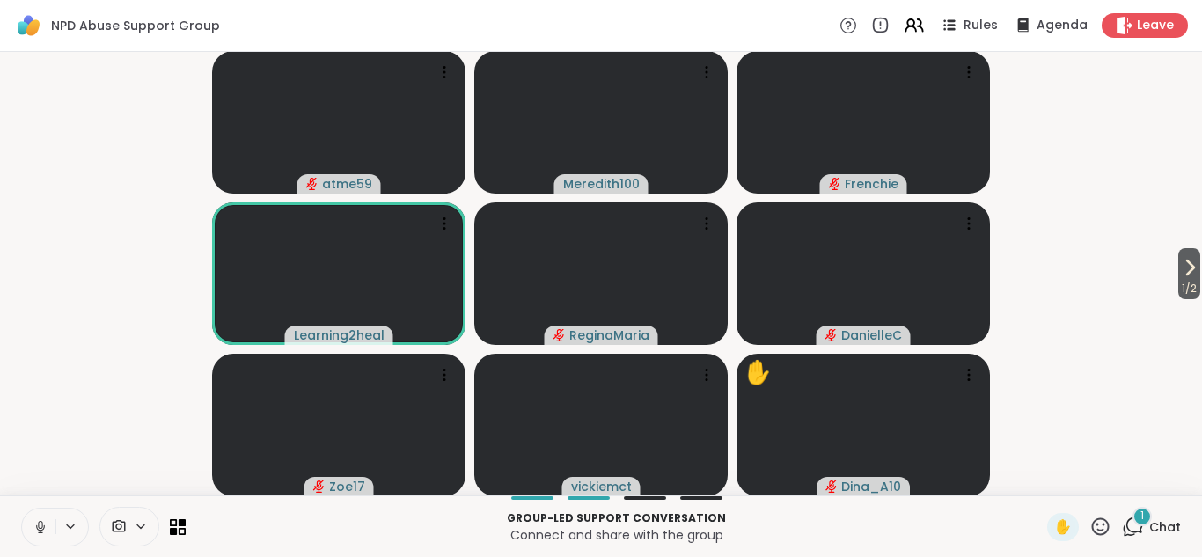
click at [1130, 527] on icon at bounding box center [1132, 526] width 22 height 22
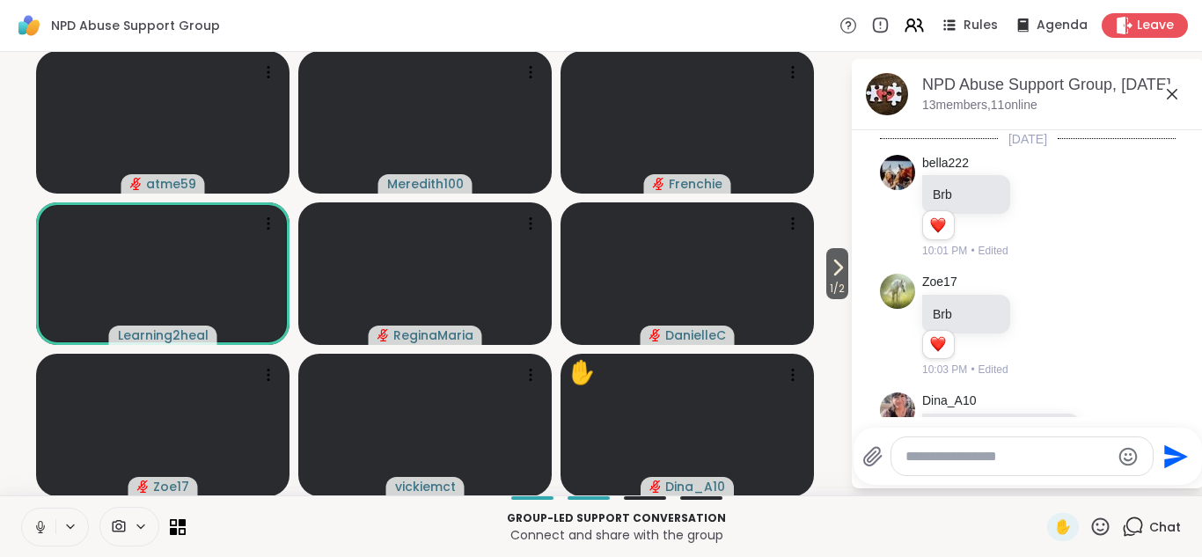
scroll to position [1280, 0]
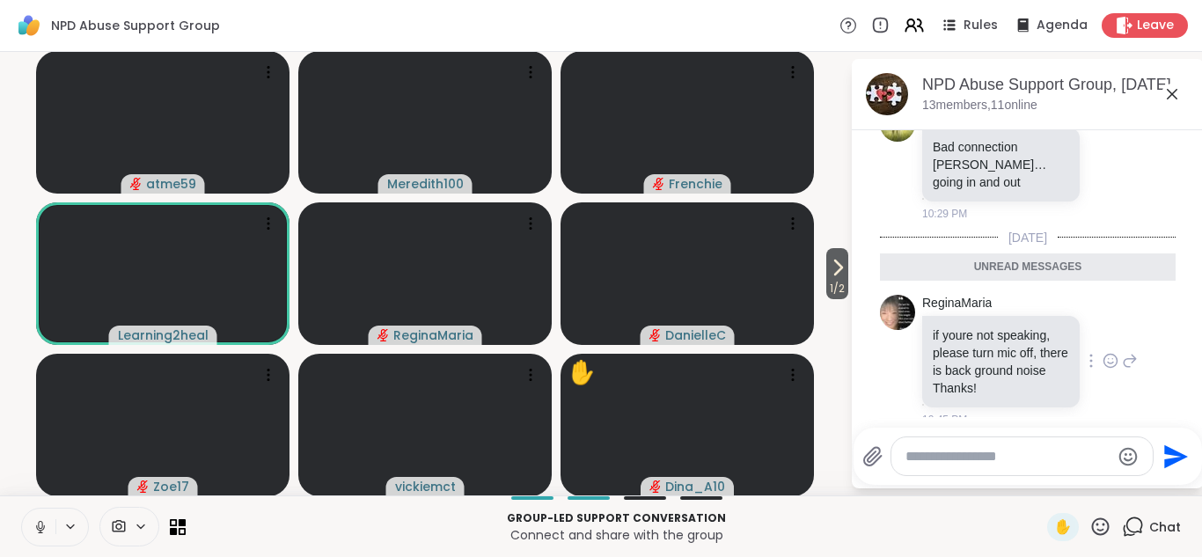
click at [1111, 352] on icon at bounding box center [1110, 361] width 16 height 18
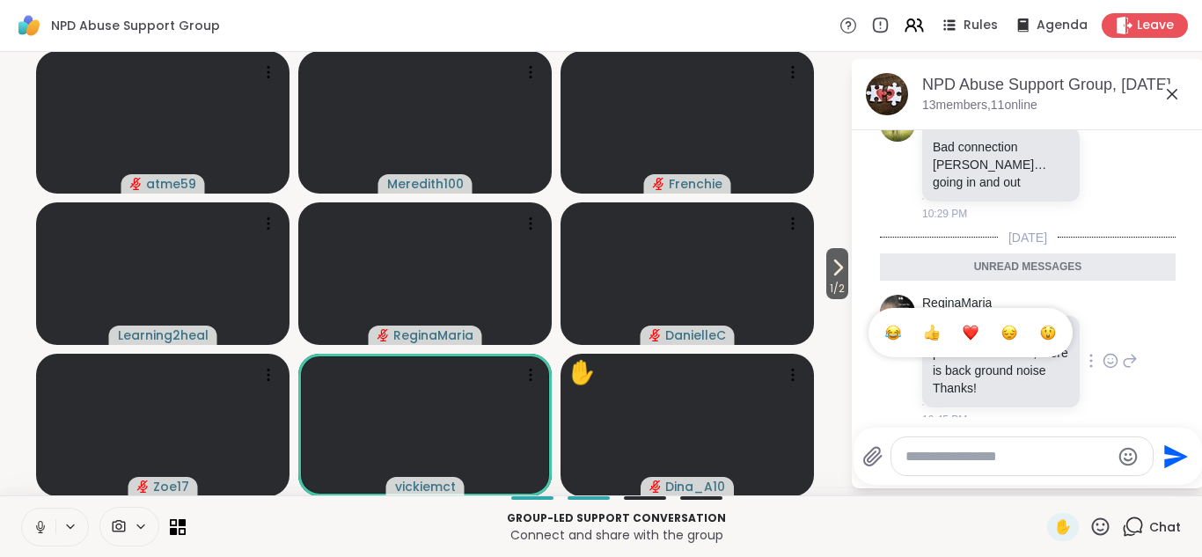
click at [931, 325] on div "Select Reaction: Thumbs up" at bounding box center [932, 333] width 16 height 16
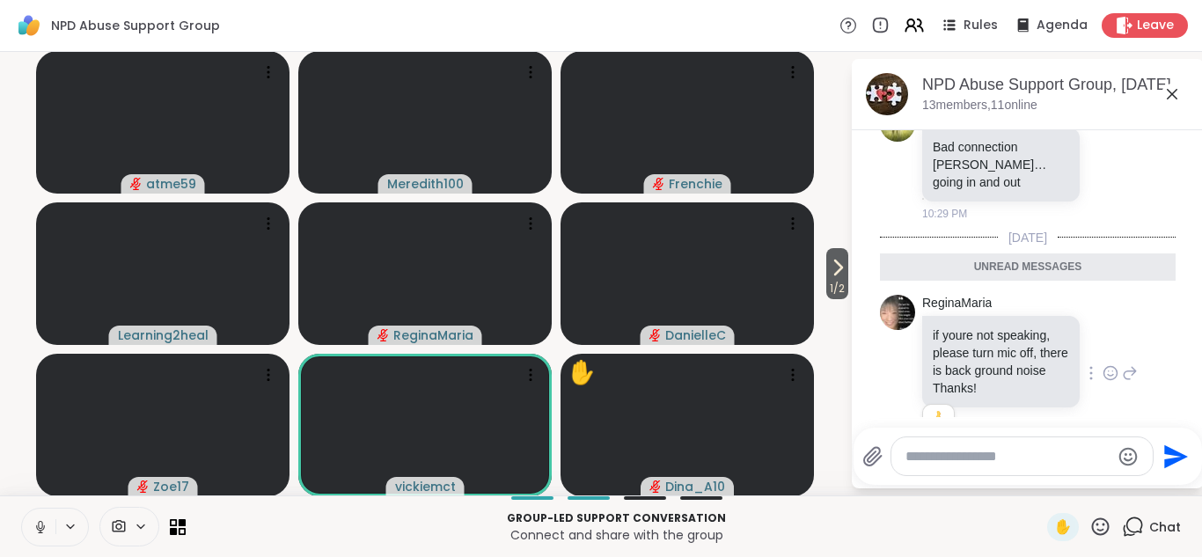
scroll to position [1305, 0]
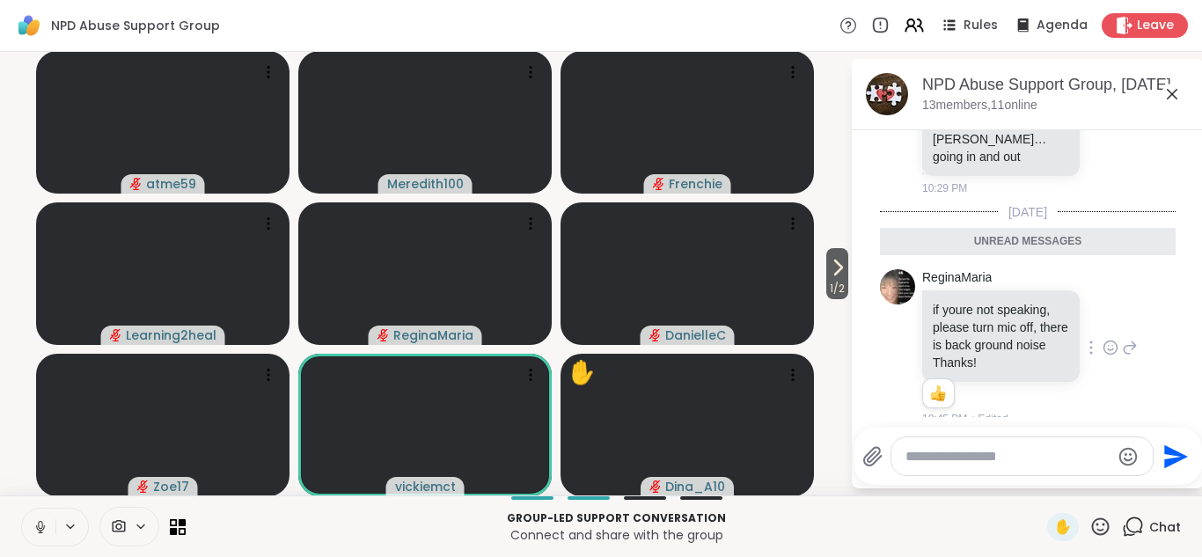
click at [1173, 89] on icon at bounding box center [1171, 94] width 21 height 21
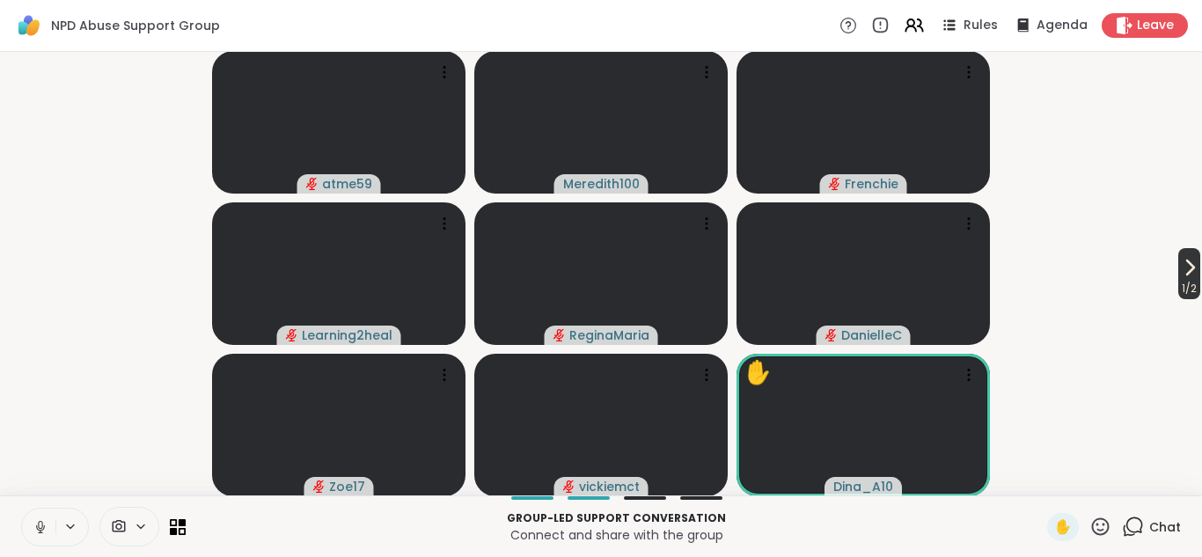
click at [1182, 273] on icon at bounding box center [1189, 267] width 21 height 21
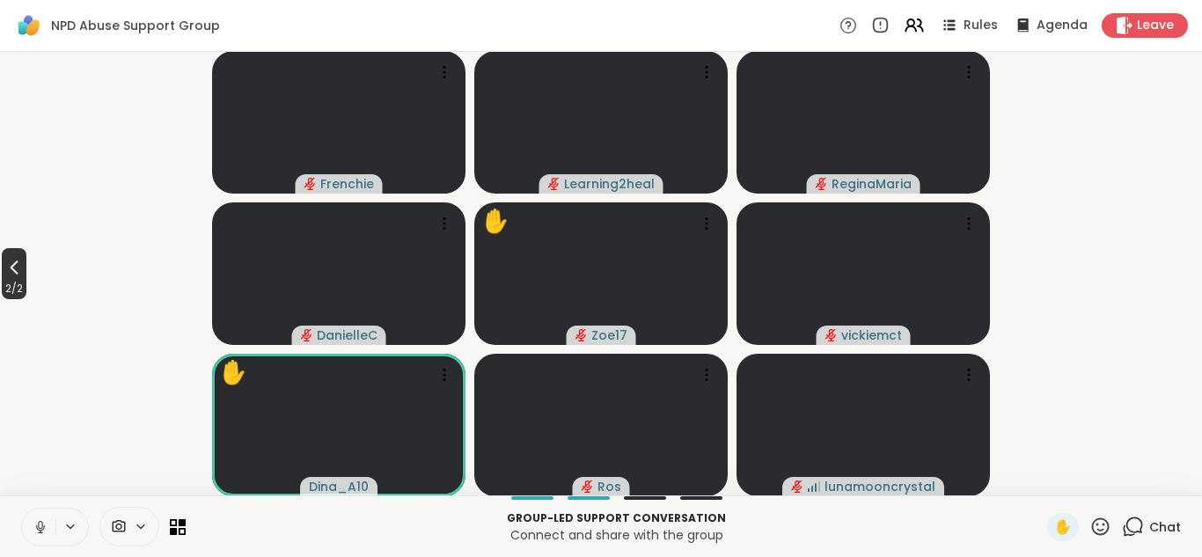
click at [20, 253] on button "2 / 2" at bounding box center [14, 273] width 25 height 51
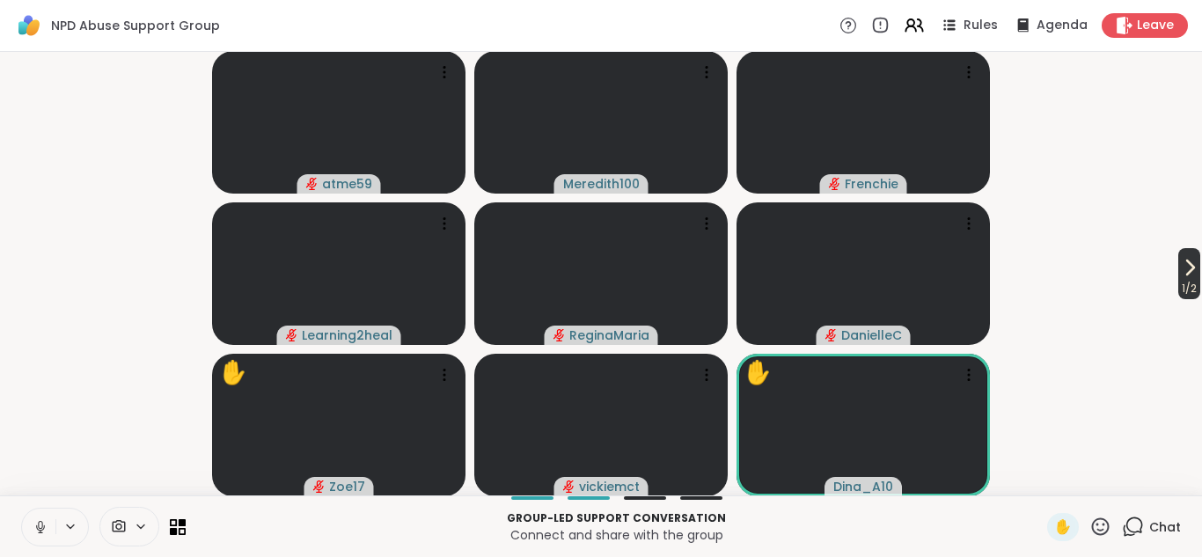
click at [1186, 279] on span "1 / 2" at bounding box center [1189, 288] width 22 height 21
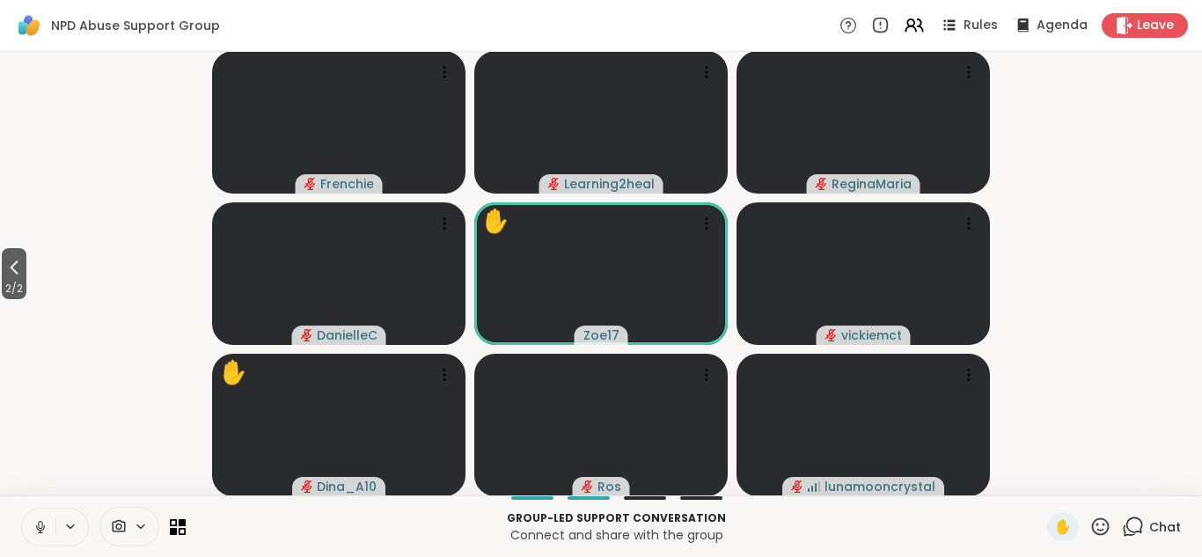
click at [1100, 522] on icon at bounding box center [1100, 526] width 22 height 22
click at [1050, 474] on span "❤️" at bounding box center [1049, 480] width 18 height 21
click at [1104, 527] on icon at bounding box center [1100, 526] width 22 height 22
click at [1096, 481] on div "👍" at bounding box center [1087, 480] width 32 height 28
click at [9, 265] on icon at bounding box center [14, 267] width 21 height 21
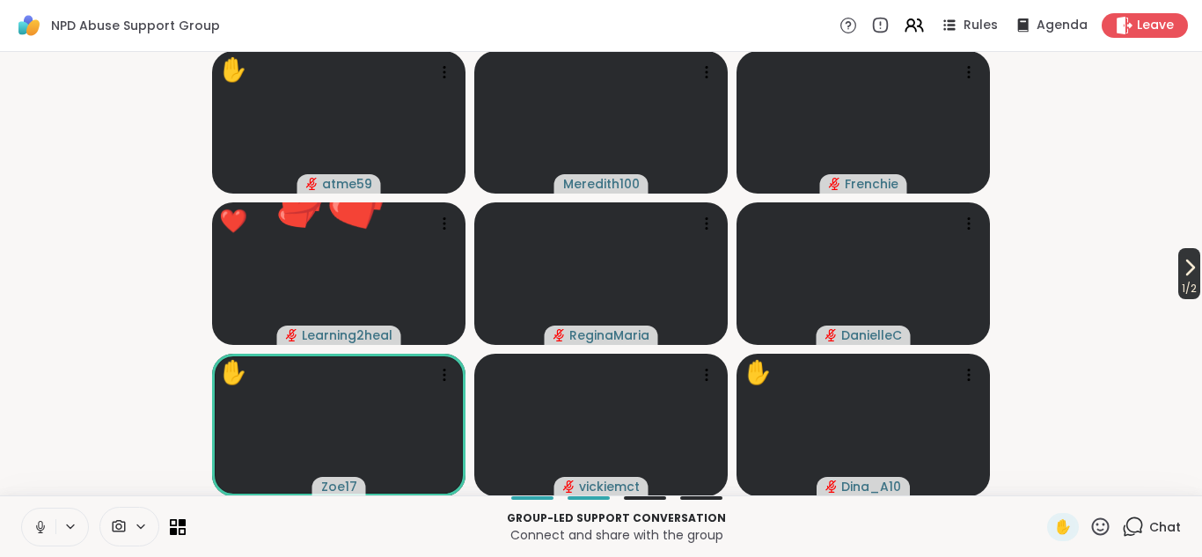
click at [1184, 271] on icon at bounding box center [1189, 267] width 21 height 21
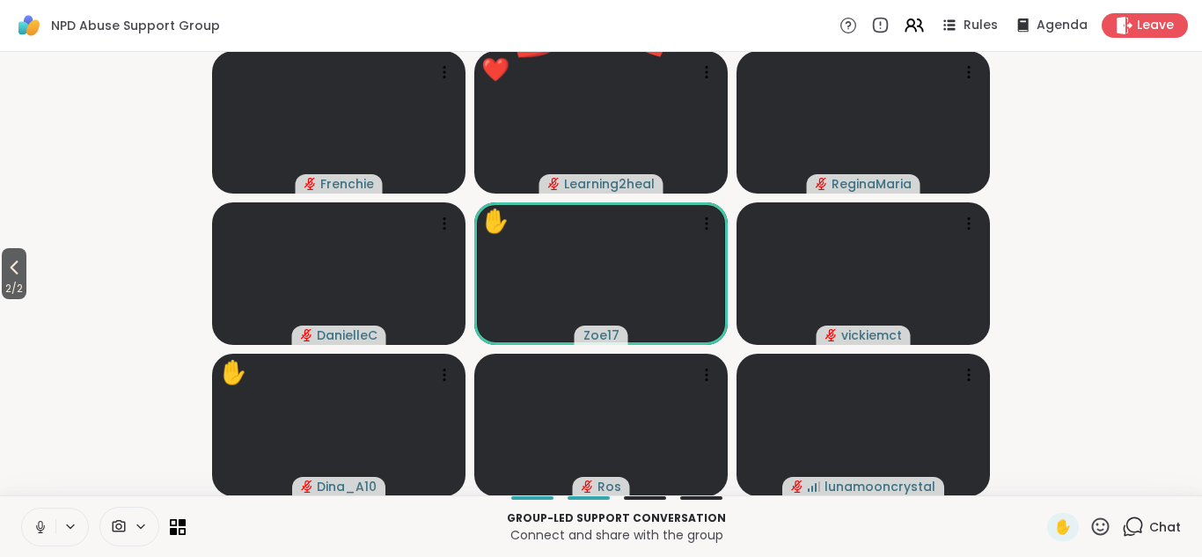
click at [1103, 523] on icon at bounding box center [1101, 526] width 18 height 18
click at [1051, 482] on span "❤️" at bounding box center [1049, 480] width 18 height 21
click at [17, 276] on icon at bounding box center [14, 267] width 21 height 21
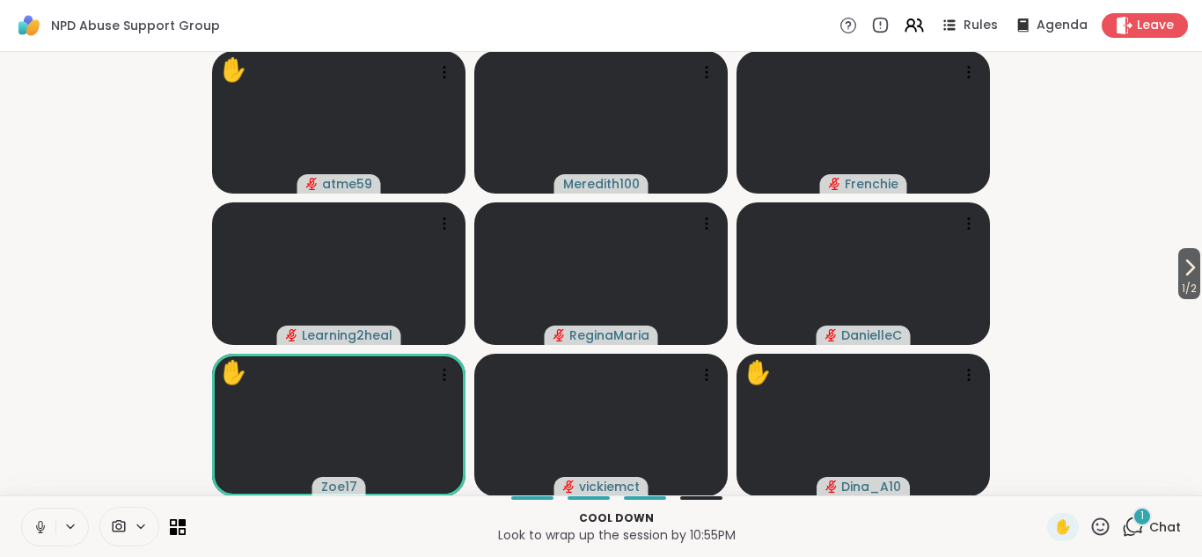
click at [1104, 529] on icon at bounding box center [1101, 526] width 18 height 18
click at [1093, 480] on span "👍" at bounding box center [1087, 480] width 18 height 21
click at [1131, 523] on icon at bounding box center [1132, 526] width 22 height 22
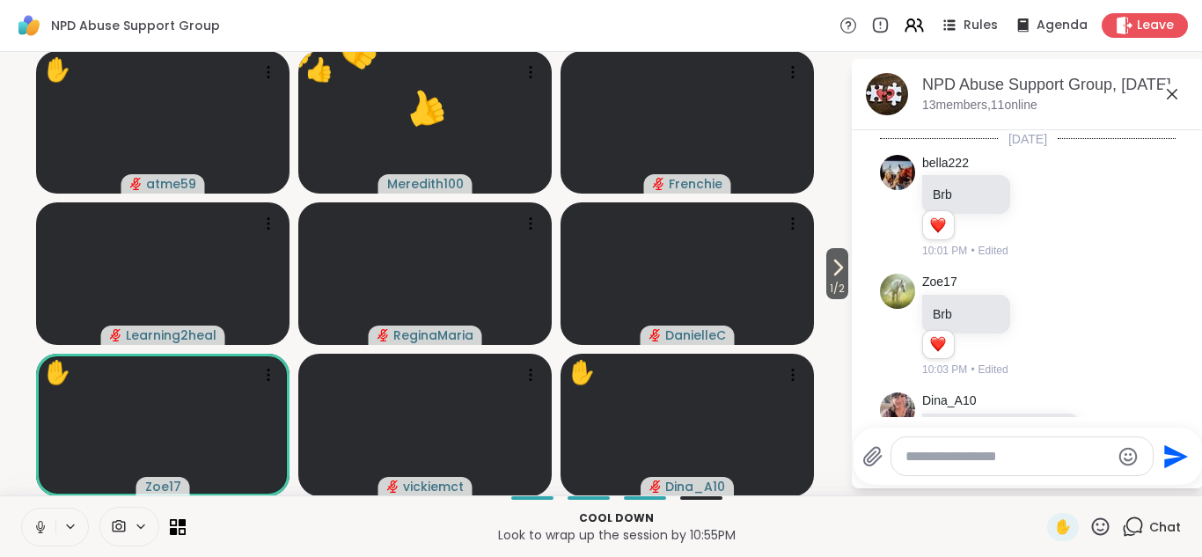
scroll to position [1434, 0]
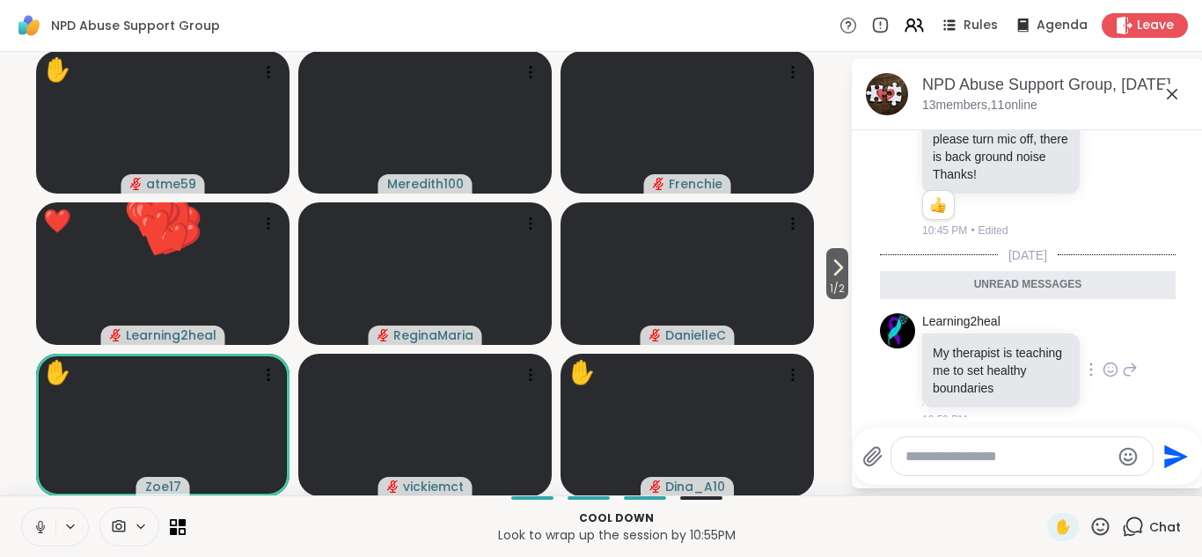
click at [1107, 370] on icon at bounding box center [1109, 371] width 5 height 2
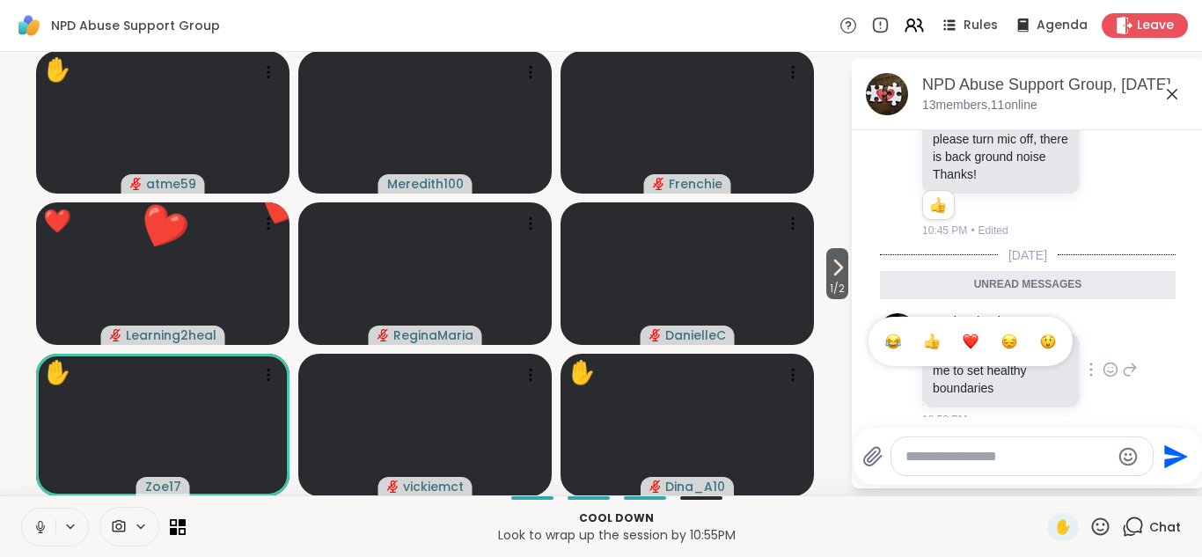
click at [969, 333] on div "Select Reaction: Heart" at bounding box center [970, 341] width 16 height 16
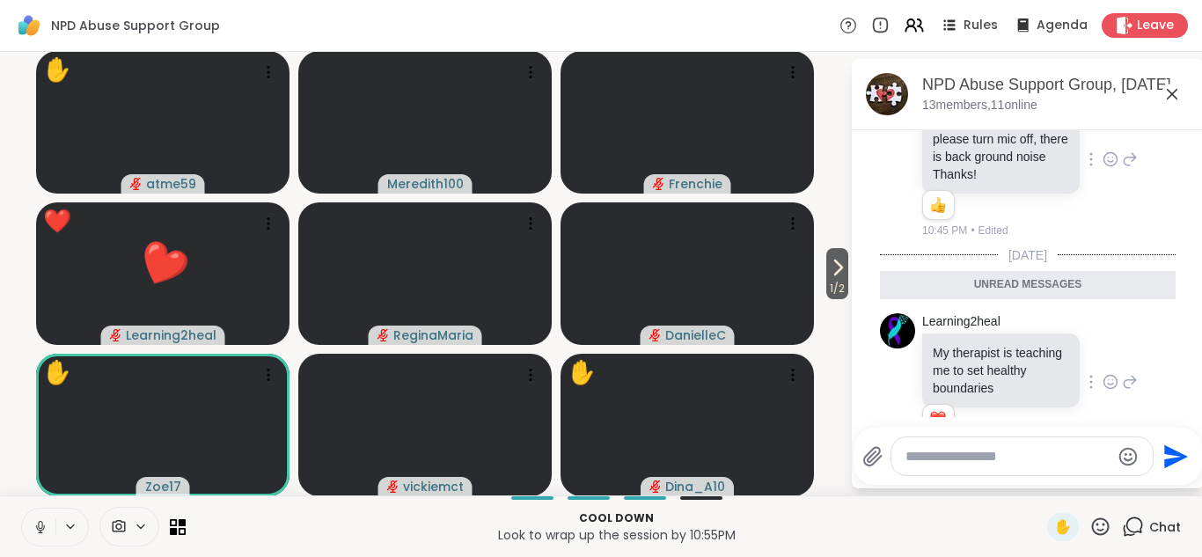
scroll to position [1459, 0]
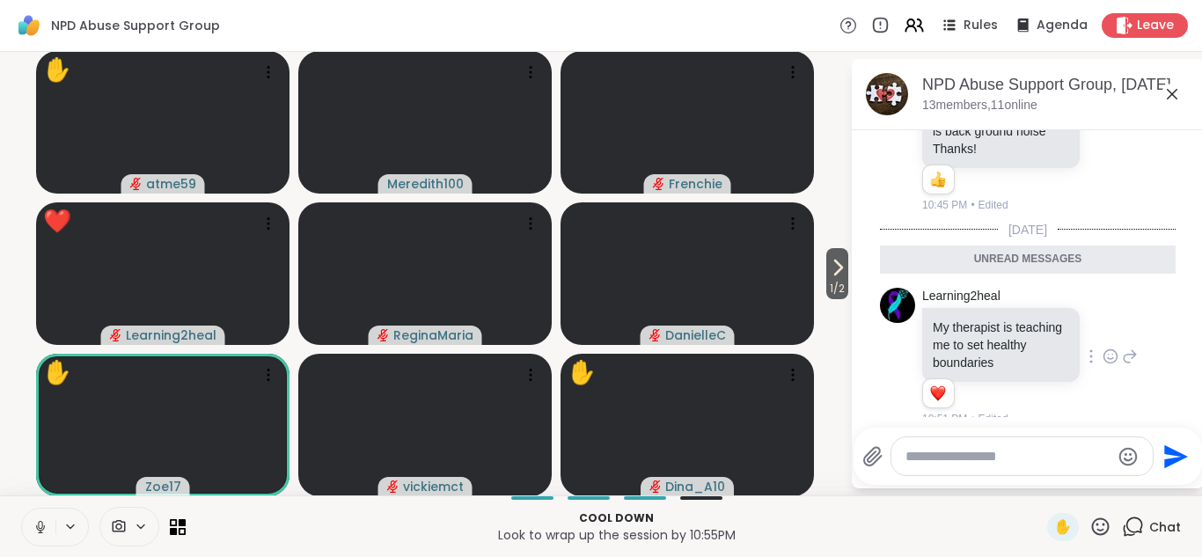
click at [1169, 91] on icon at bounding box center [1171, 94] width 21 height 21
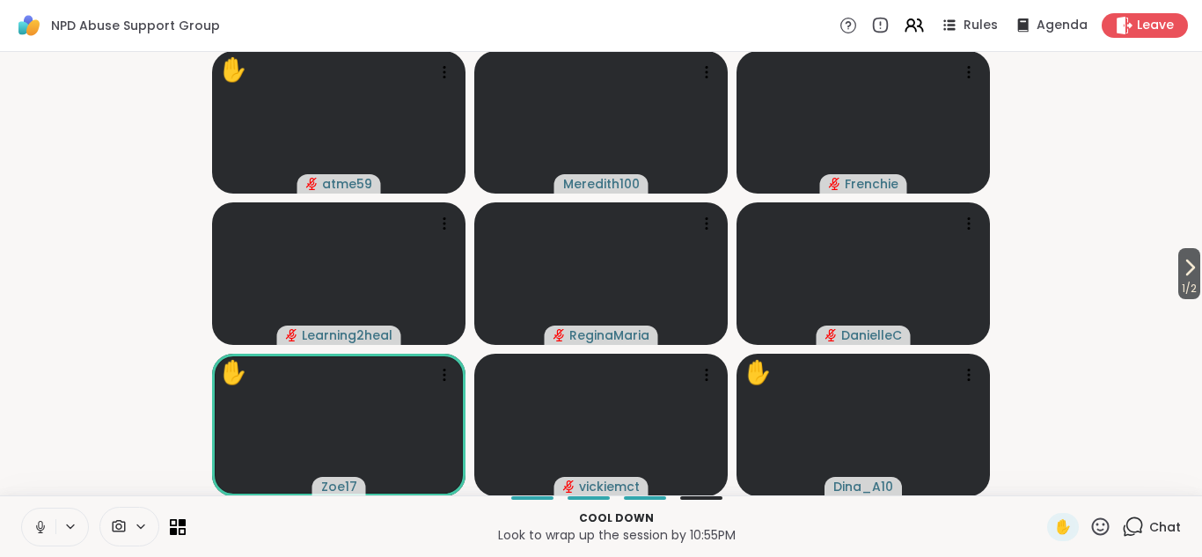
click at [1102, 528] on icon at bounding box center [1100, 526] width 22 height 22
click at [1090, 479] on span "👍" at bounding box center [1087, 480] width 18 height 21
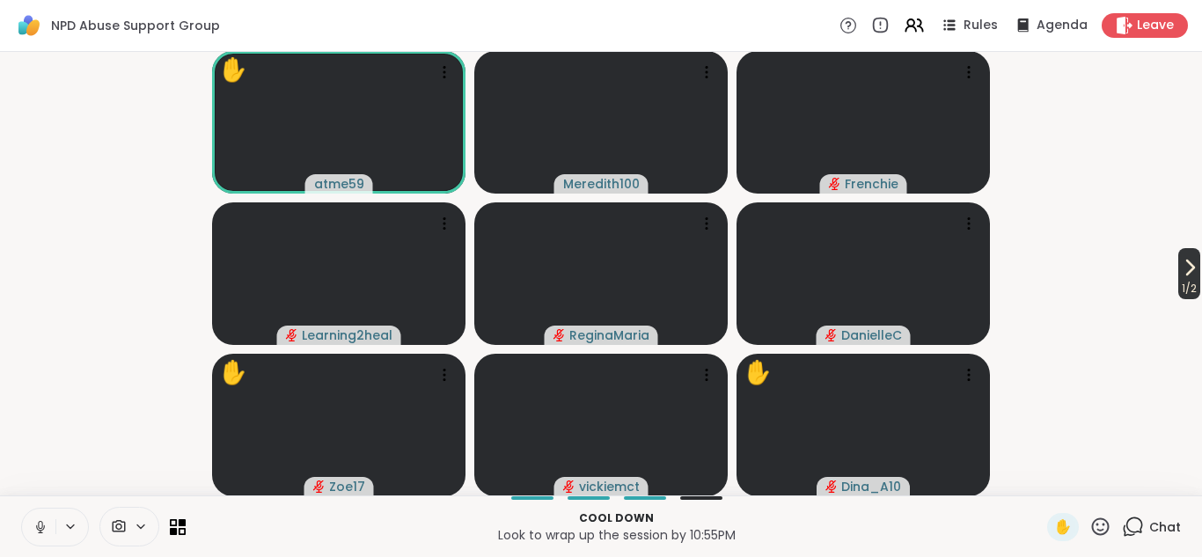
click at [1183, 278] on span "1 / 2" at bounding box center [1189, 288] width 22 height 21
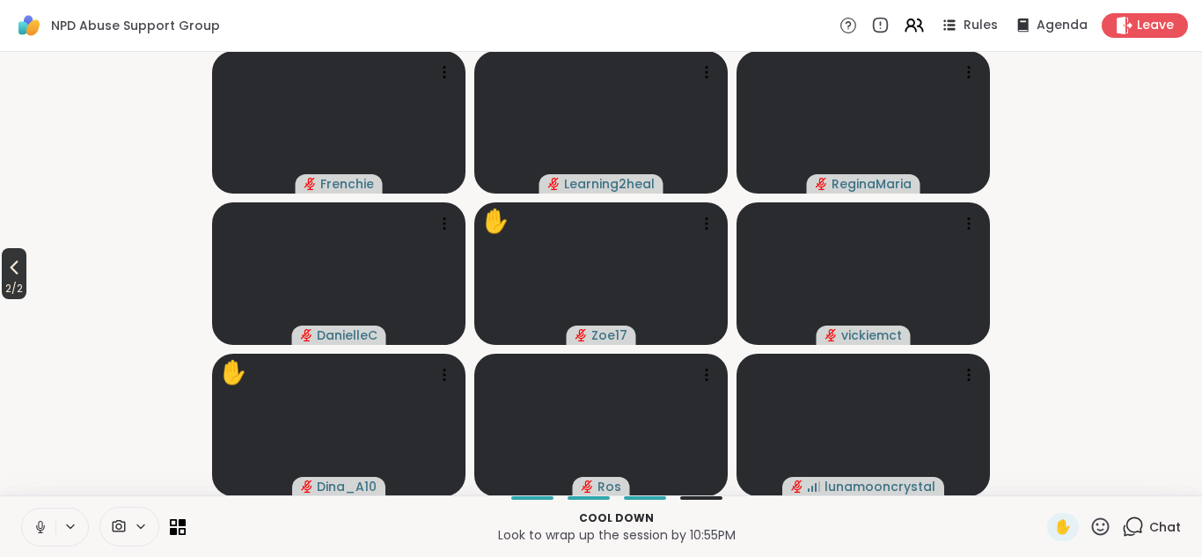
click at [11, 267] on icon at bounding box center [14, 267] width 21 height 21
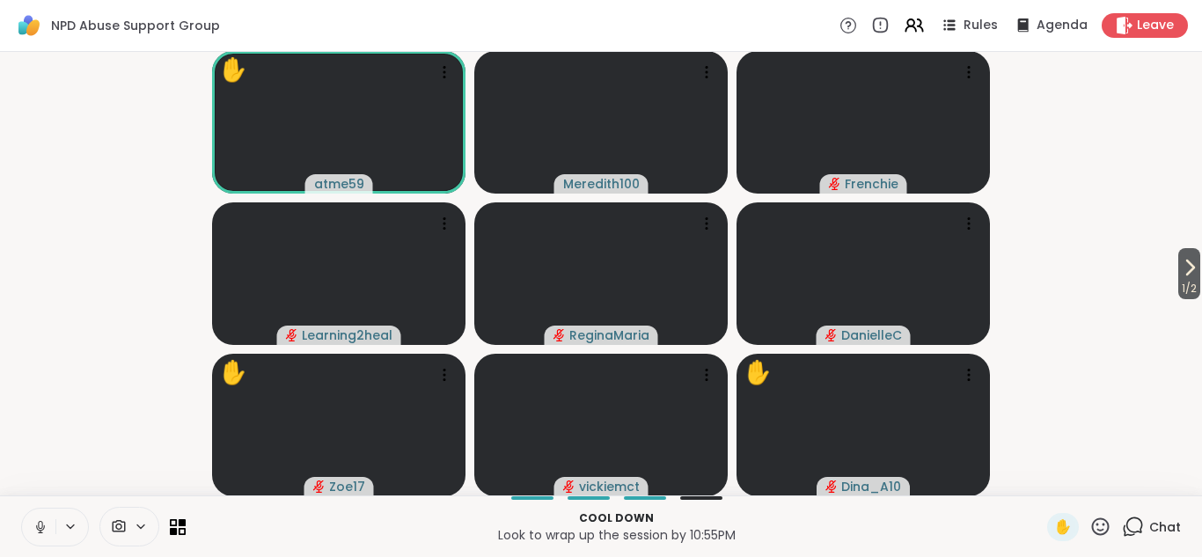
click at [1083, 143] on video-player-container "1 / 2 ✋ atme59 Meredith100 Frenchie Learning2heal ReginaMaria DanielleC ✋ Zoe17…" at bounding box center [601, 273] width 1180 height 429
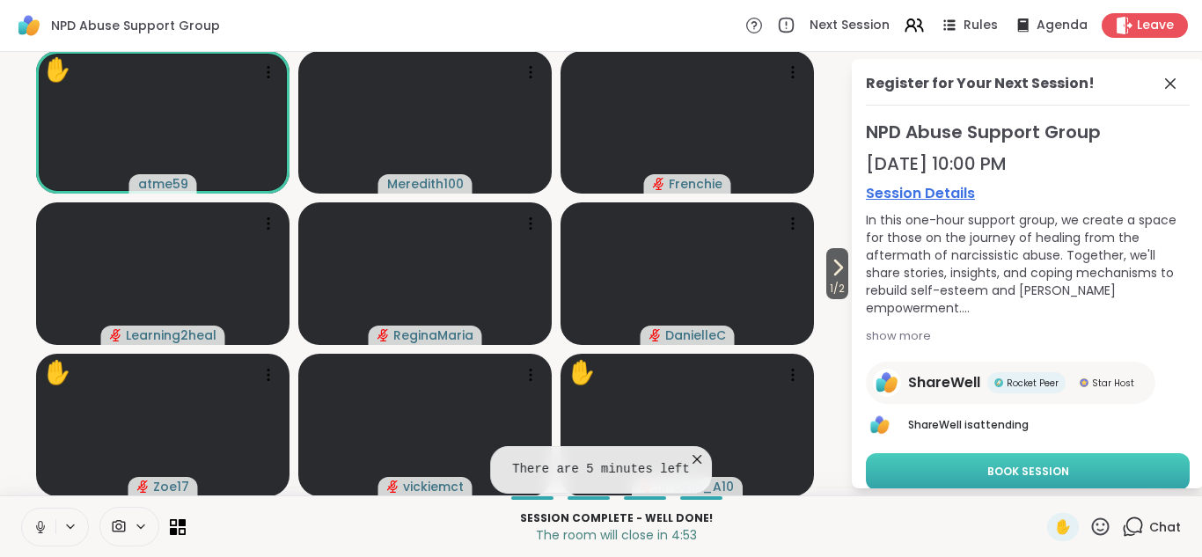
click at [1077, 465] on button "Book Session" at bounding box center [1028, 471] width 324 height 37
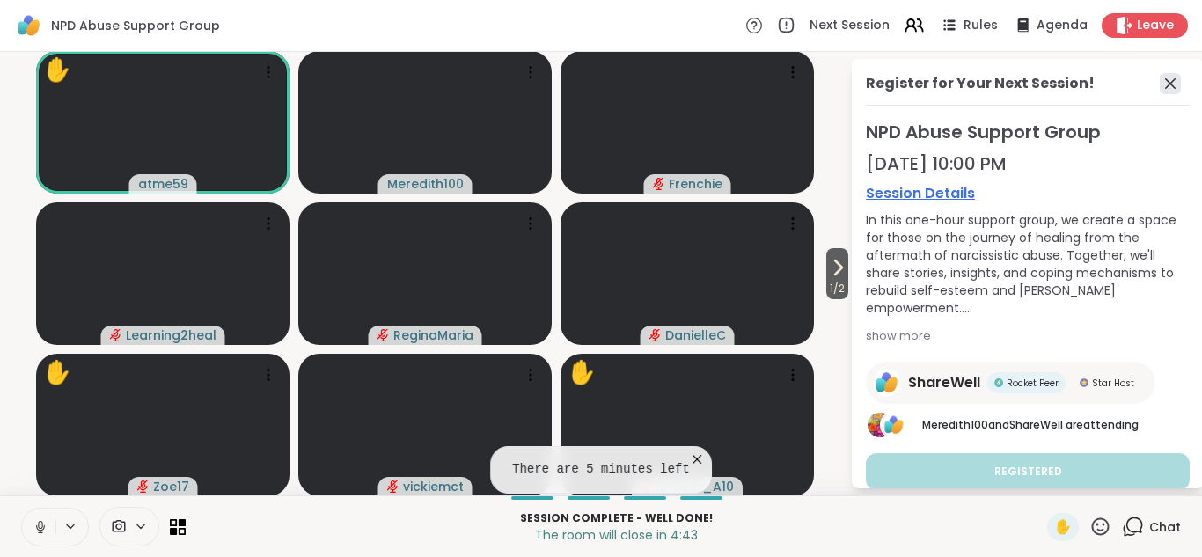
click at [1171, 88] on icon at bounding box center [1169, 83] width 21 height 21
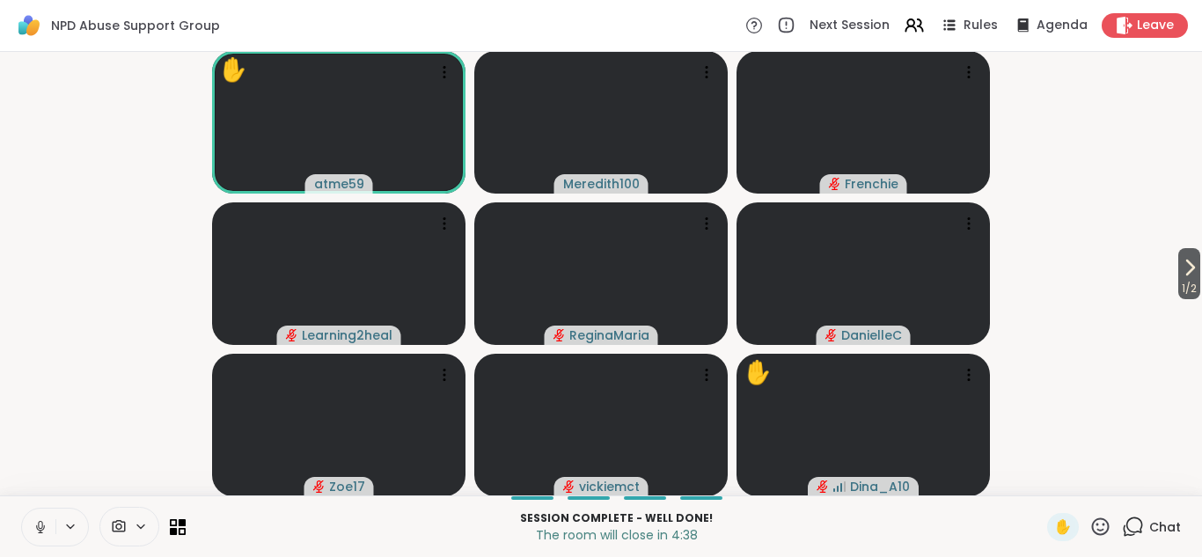
click at [1099, 524] on icon at bounding box center [1100, 526] width 22 height 22
click at [1046, 483] on span "❤️" at bounding box center [1049, 480] width 18 height 21
click at [1187, 267] on icon at bounding box center [1189, 267] width 21 height 21
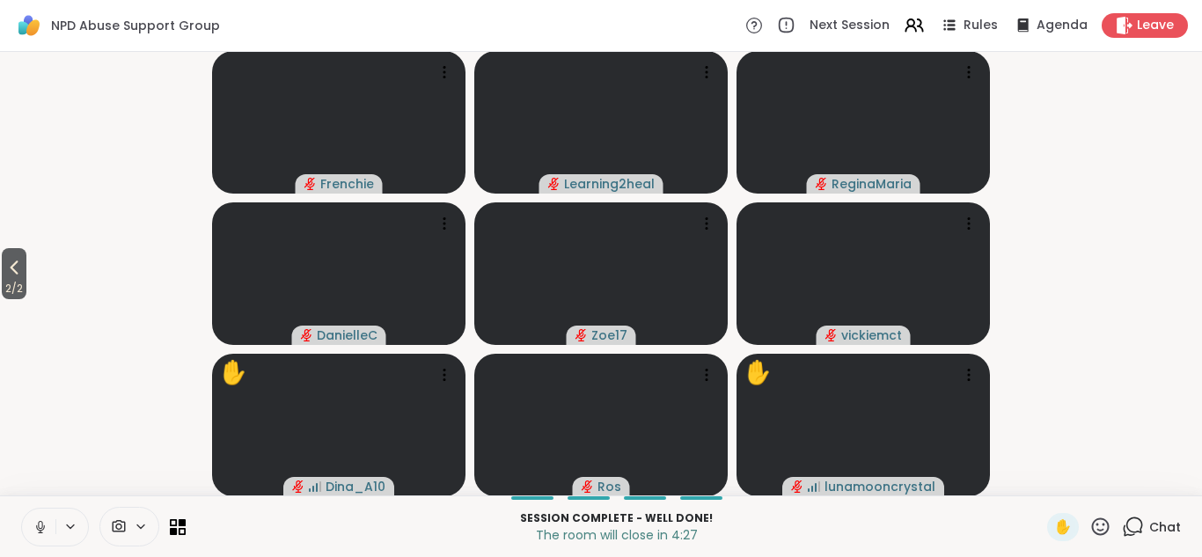
click at [1187, 267] on video-player-container "2 / 2 Frenchie Learning2heal ReginaMaria DanielleC Zoe17 vickiemct ✋ Dina_A10 R…" at bounding box center [601, 273] width 1180 height 429
click at [23, 273] on icon at bounding box center [14, 267] width 21 height 21
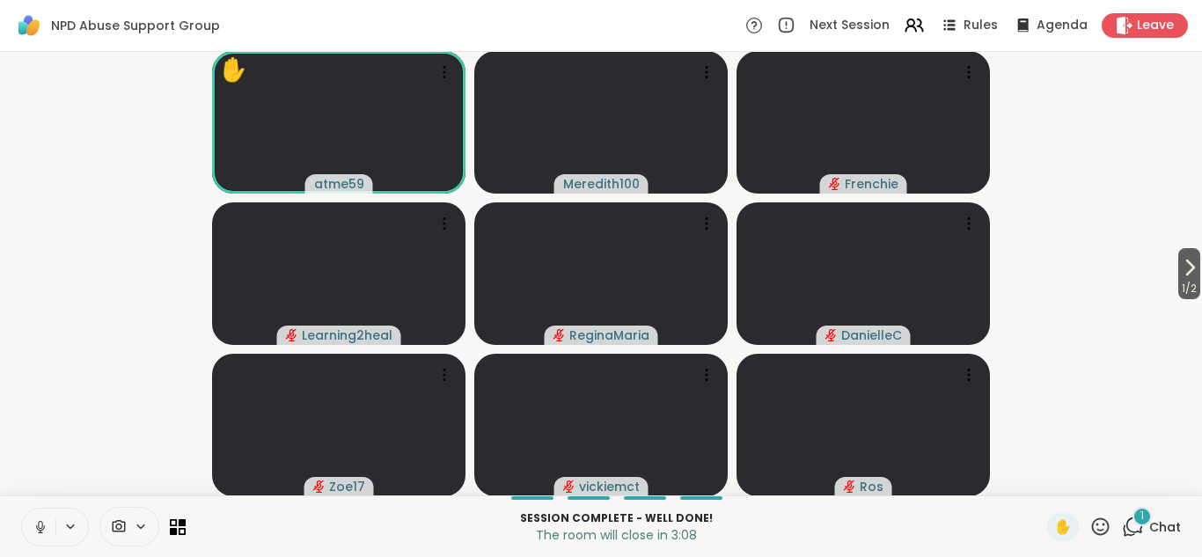
click at [1072, 179] on video-player-container "1 / 2 ✋ atme59 Meredith100 Frenchie Learning2heal [PERSON_NAME] Zoe17 vickiemct…" at bounding box center [601, 273] width 1180 height 429
click at [1134, 522] on div "1" at bounding box center [1141, 516] width 19 height 19
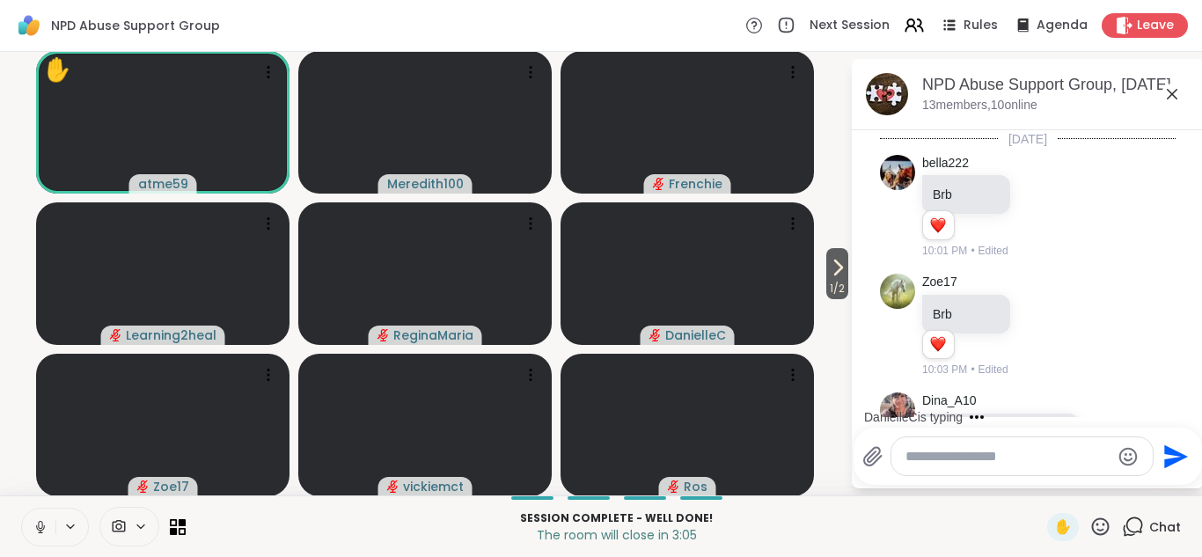
scroll to position [1588, 0]
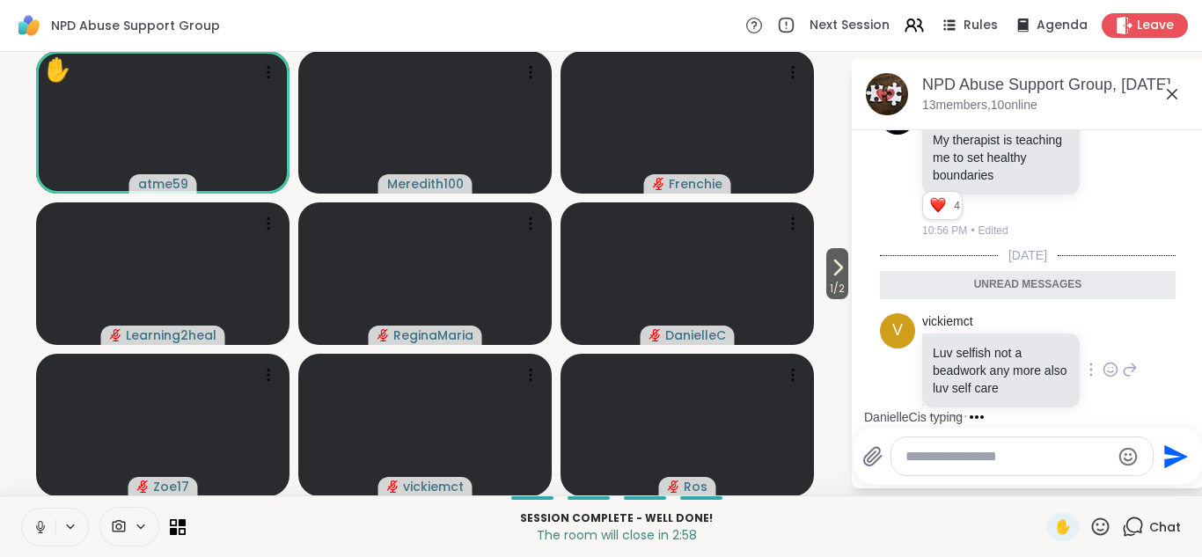
click at [1106, 361] on icon at bounding box center [1110, 370] width 16 height 18
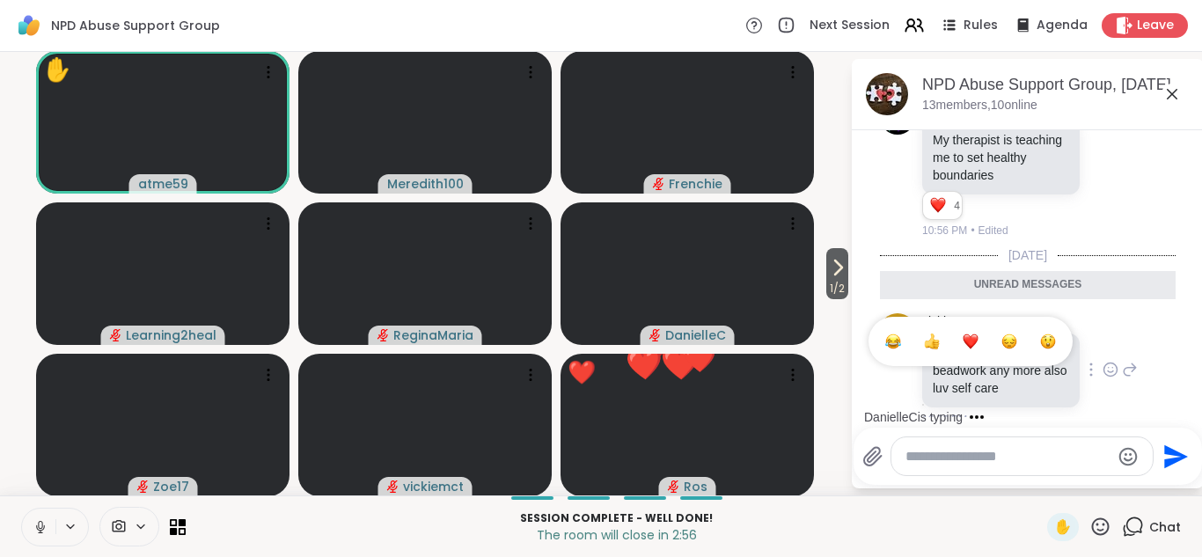
click at [932, 333] on div "Select Reaction: Thumbs up" at bounding box center [932, 341] width 16 height 16
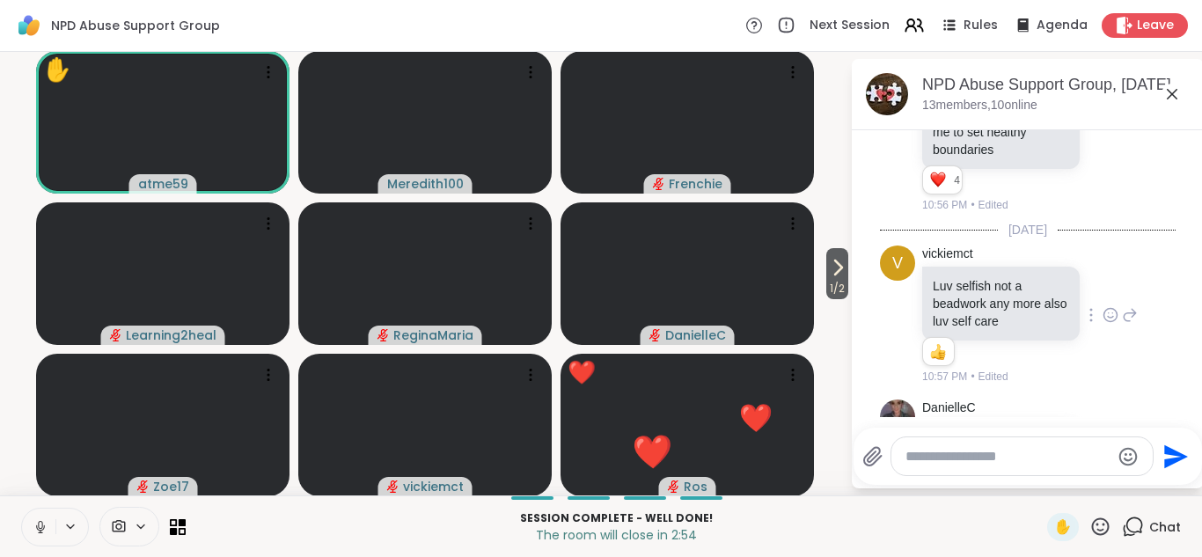
scroll to position [1785, 0]
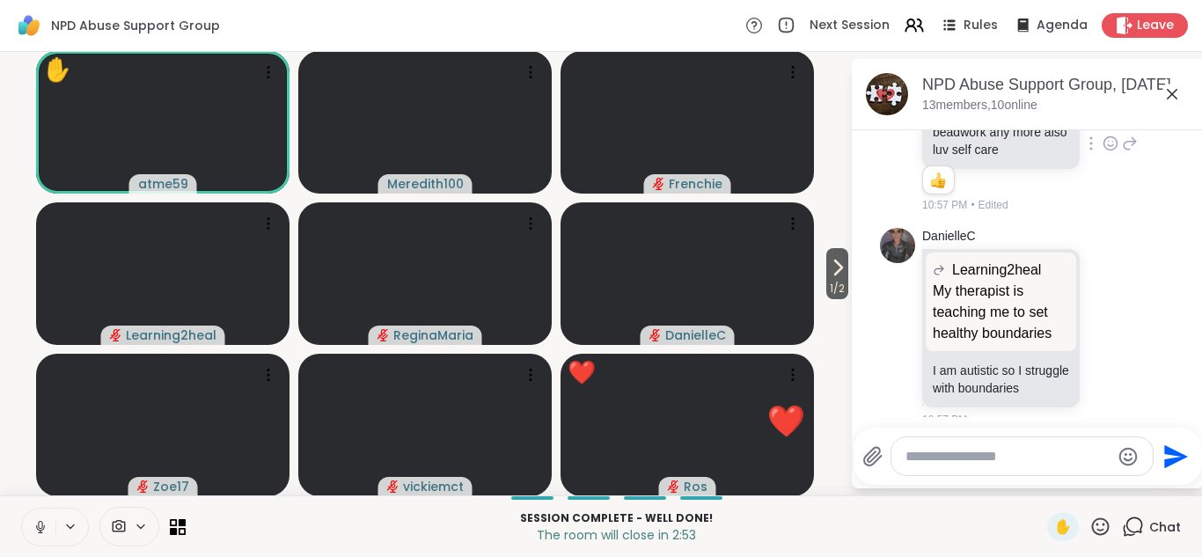
click at [1173, 91] on icon at bounding box center [1171, 94] width 11 height 11
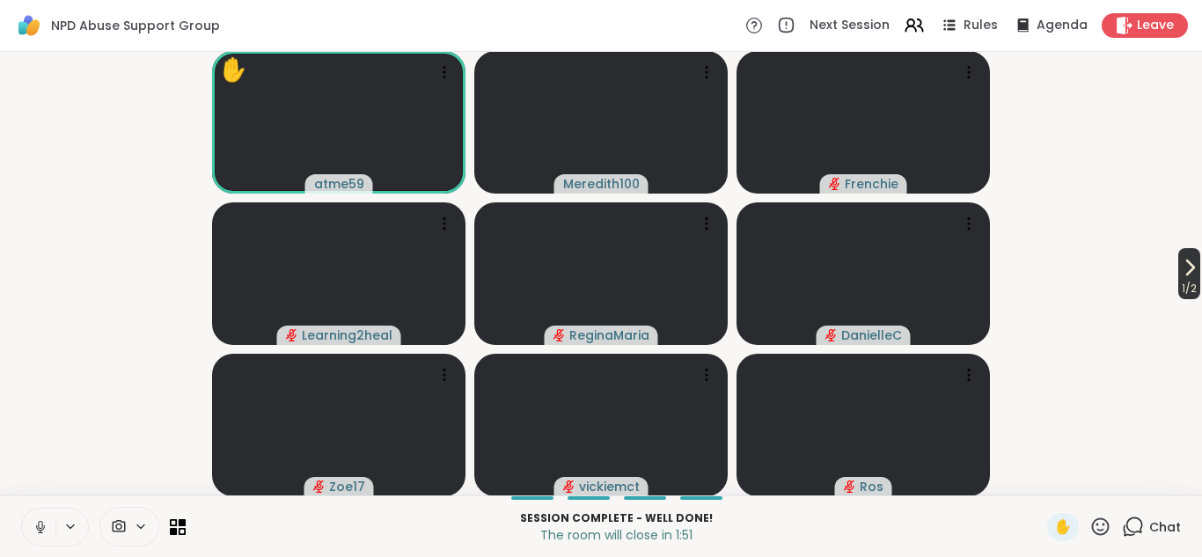
click at [1184, 278] on span "1 / 2" at bounding box center [1189, 288] width 22 height 21
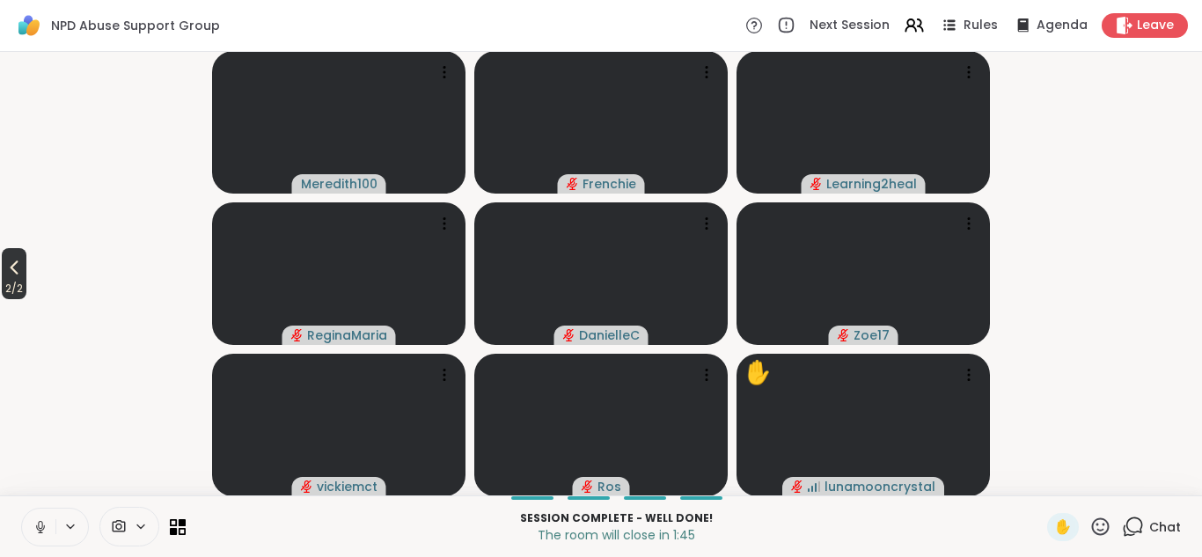
click at [16, 278] on span "2 / 2" at bounding box center [14, 288] width 25 height 21
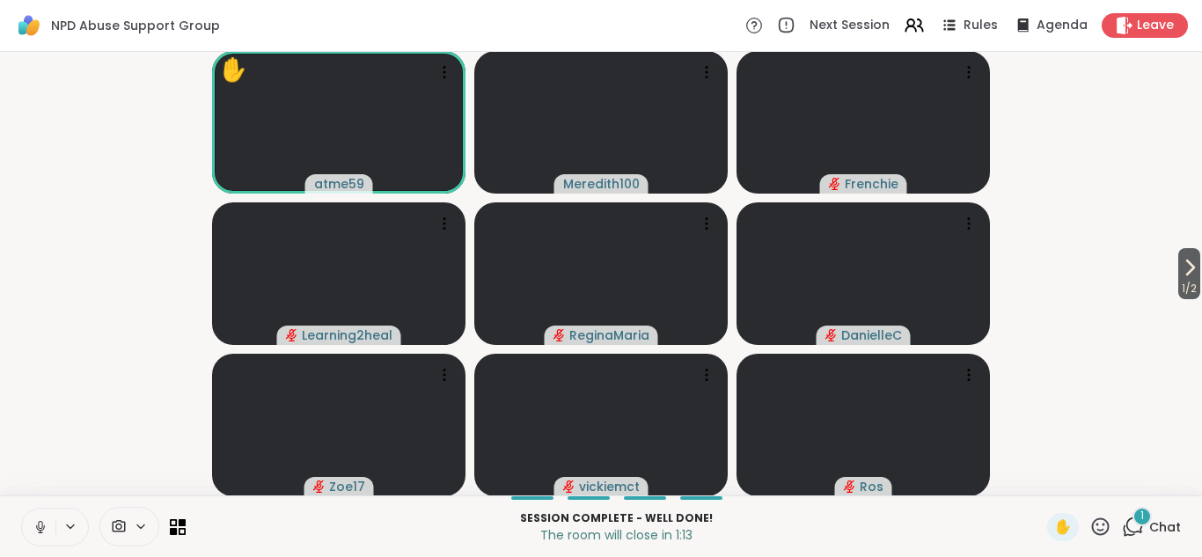
click at [1139, 523] on div "1" at bounding box center [1141, 516] width 19 height 19
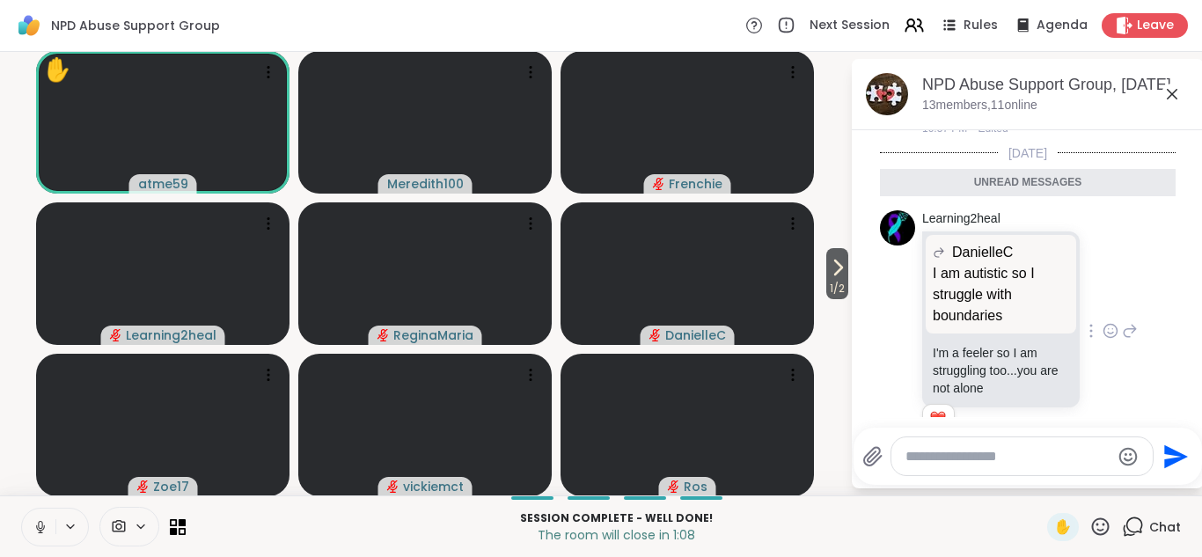
scroll to position [2108, 0]
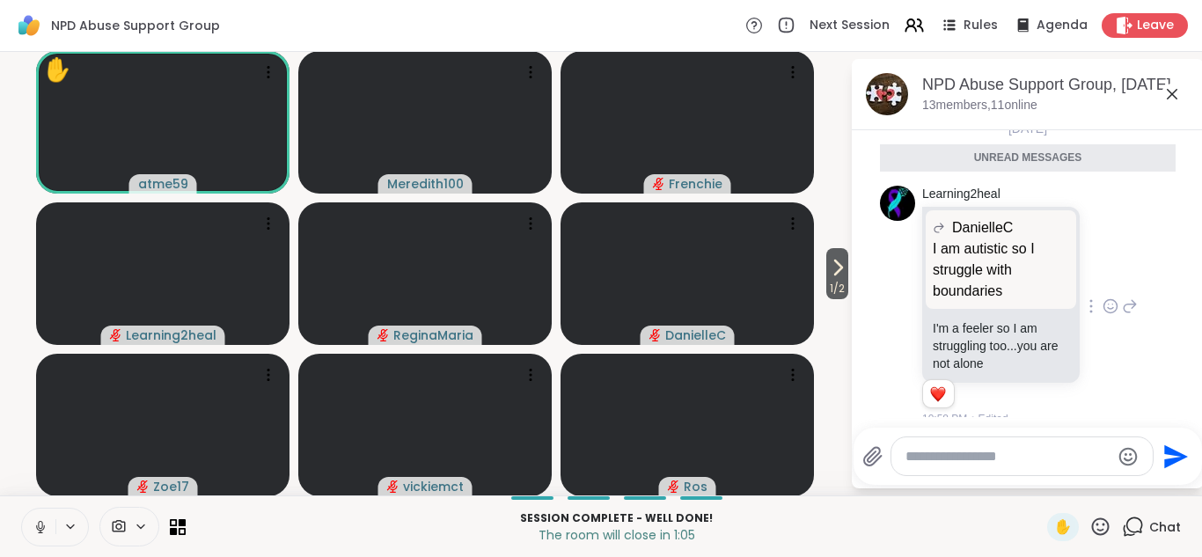
click at [1108, 307] on icon at bounding box center [1109, 308] width 5 height 2
click at [975, 270] on div "Select Reaction: Heart" at bounding box center [970, 278] width 16 height 16
click at [1176, 93] on icon at bounding box center [1171, 94] width 21 height 21
